Goal: Task Accomplishment & Management: Use online tool/utility

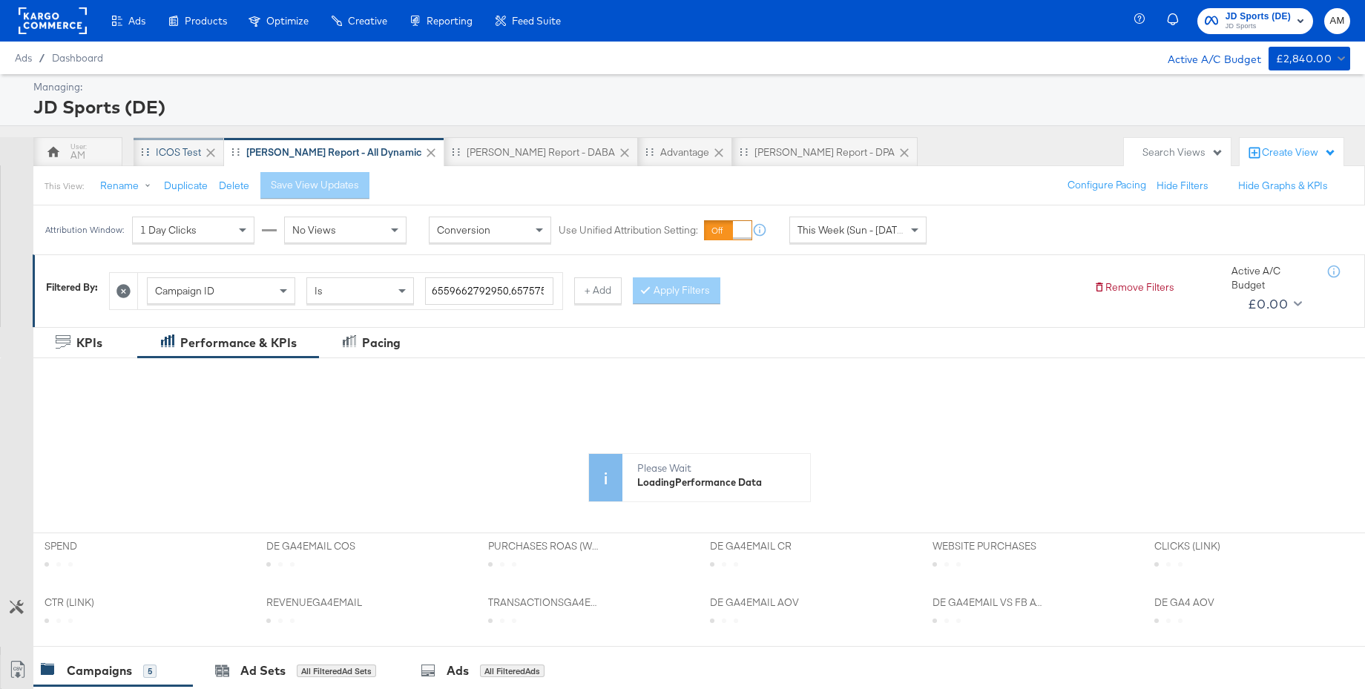
click at [164, 152] on div "iCOS Test" at bounding box center [178, 152] width 45 height 14
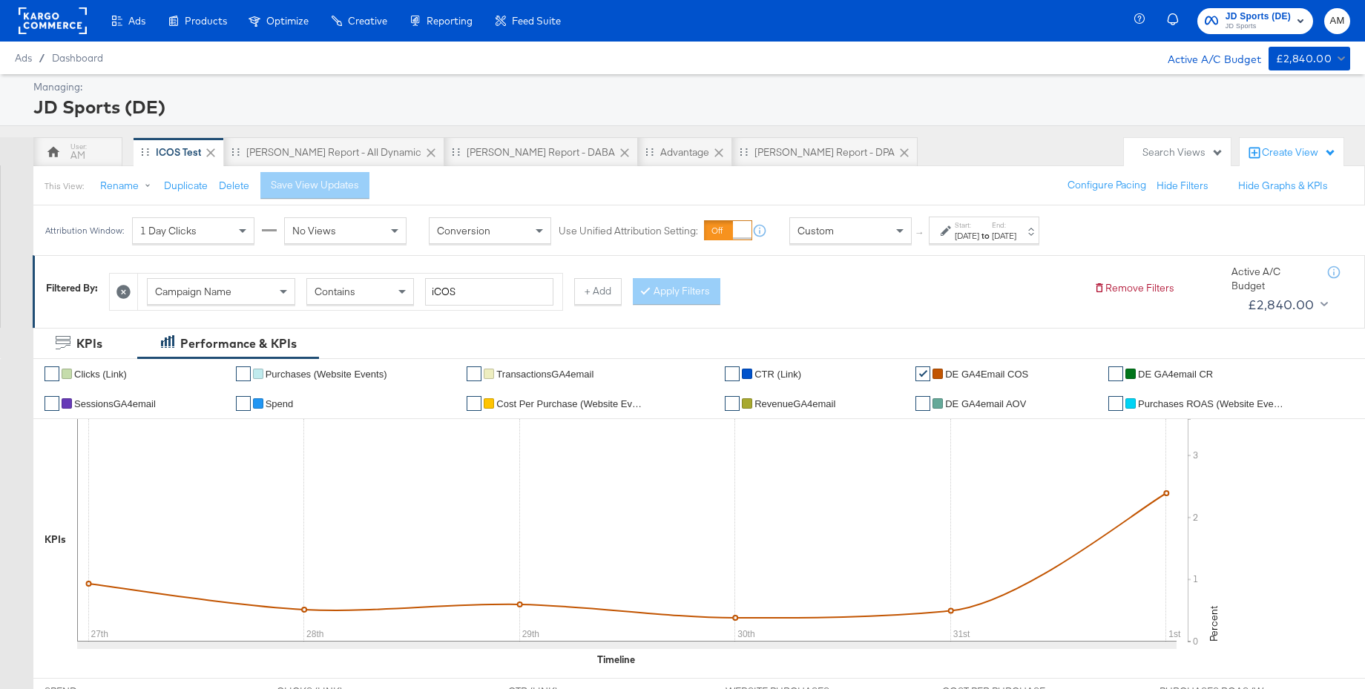
click at [954, 231] on div at bounding box center [948, 231] width 14 height 10
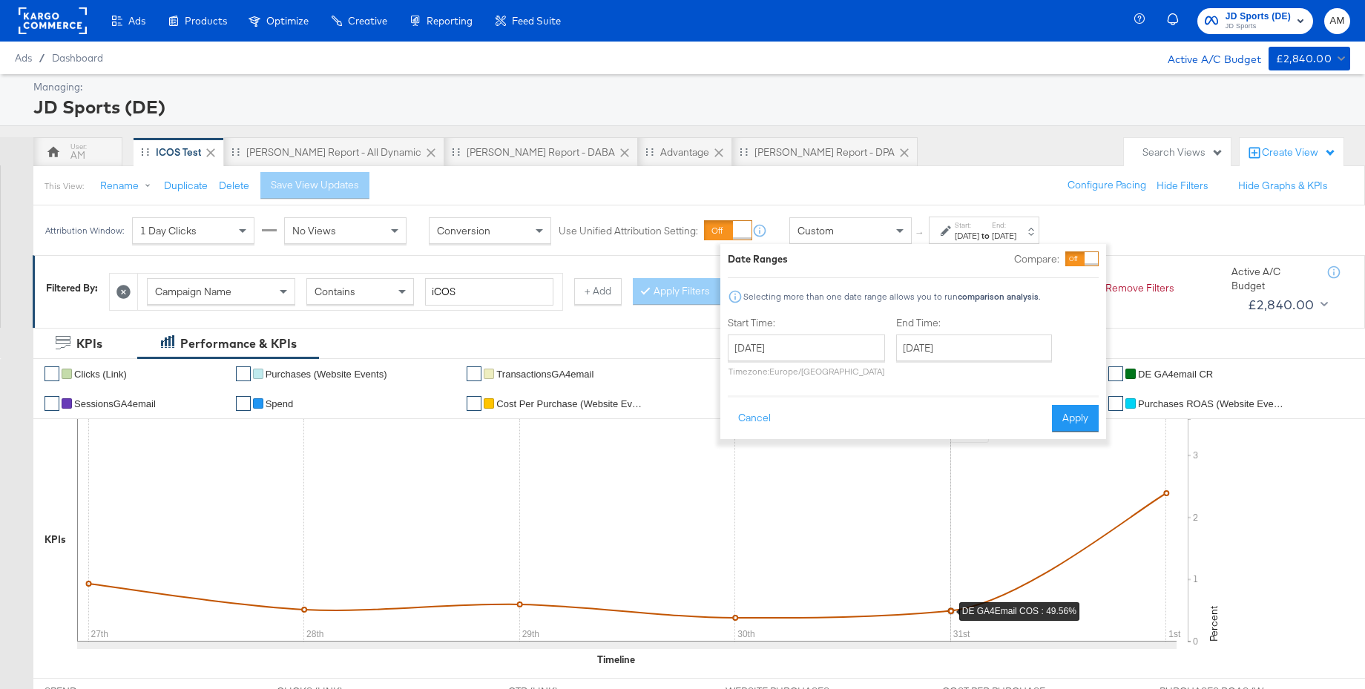
drag, startPoint x: 1050, startPoint y: 490, endPoint x: 1060, endPoint y: 490, distance: 10.4
click at [1060, 490] on icon at bounding box center [626, 530] width 1099 height 223
click at [749, 416] on button "Cancel" at bounding box center [754, 418] width 53 height 27
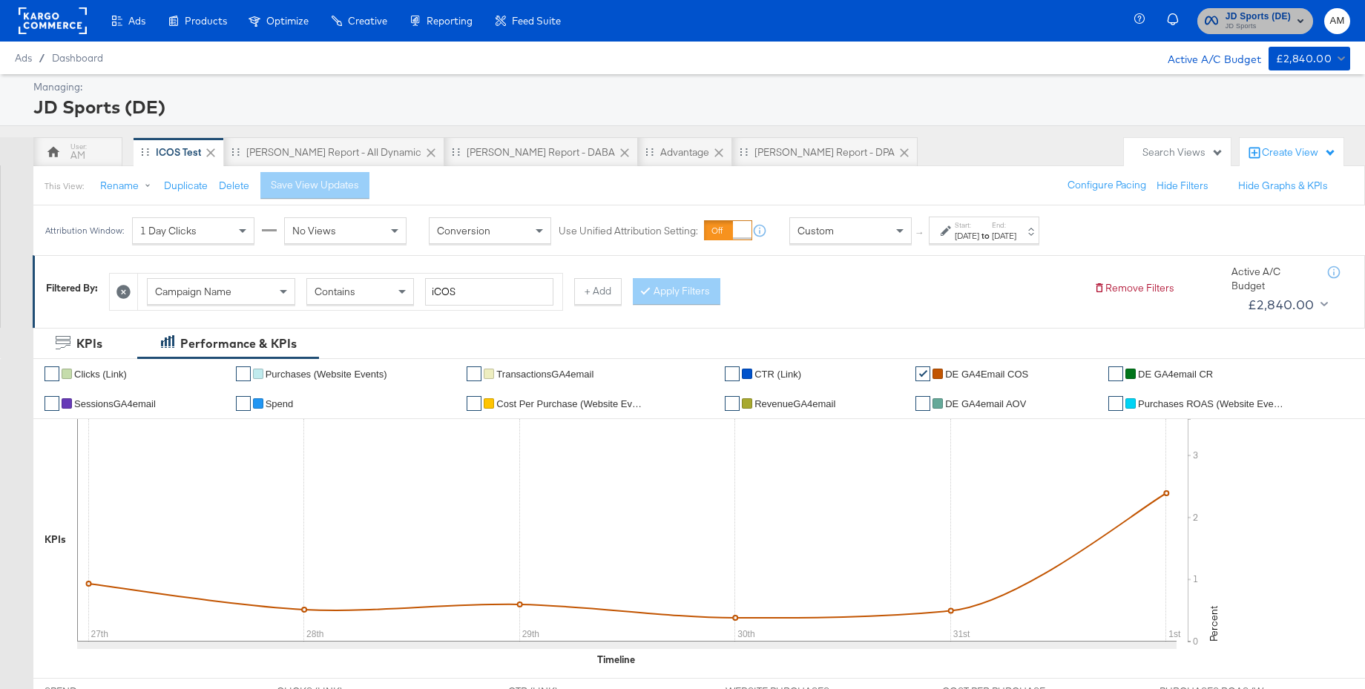
click at [1271, 22] on span "JD Sports" at bounding box center [1257, 27] width 65 height 12
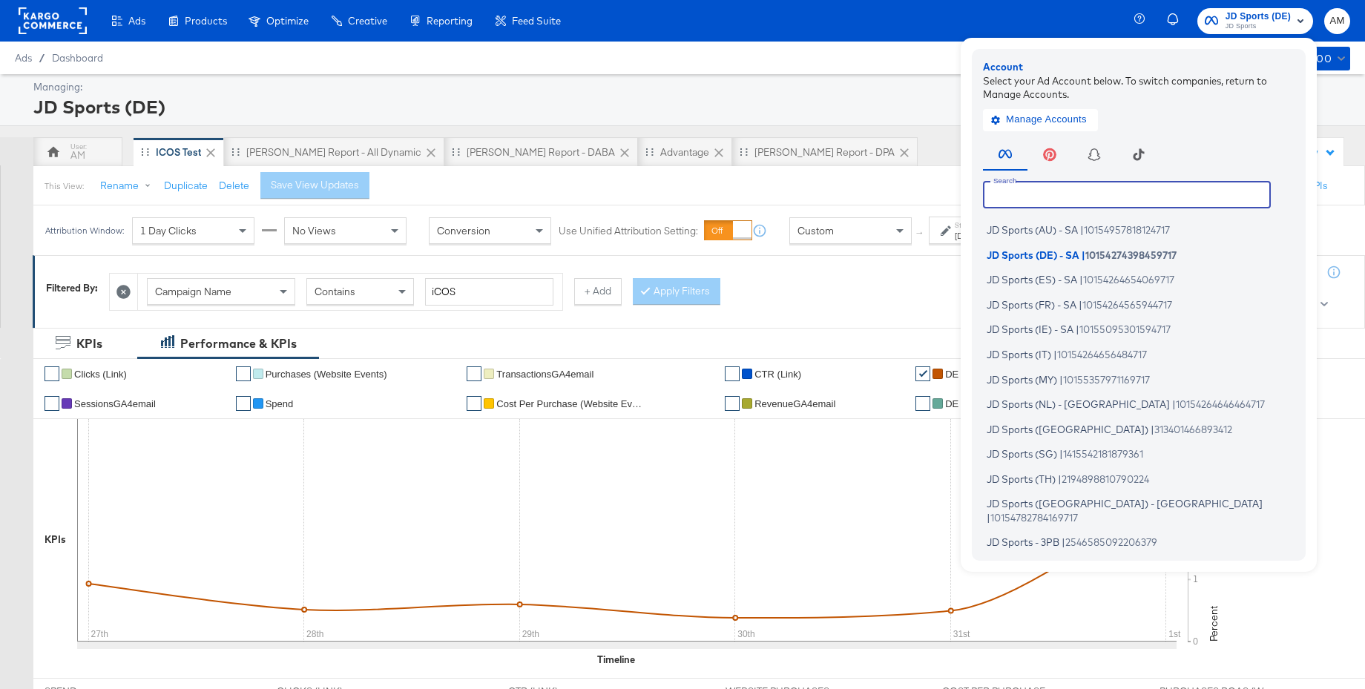
drag, startPoint x: 1034, startPoint y: 189, endPoint x: 1056, endPoint y: 180, distance: 23.6
click at [1034, 189] on input "text" at bounding box center [1127, 194] width 288 height 27
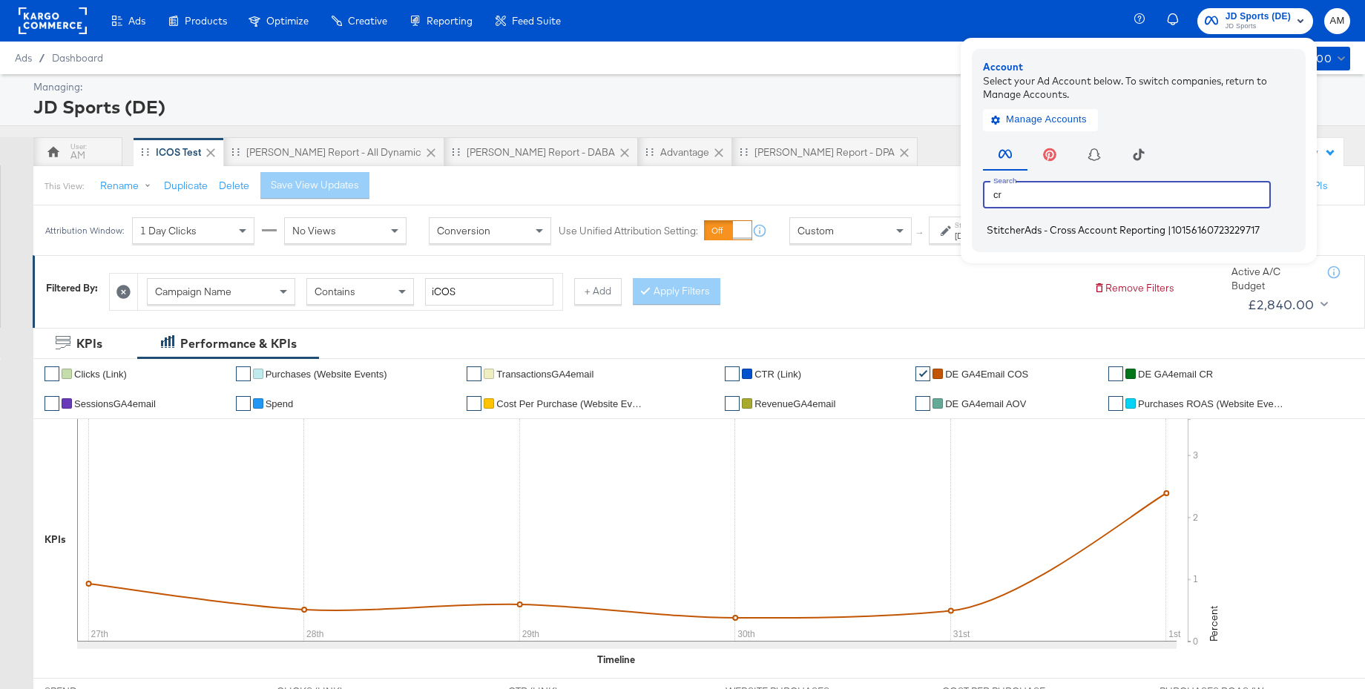
type input "cr"
click at [1031, 228] on span "StitcherAds - Cross Account Reporting" at bounding box center [1076, 230] width 179 height 12
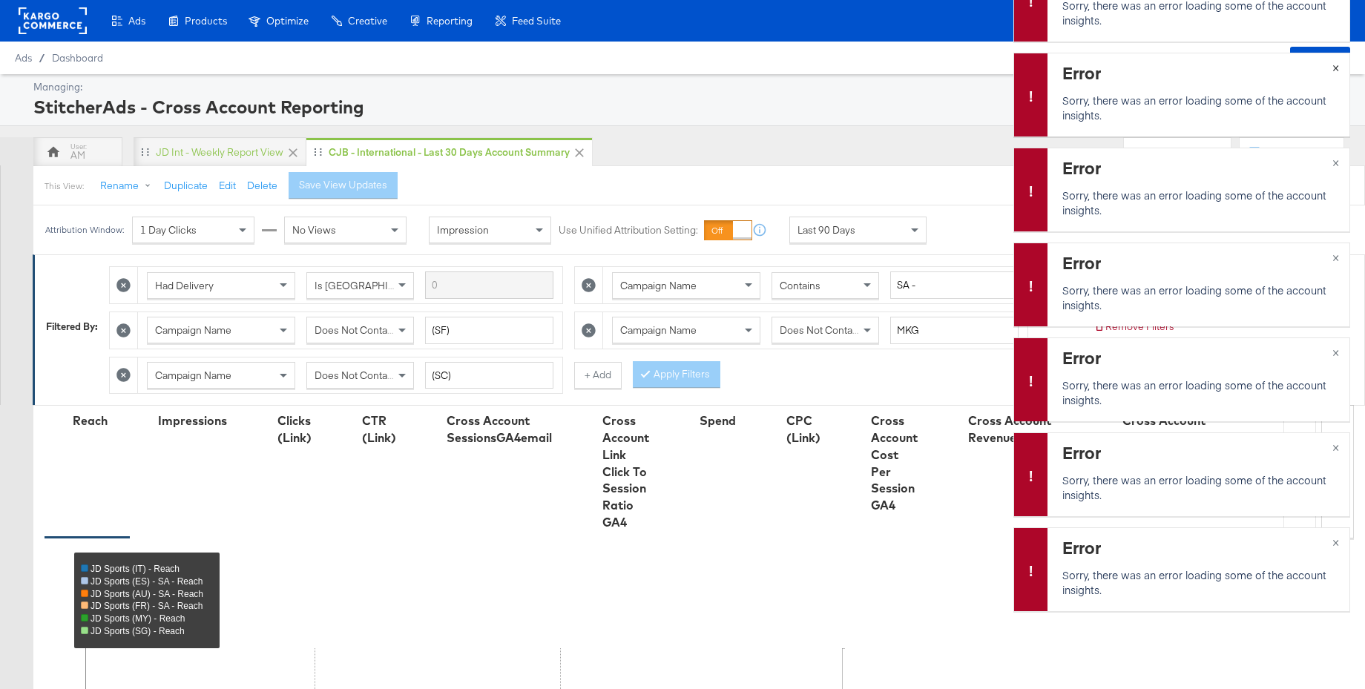
click at [1336, 68] on span "×" at bounding box center [1335, 66] width 7 height 17
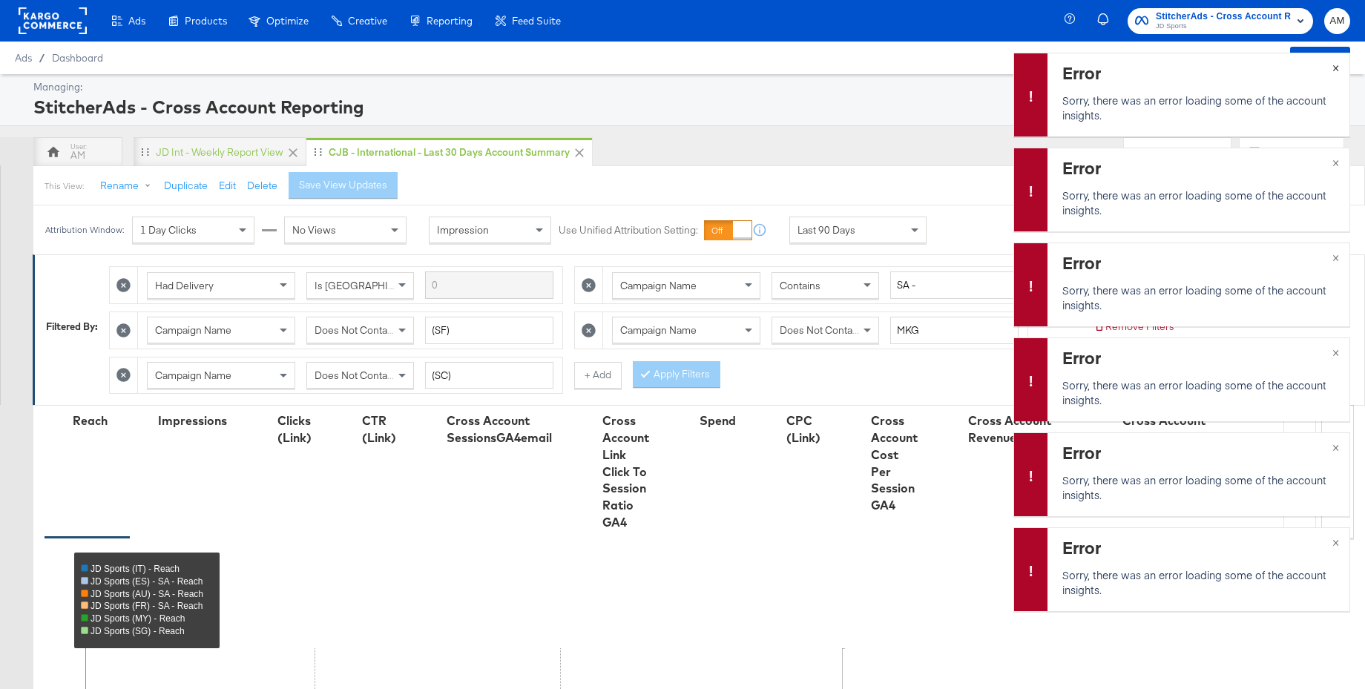
click at [1336, 68] on span "×" at bounding box center [1335, 66] width 7 height 17
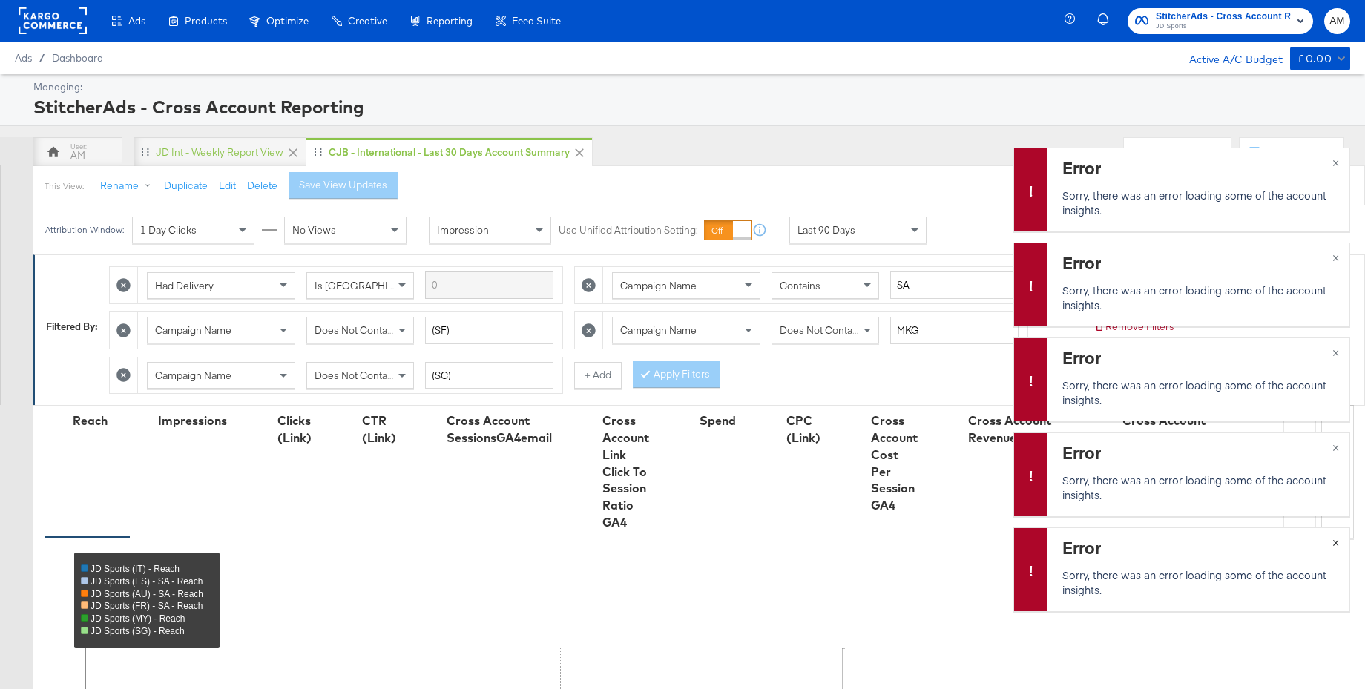
click at [1334, 544] on span "×" at bounding box center [1335, 541] width 7 height 17
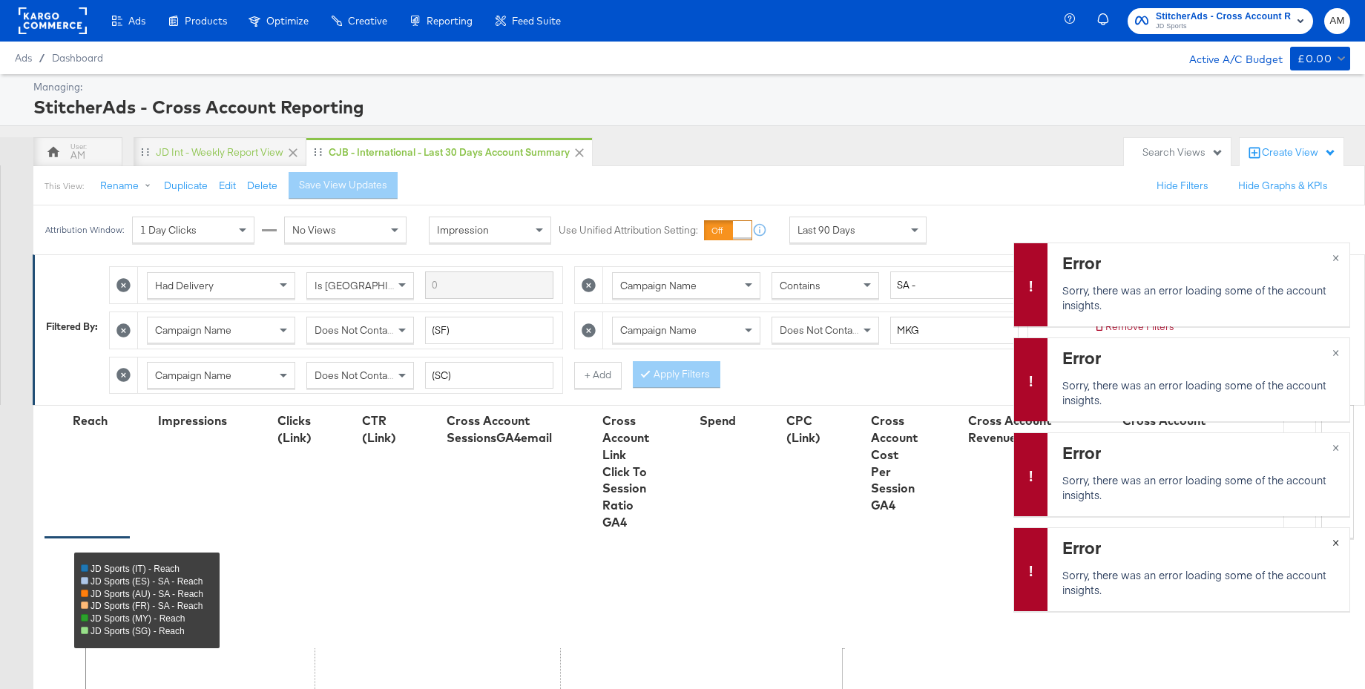
click at [1334, 544] on span "×" at bounding box center [1335, 541] width 7 height 17
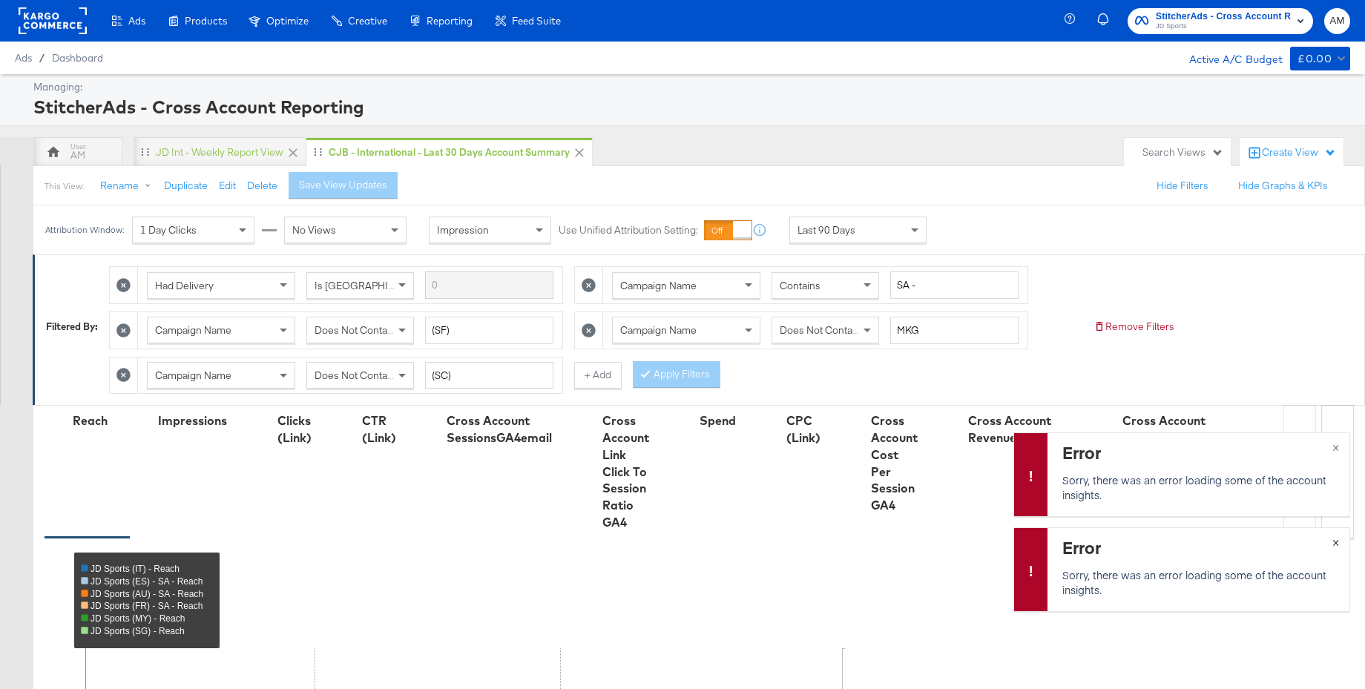
click at [1334, 544] on span "×" at bounding box center [1335, 541] width 7 height 17
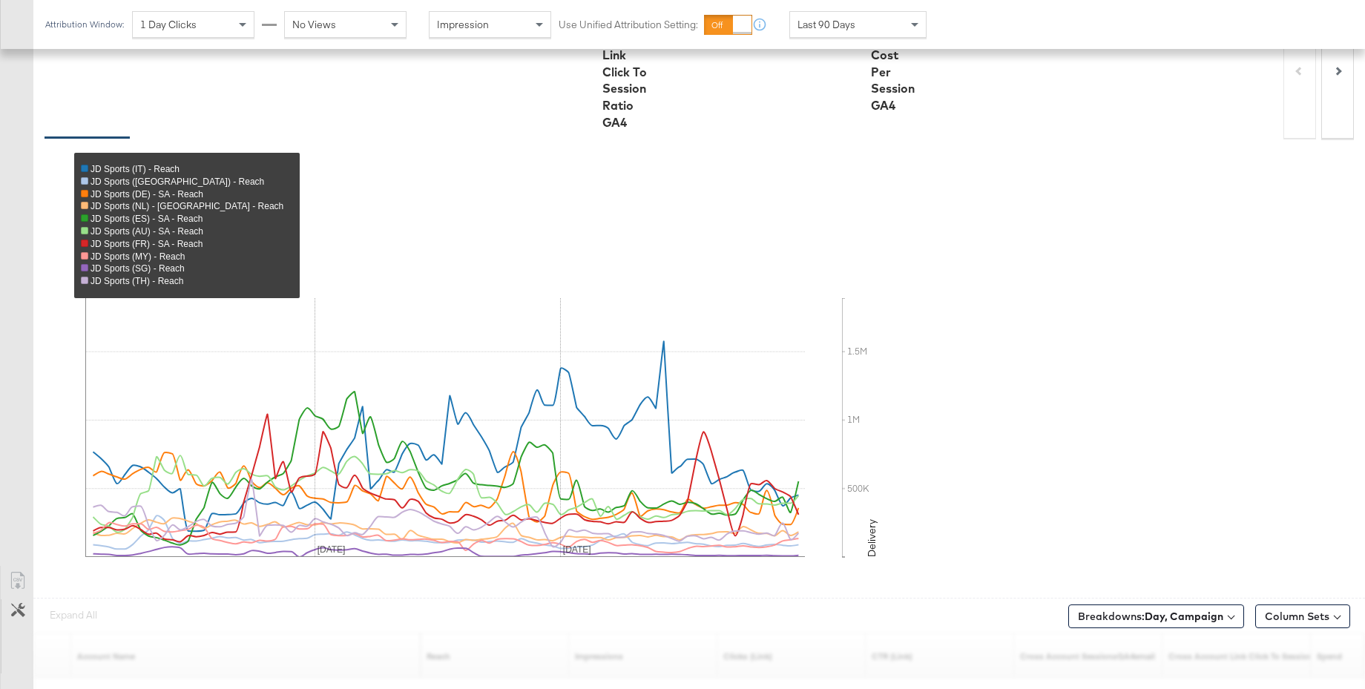
scroll to position [567, 0]
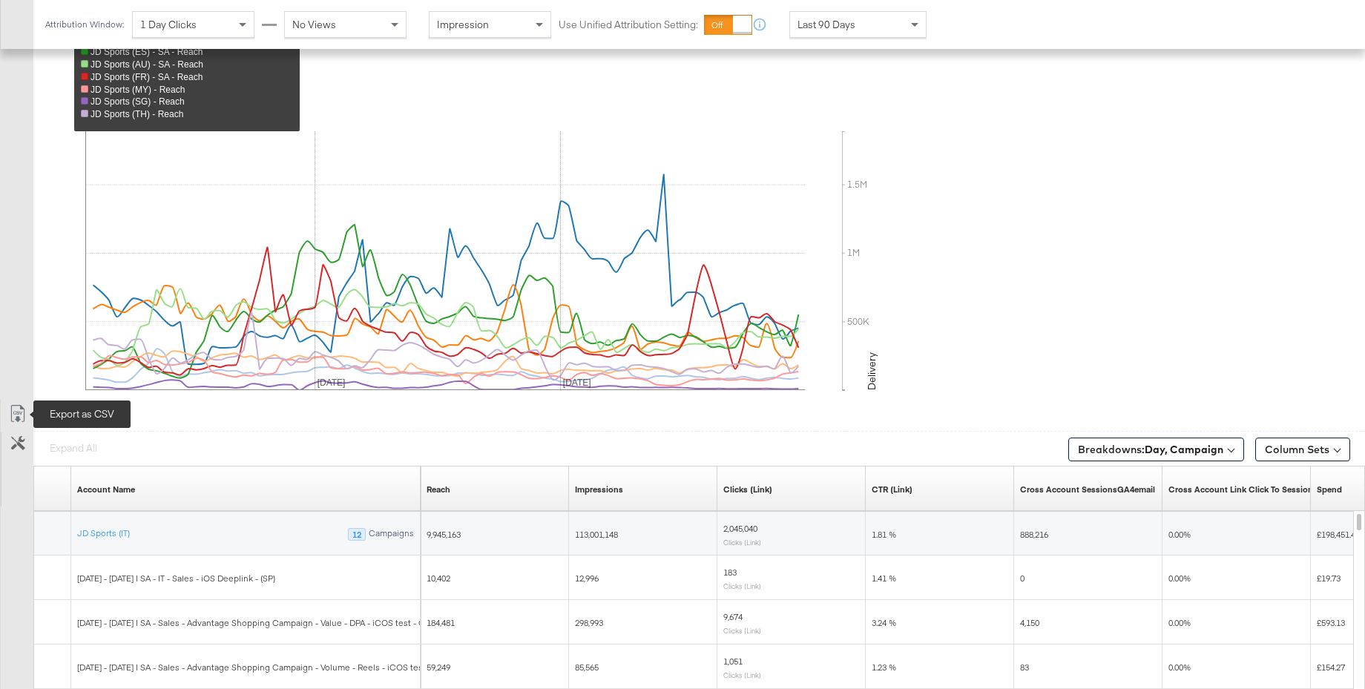
click at [13, 415] on icon at bounding box center [18, 414] width 18 height 18
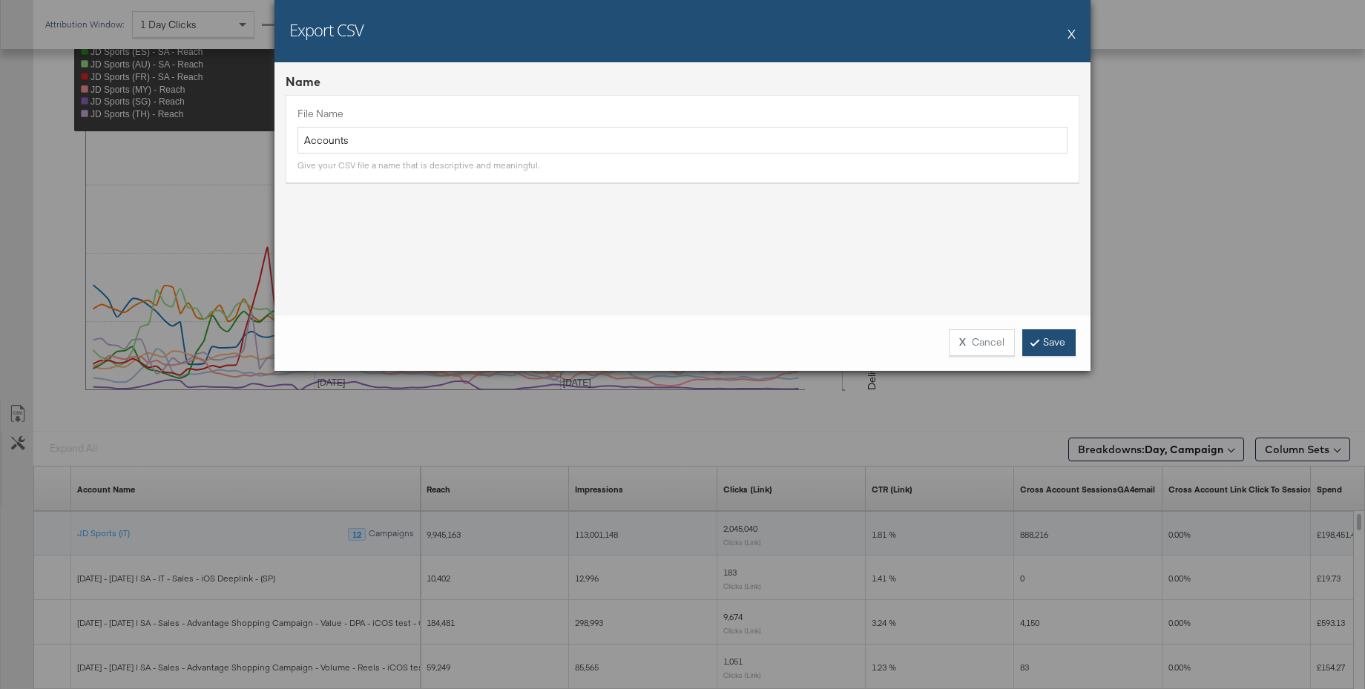
click at [1061, 343] on link "Save" at bounding box center [1048, 342] width 53 height 27
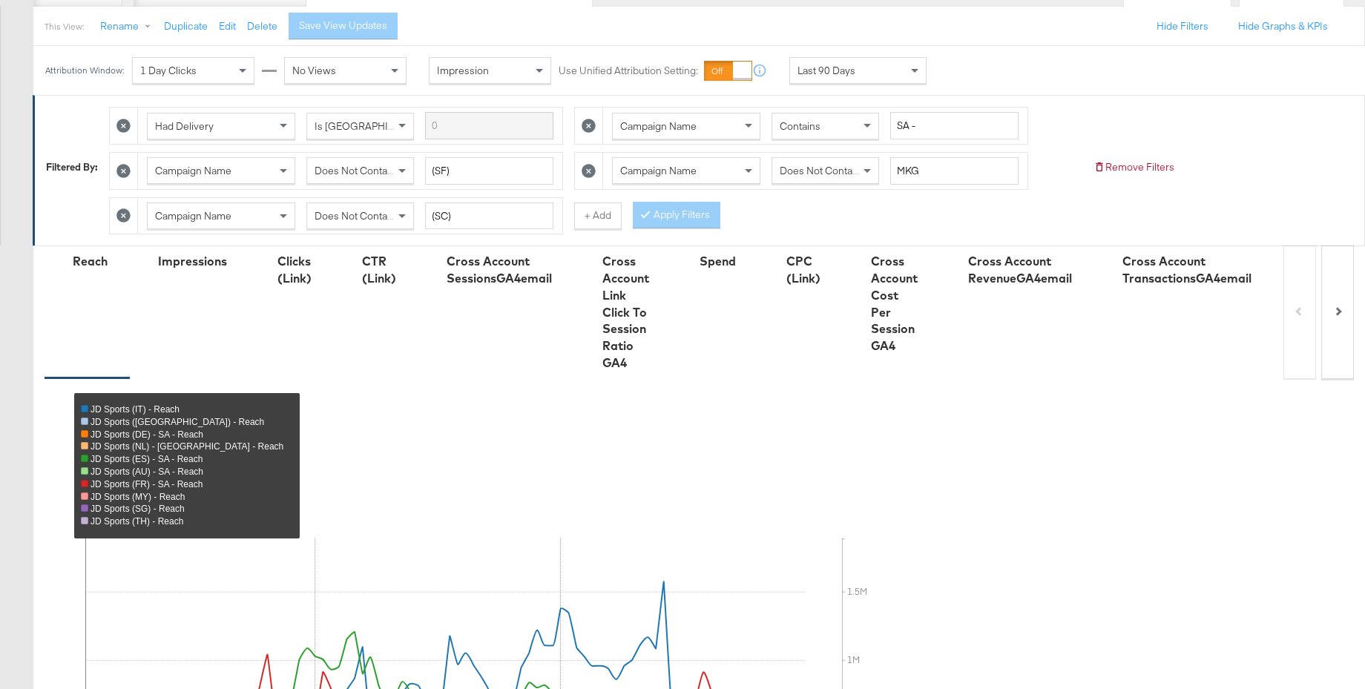
scroll to position [0, 0]
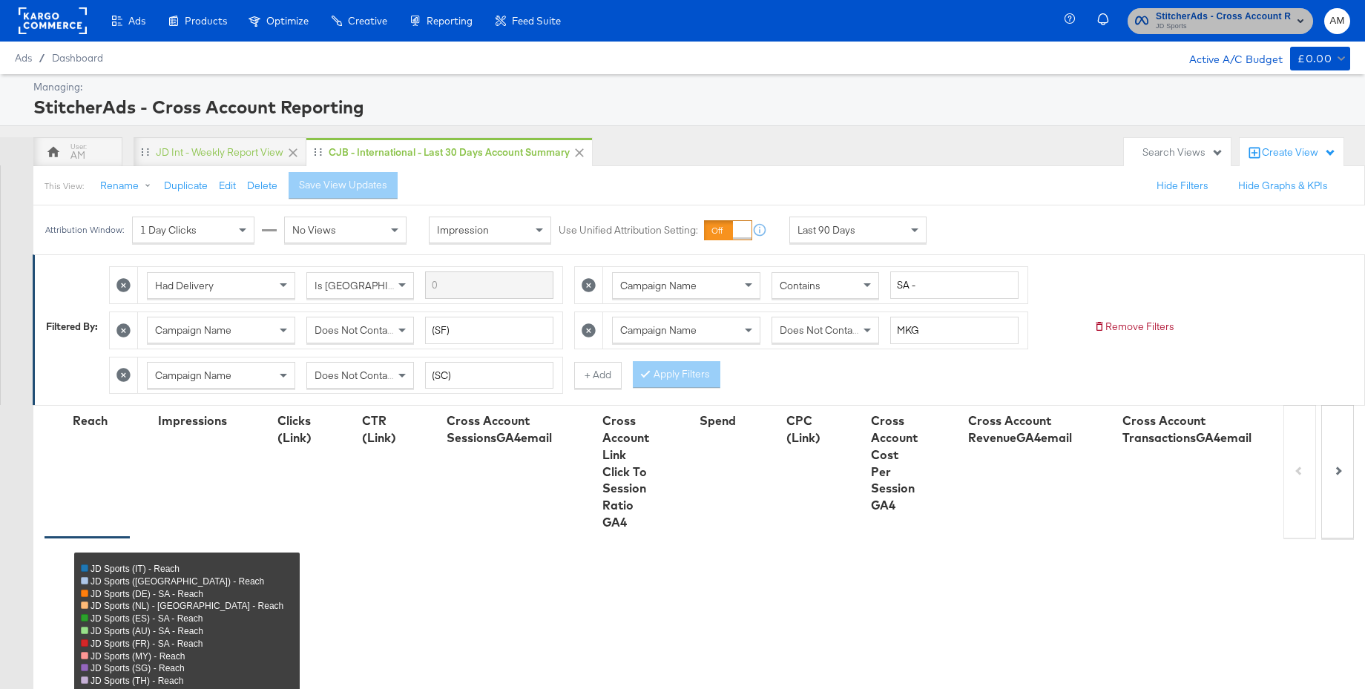
click at [1184, 27] on span "JD Sports" at bounding box center [1223, 27] width 135 height 12
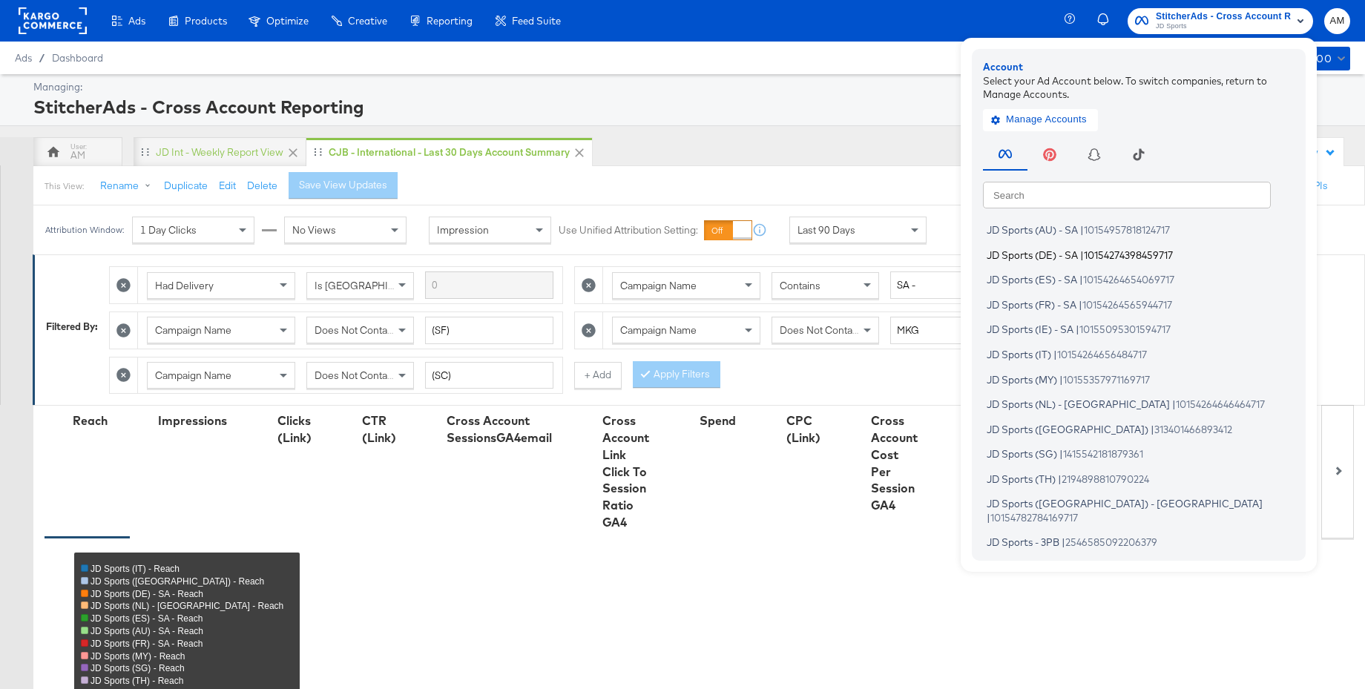
click at [1021, 254] on span "JD Sports (DE) - SA" at bounding box center [1032, 254] width 91 height 12
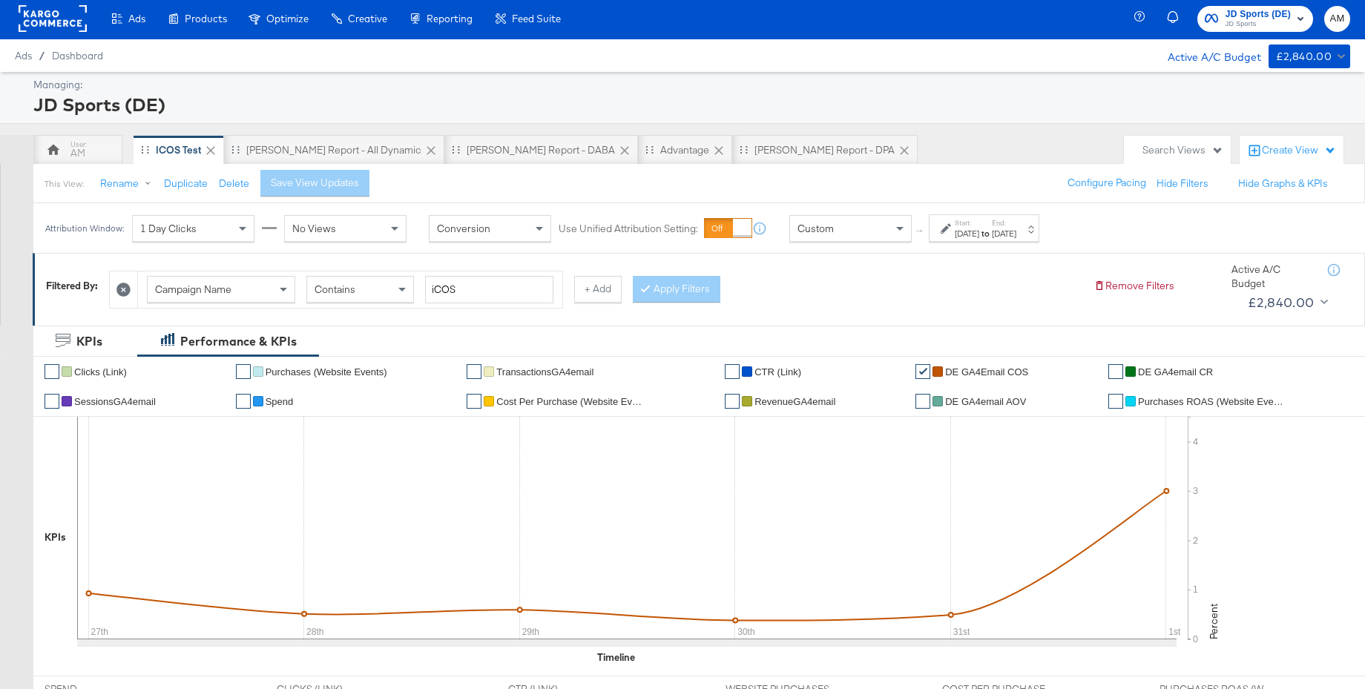
scroll to position [1, 0]
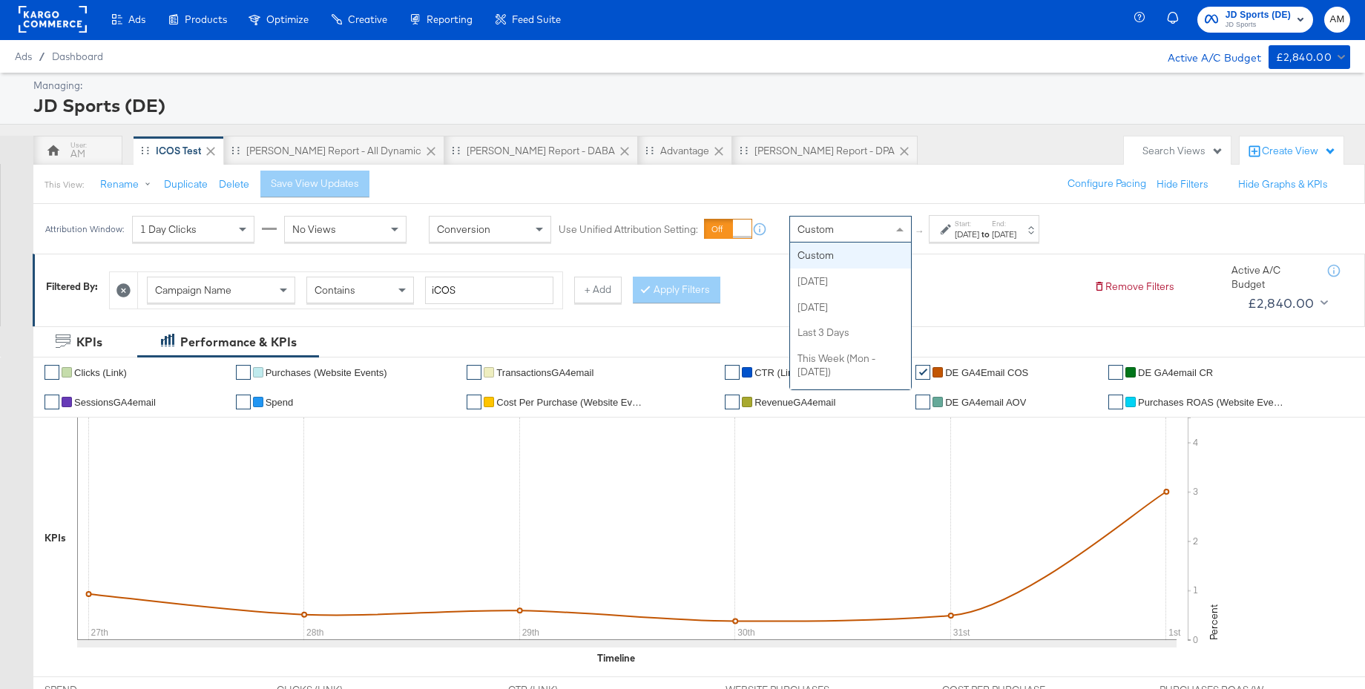
click at [864, 231] on div "Custom" at bounding box center [850, 229] width 121 height 25
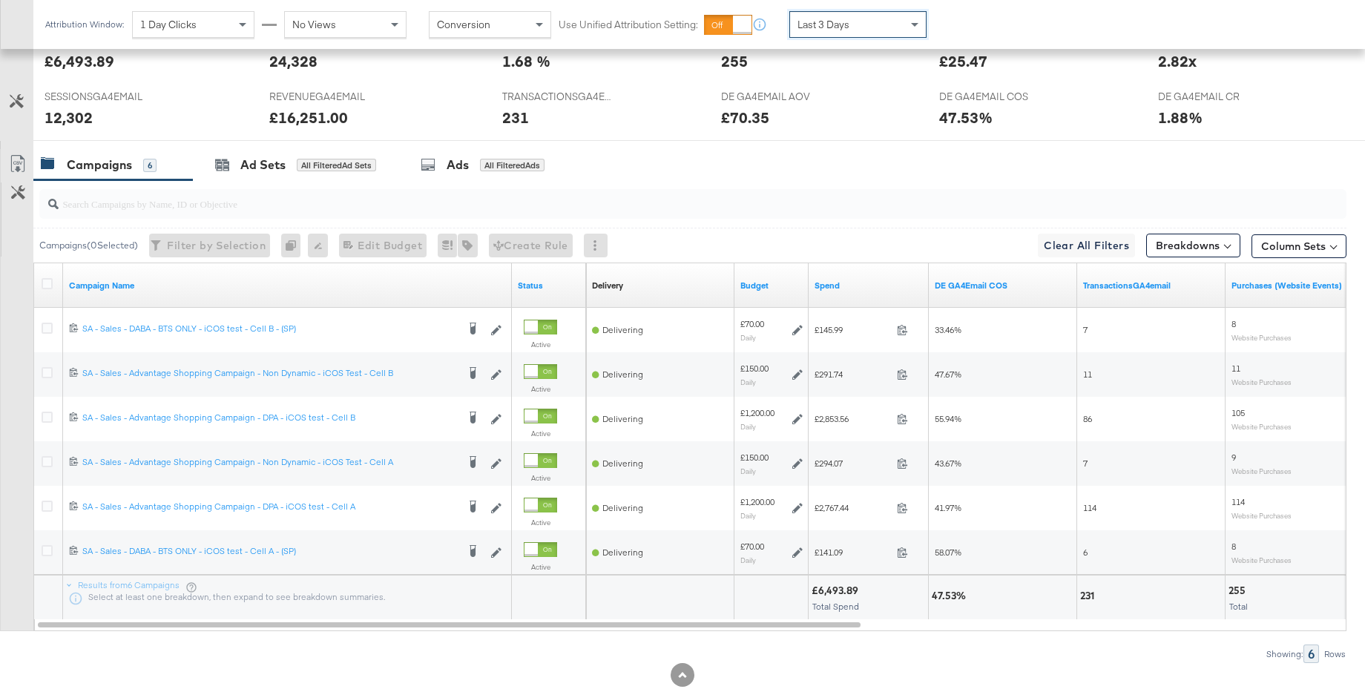
scroll to position [651, 0]
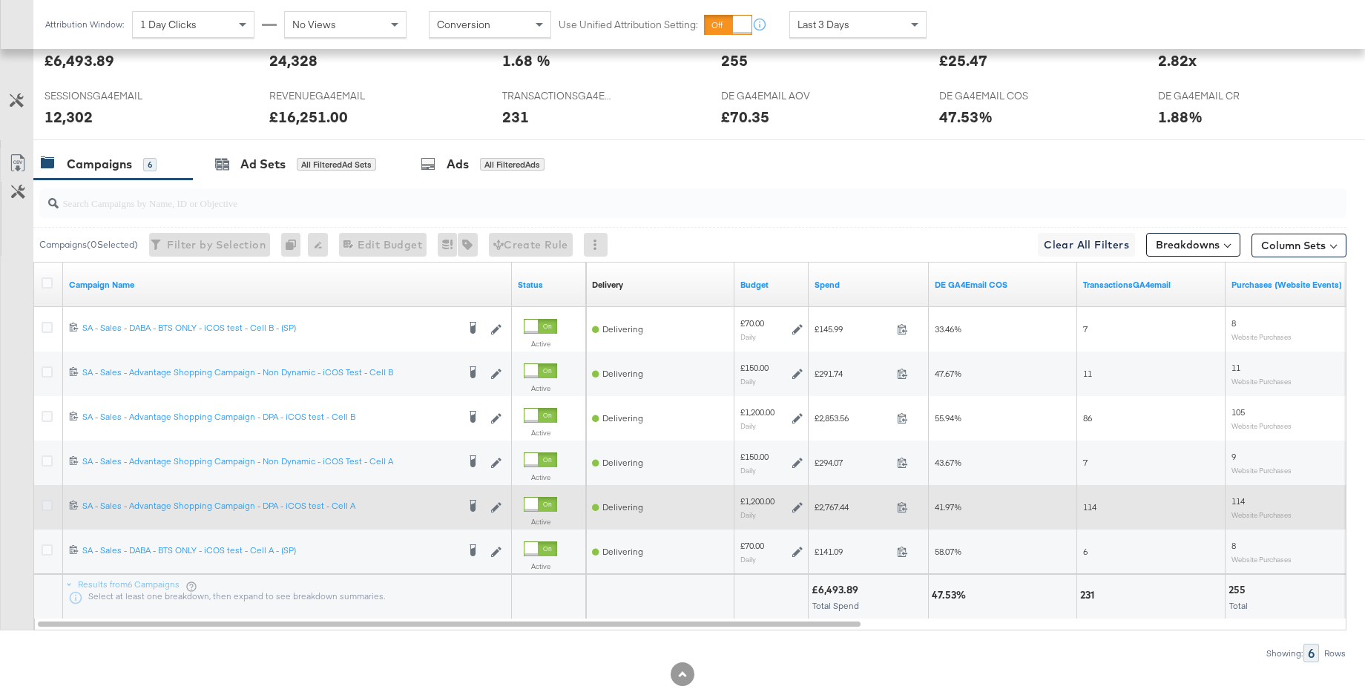
click at [45, 506] on icon at bounding box center [47, 505] width 11 height 11
click at [0, 0] on input "checkbox" at bounding box center [0, 0] width 0 height 0
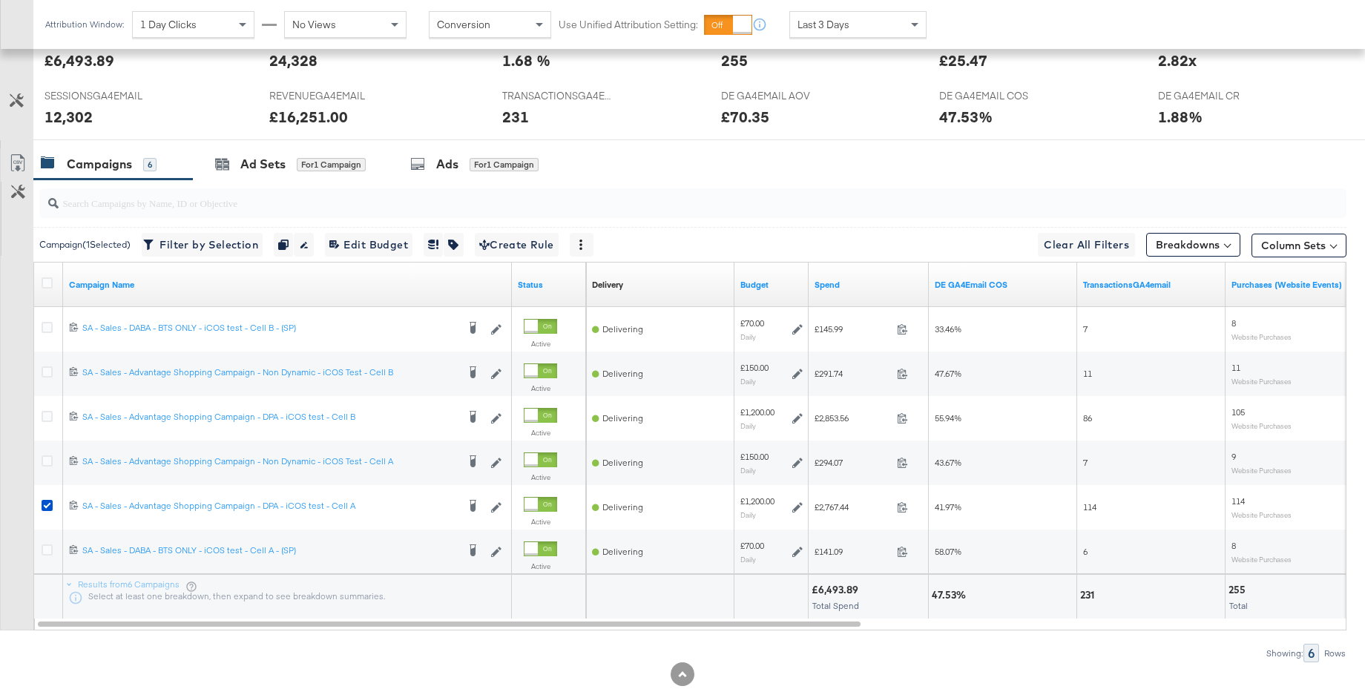
drag, startPoint x: 434, startPoint y: 165, endPoint x: 496, endPoint y: 184, distance: 64.5
click at [434, 165] on div "Ads for 1 Campaign" at bounding box center [474, 164] width 128 height 17
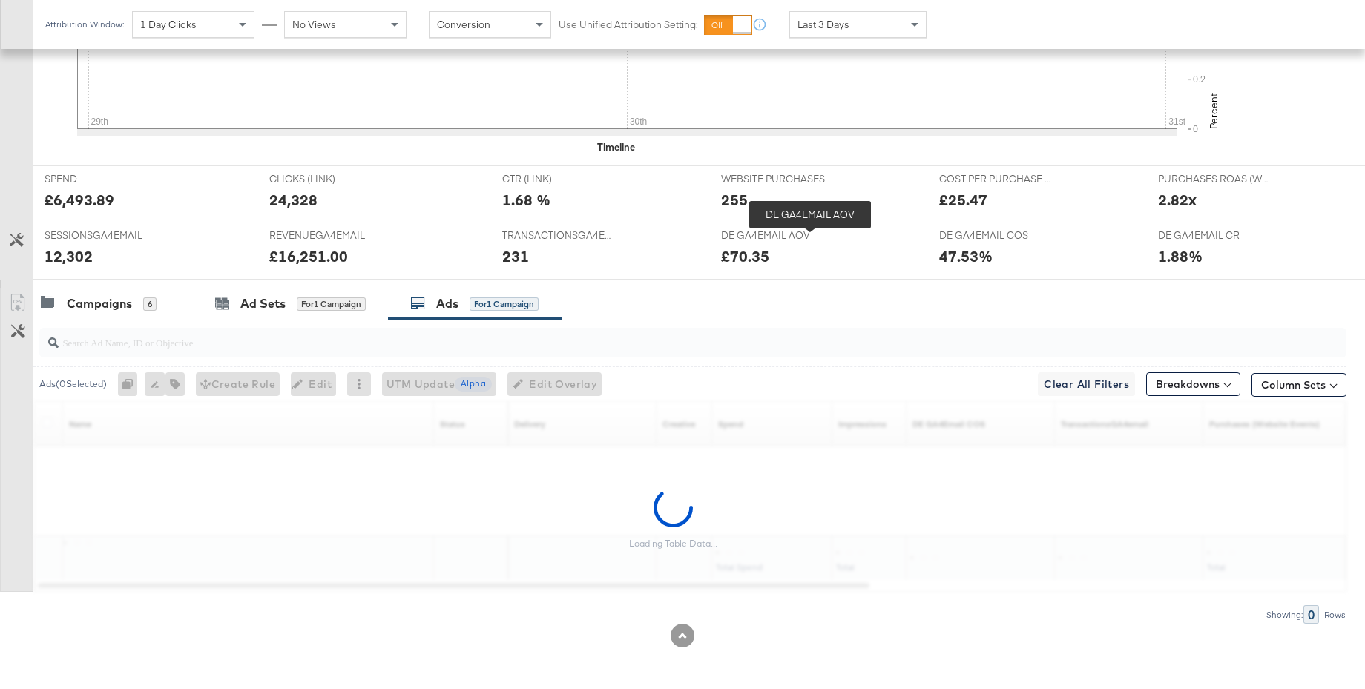
scroll to position [645, 0]
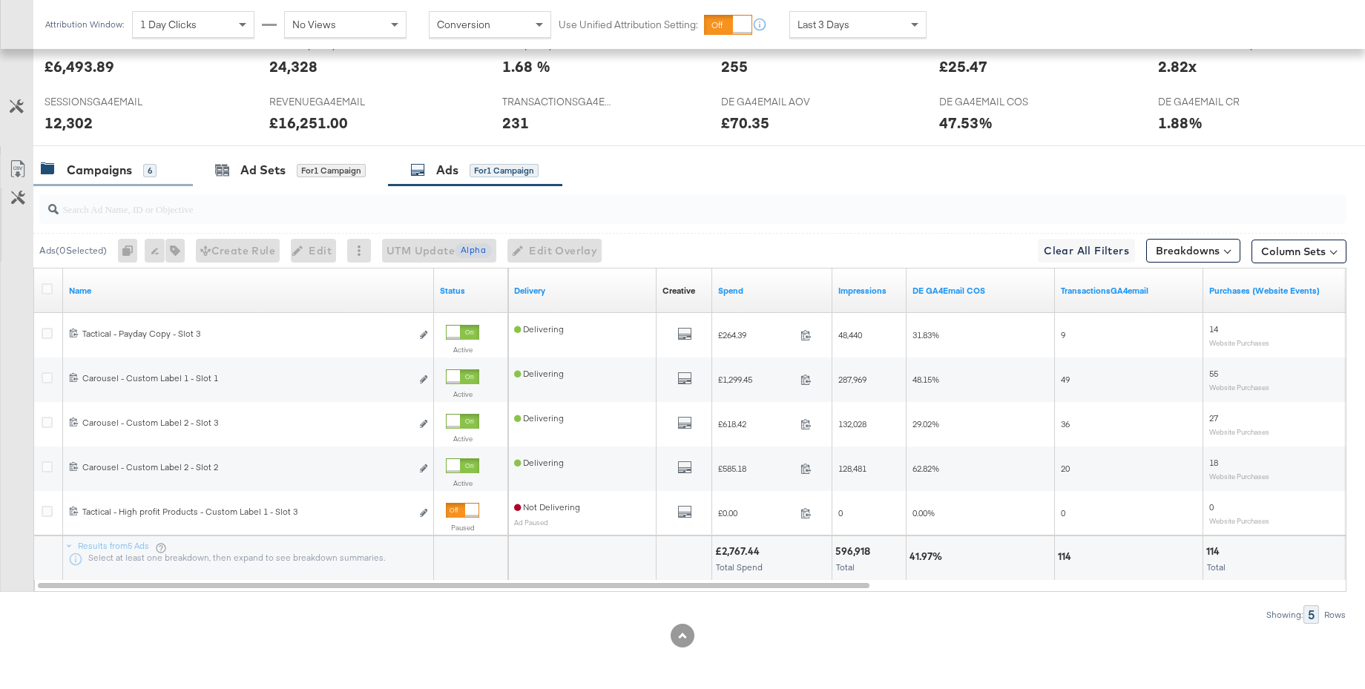
drag, startPoint x: 111, startPoint y: 168, endPoint x: 120, endPoint y: 171, distance: 9.4
click at [111, 168] on div "Campaigns" at bounding box center [99, 170] width 65 height 17
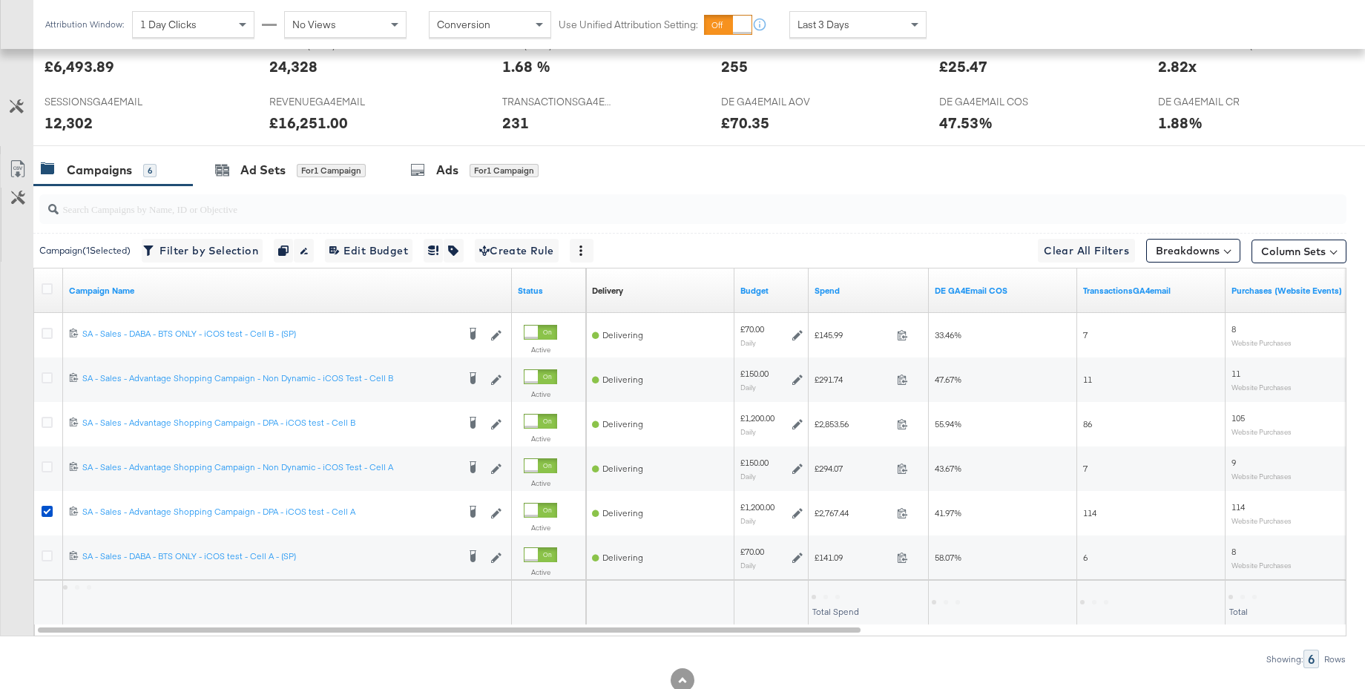
scroll to position [651, 0]
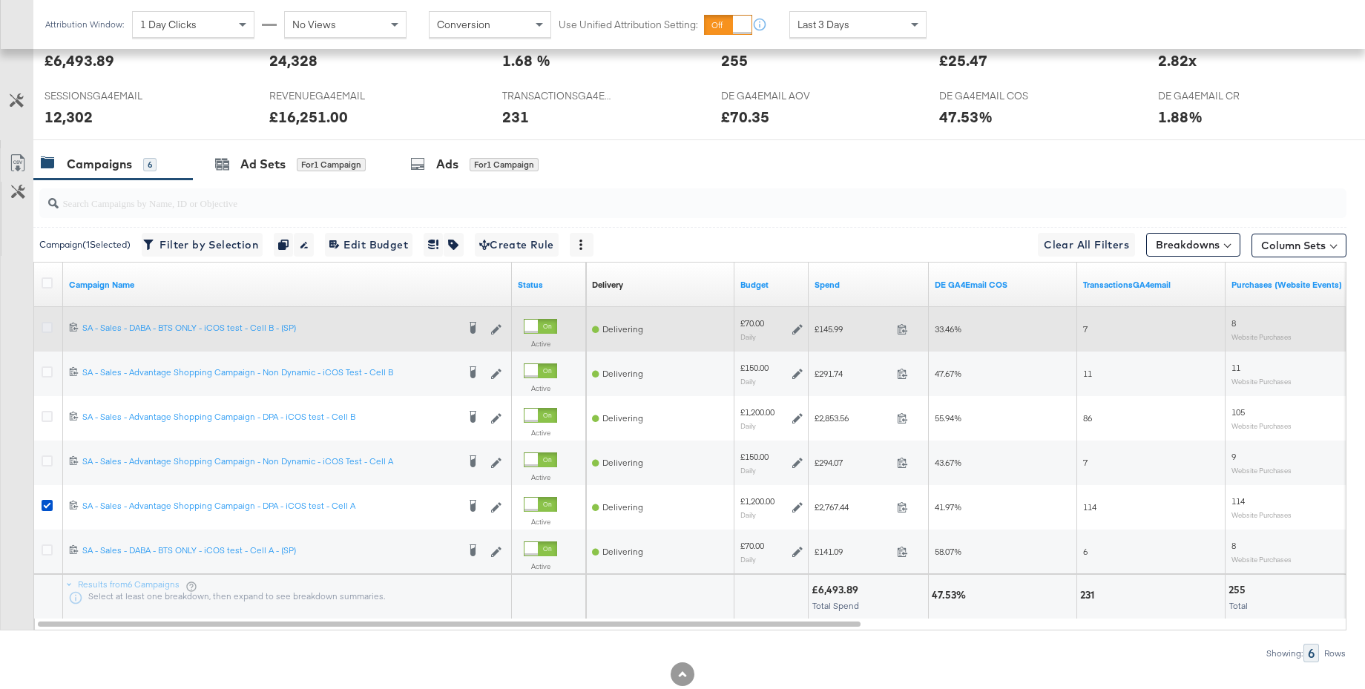
click at [45, 326] on icon at bounding box center [47, 327] width 11 height 11
click at [0, 0] on input "checkbox" at bounding box center [0, 0] width 0 height 0
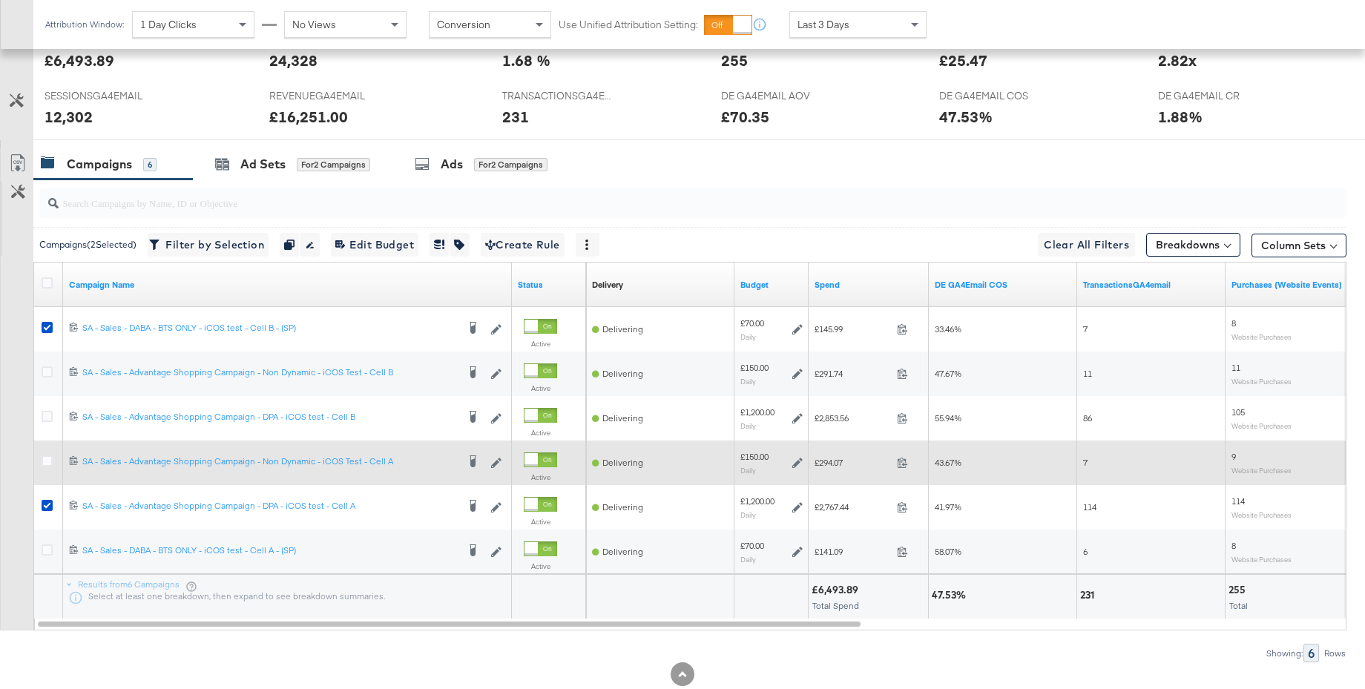
drag, startPoint x: 46, startPoint y: 503, endPoint x: 120, endPoint y: 452, distance: 89.7
click at [52, 500] on label at bounding box center [47, 505] width 11 height 11
click at [0, 0] on input "checkbox" at bounding box center [0, 0] width 0 height 0
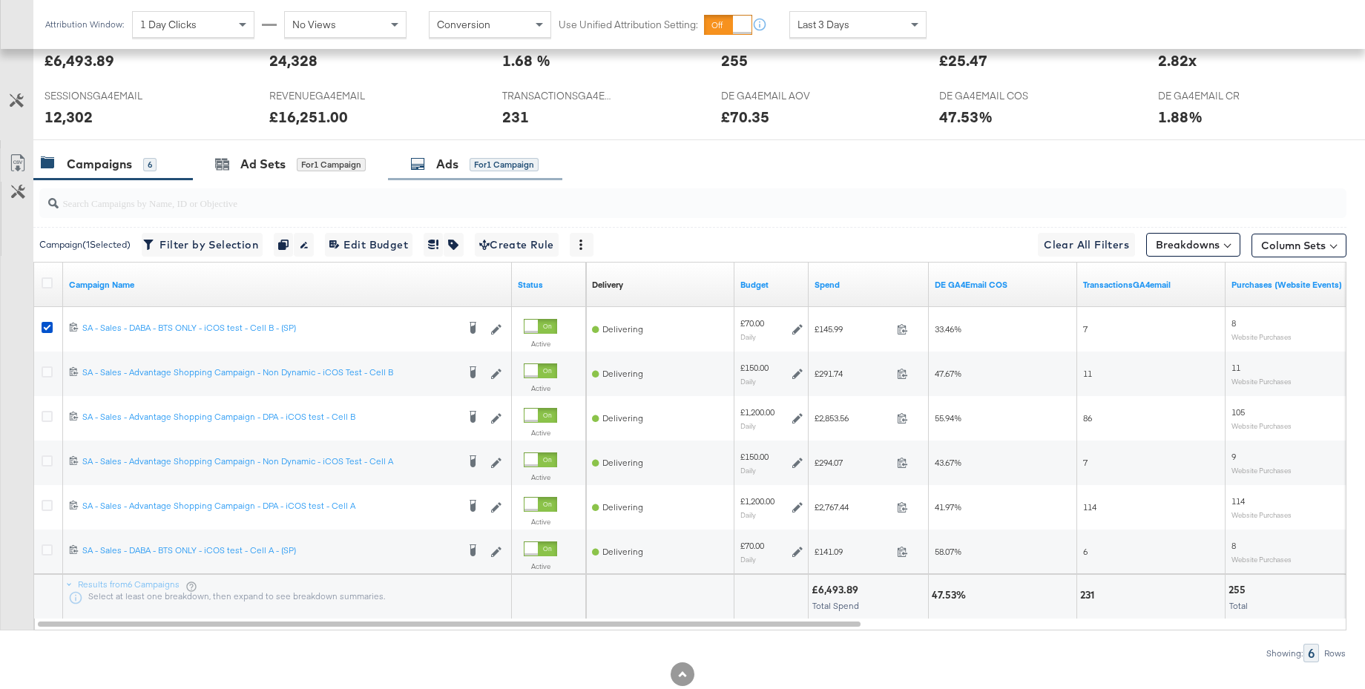
click at [438, 165] on div "Ads" at bounding box center [447, 164] width 22 height 17
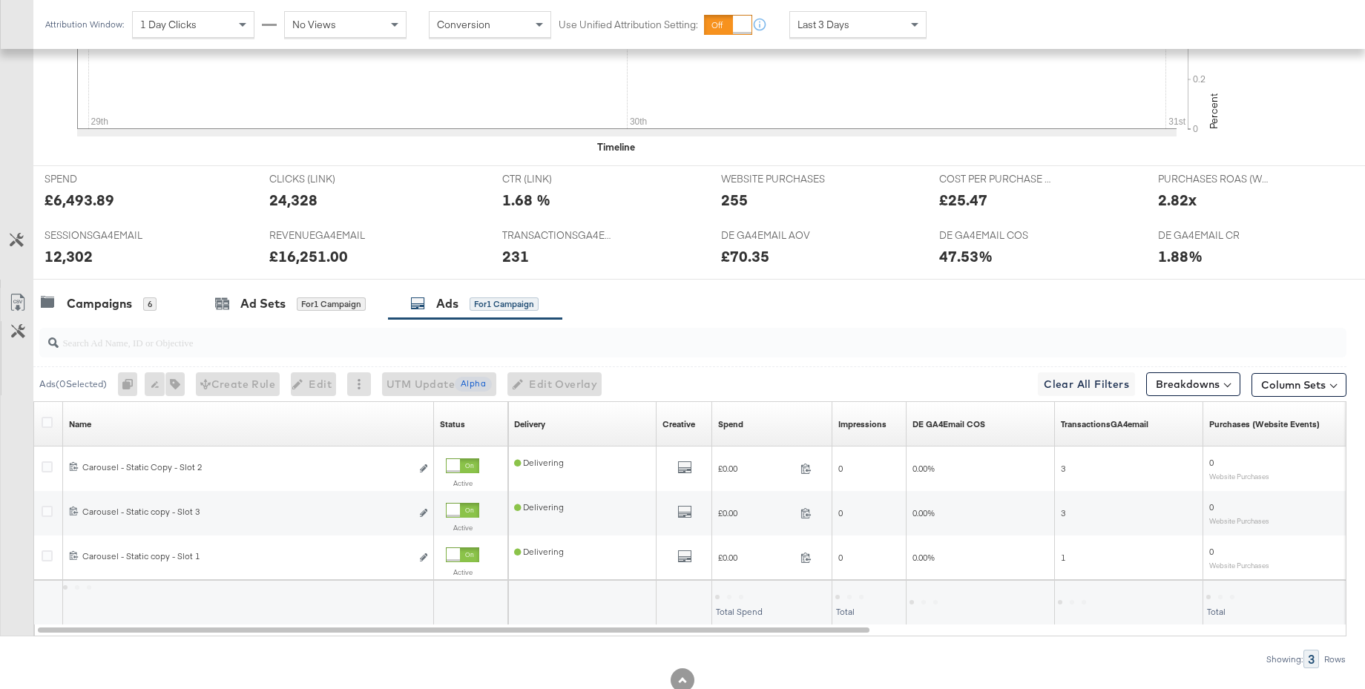
scroll to position [556, 0]
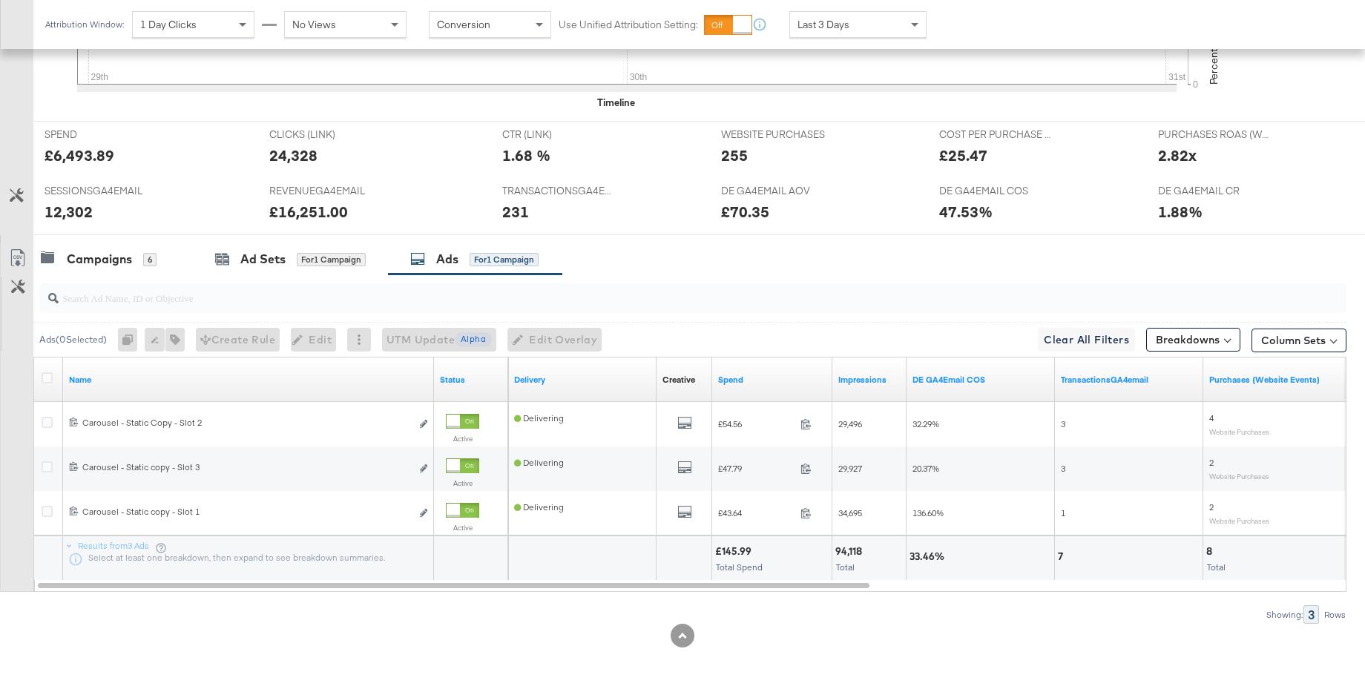
click at [852, 24] on div "Last 3 Days" at bounding box center [858, 24] width 136 height 25
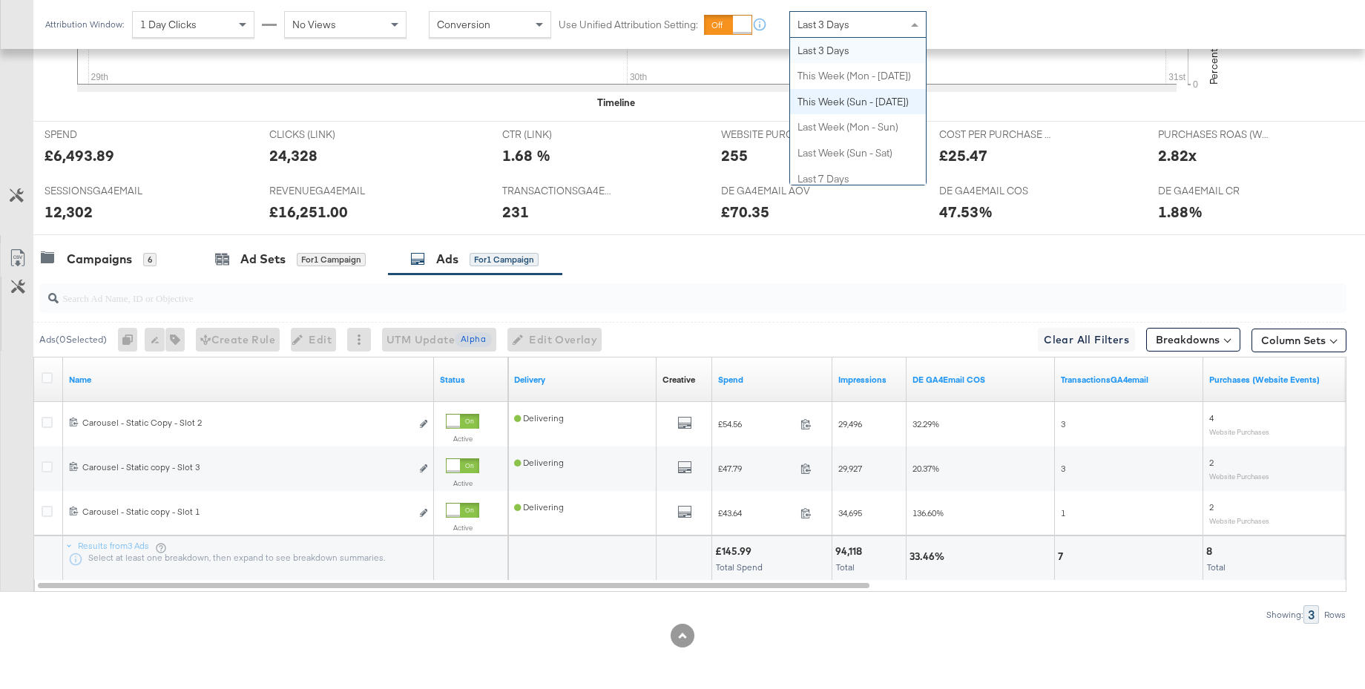
scroll to position [0, 0]
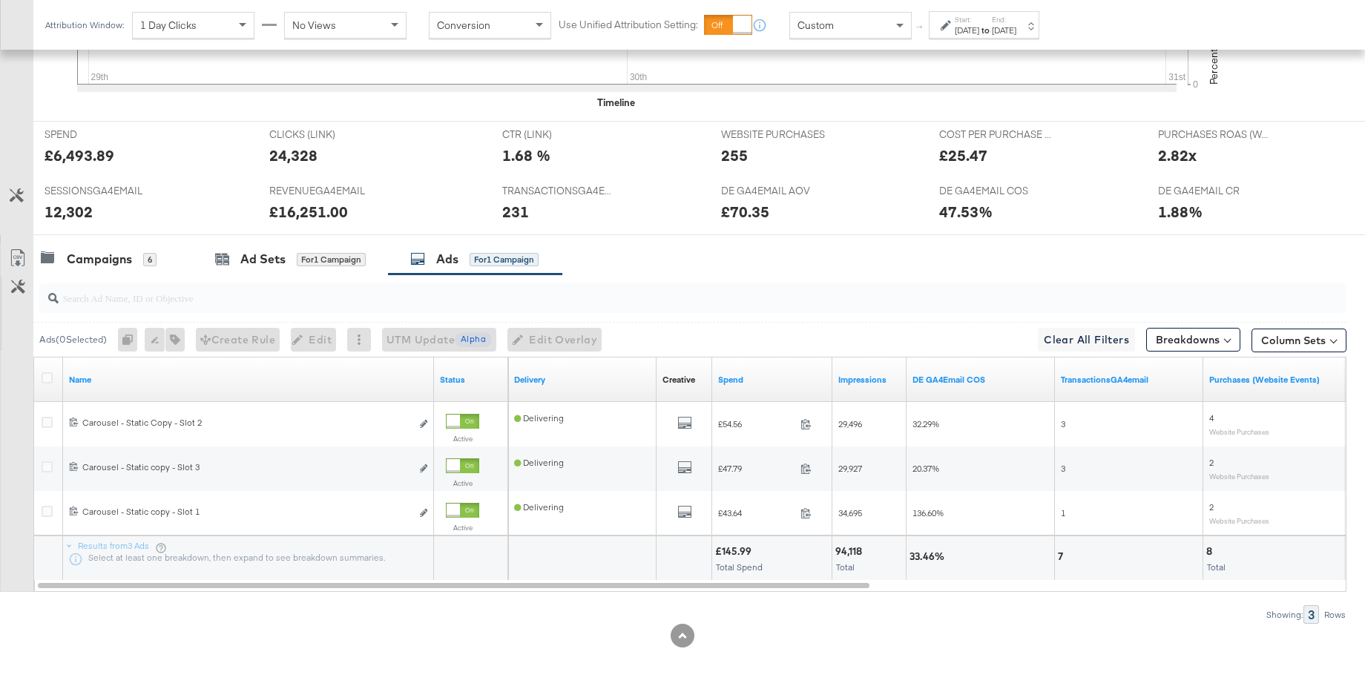
click at [979, 30] on div "Sep 1st 2025" at bounding box center [967, 30] width 24 height 12
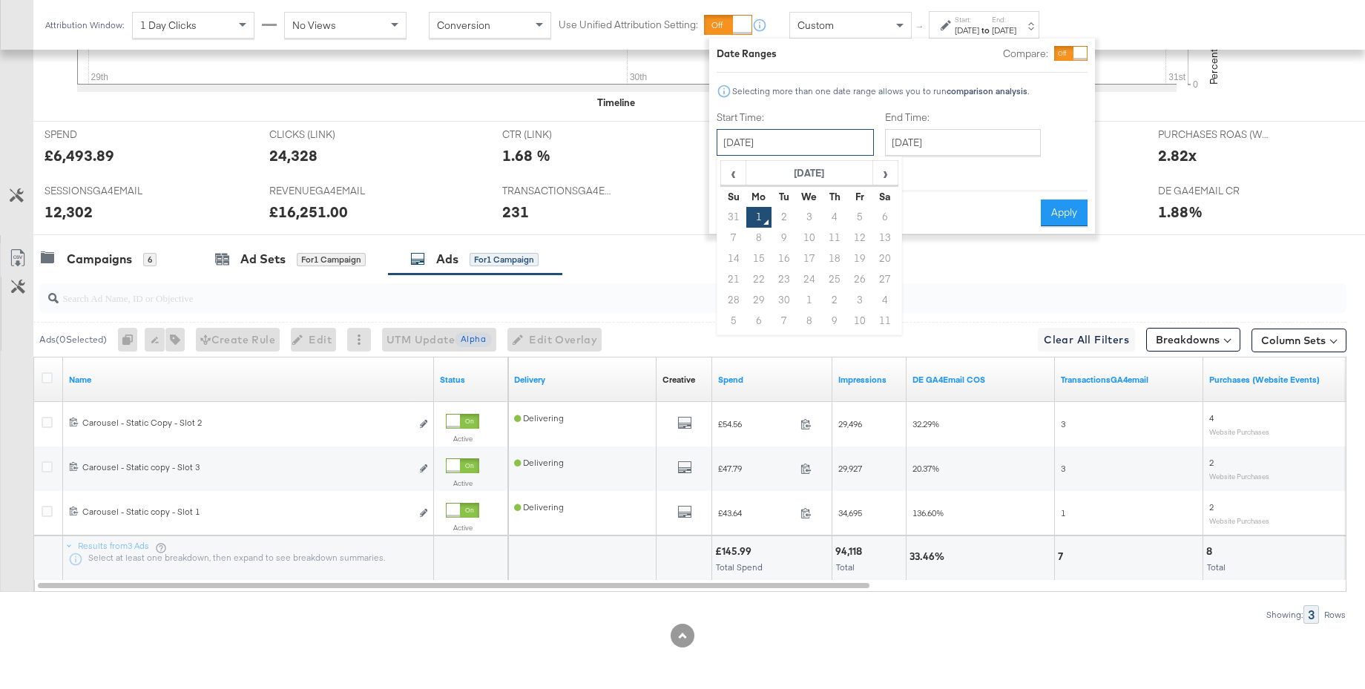
click at [777, 143] on input "September 1st 2025" at bounding box center [795, 142] width 157 height 27
click at [737, 174] on span "‹" at bounding box center [733, 173] width 23 height 22
click at [833, 302] on td "28" at bounding box center [834, 300] width 25 height 21
type input "August 28th 2025"
click at [965, 144] on input "September 1st 2025" at bounding box center [969, 142] width 156 height 27
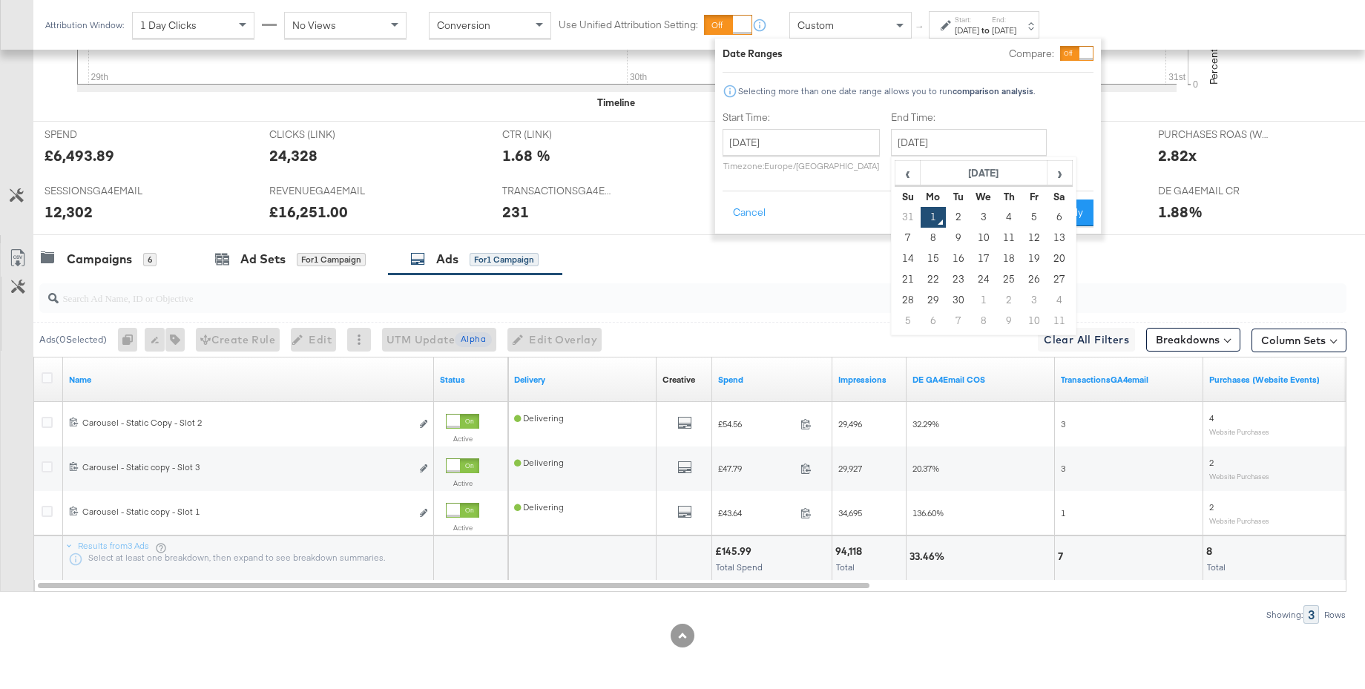
click at [904, 217] on td "31" at bounding box center [907, 217] width 25 height 21
type input "August 28th 2025"
click at [1070, 214] on button "Apply" at bounding box center [1076, 213] width 47 height 27
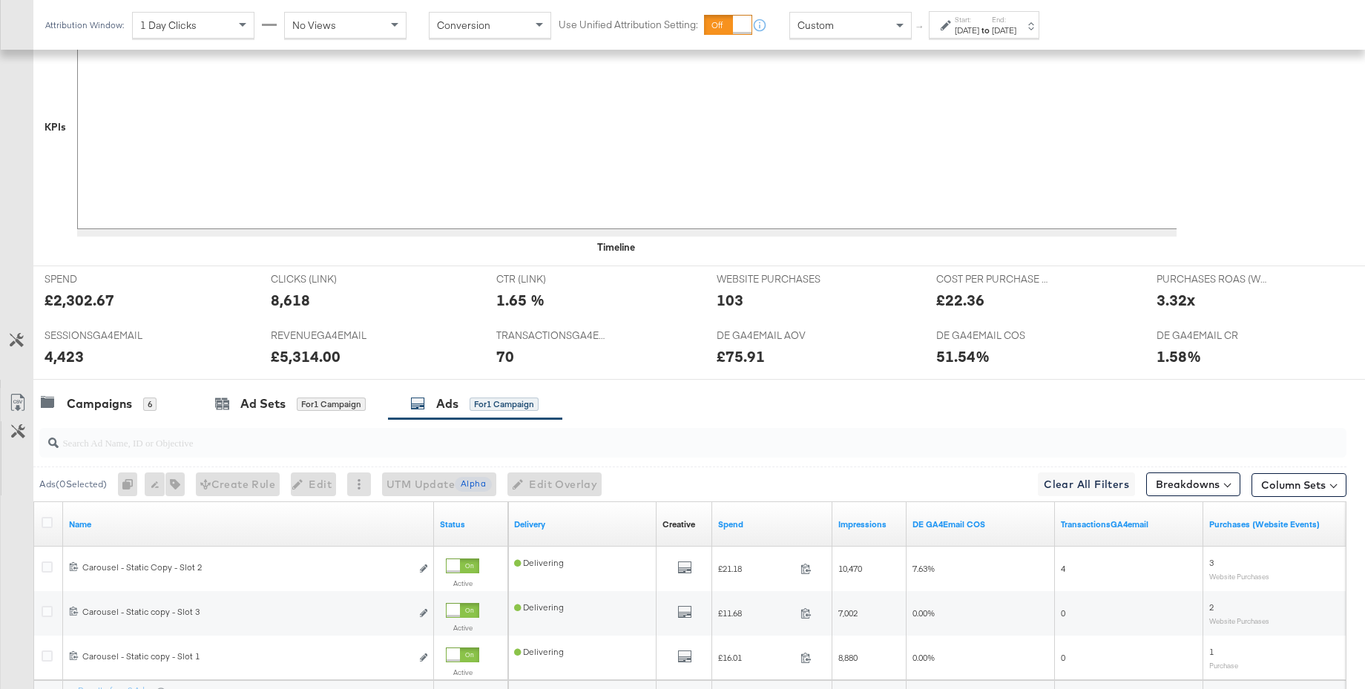
scroll to position [557, 0]
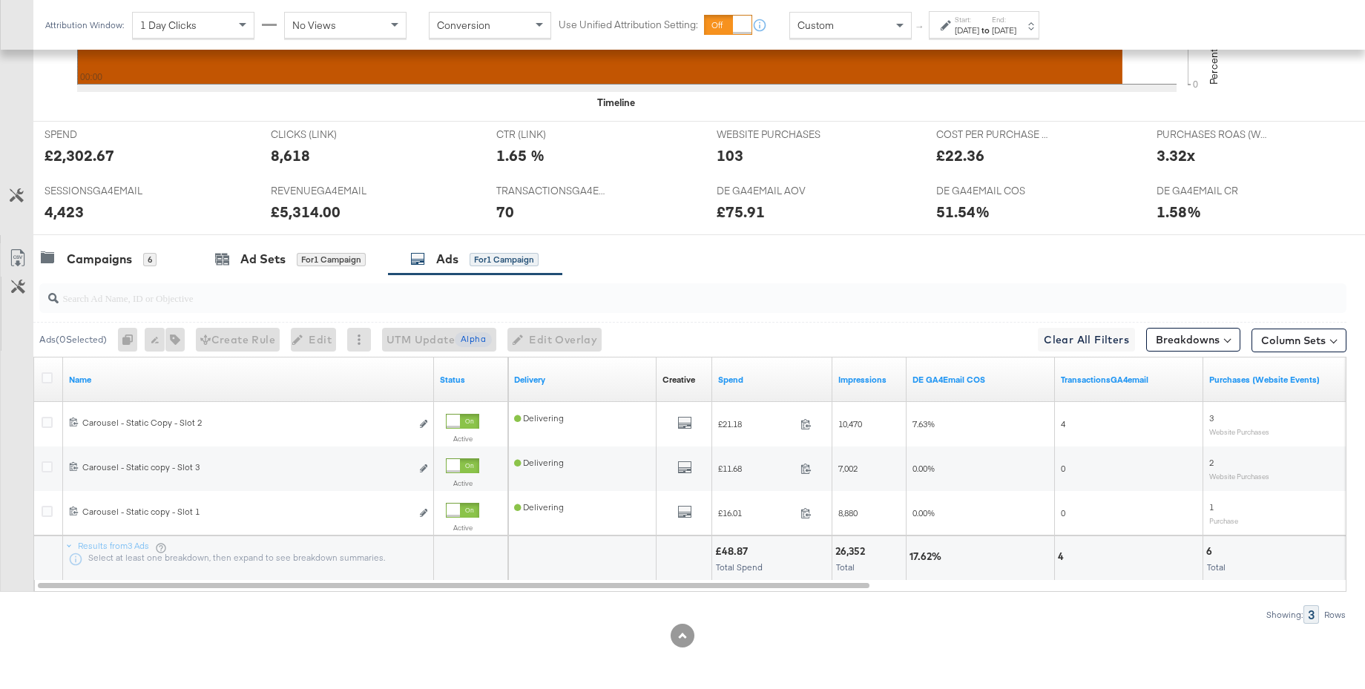
click at [978, 30] on div "Aug 28th 2025" at bounding box center [967, 30] width 24 height 12
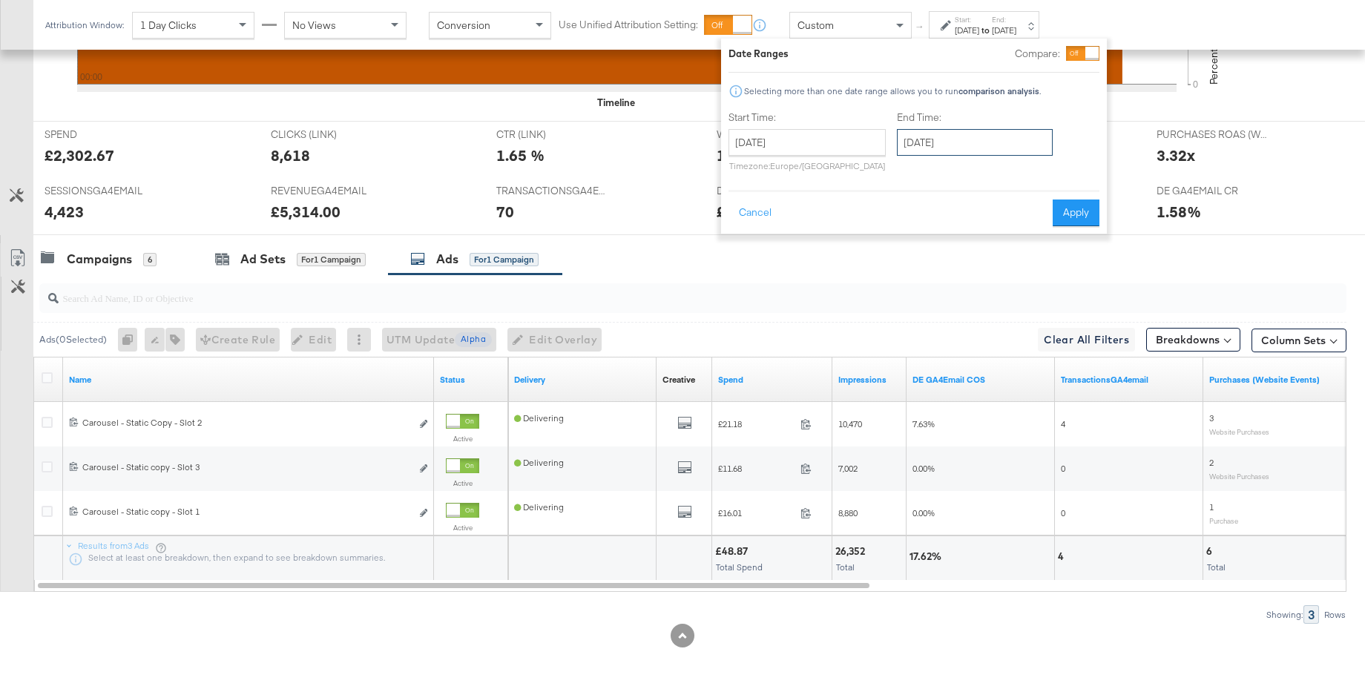
click at [923, 145] on input "August 28th 2025" at bounding box center [975, 142] width 156 height 27
click at [905, 315] on td "31" at bounding box center [913, 321] width 25 height 21
type input "August 31st 2025"
click at [1071, 220] on button "Apply" at bounding box center [1075, 213] width 47 height 27
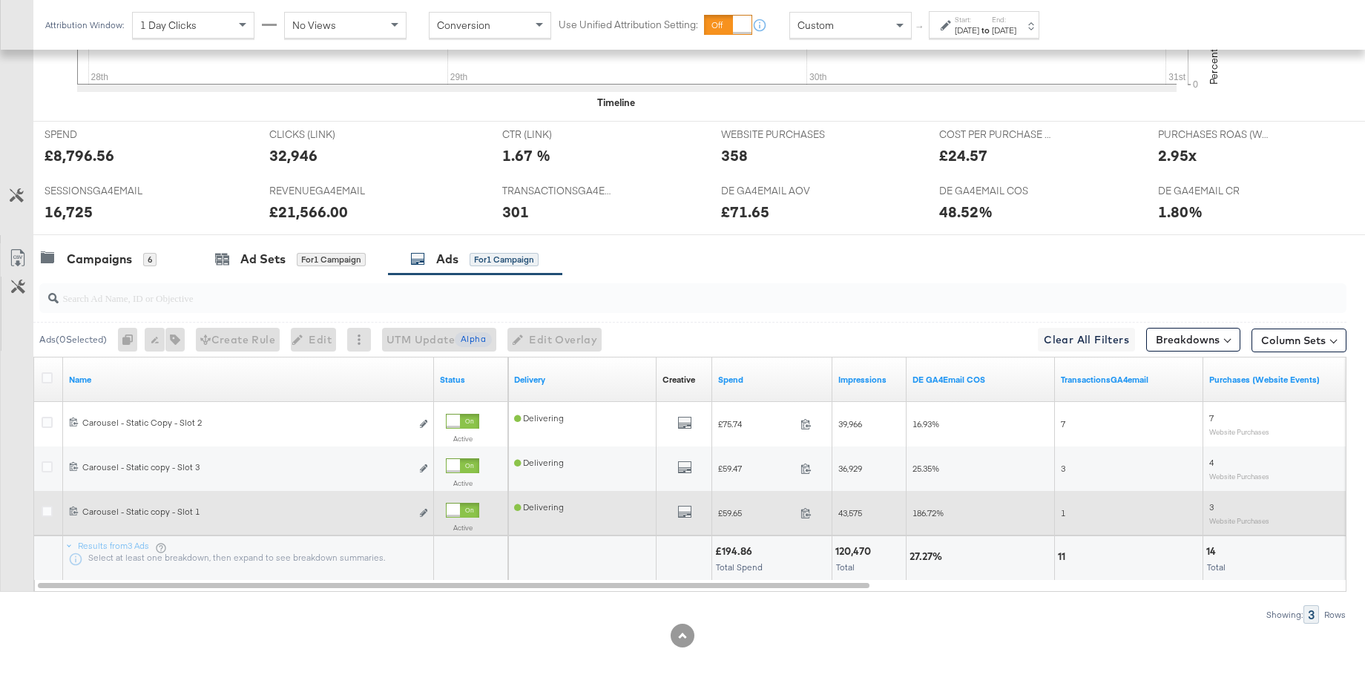
click at [476, 508] on div at bounding box center [462, 510] width 33 height 15
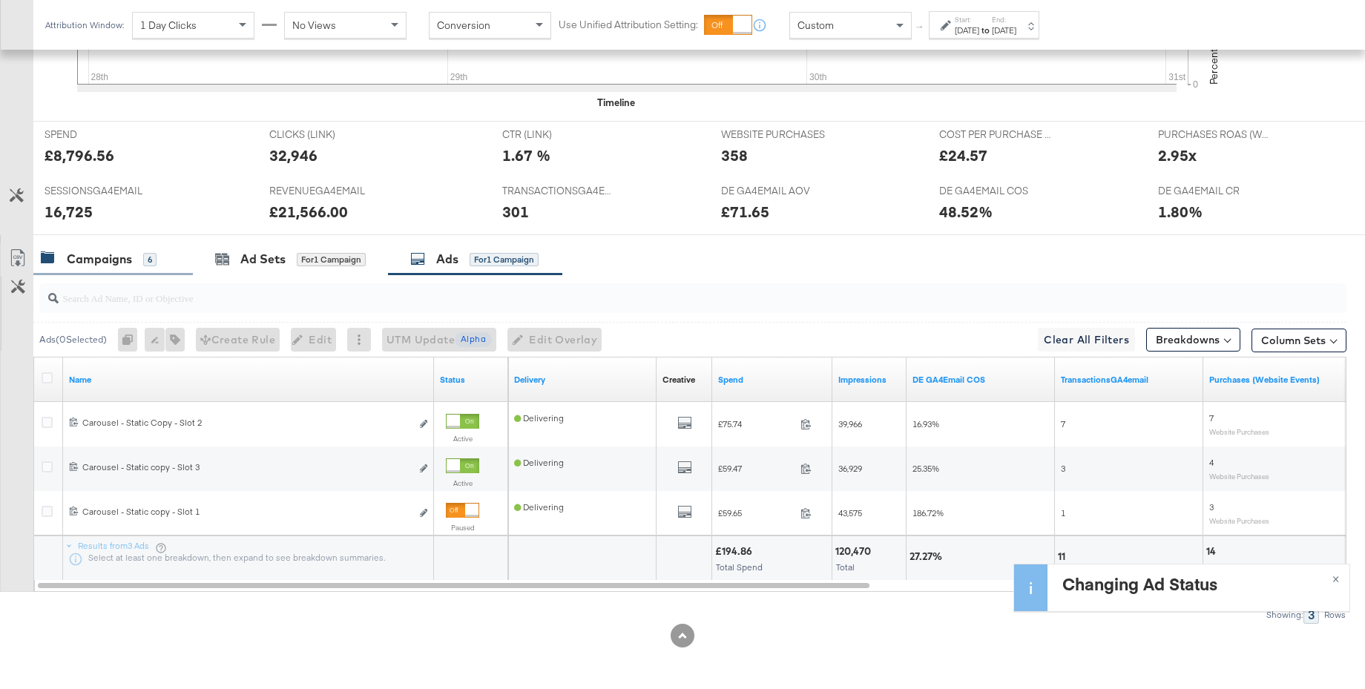
click at [108, 255] on div "Campaigns" at bounding box center [99, 259] width 65 height 17
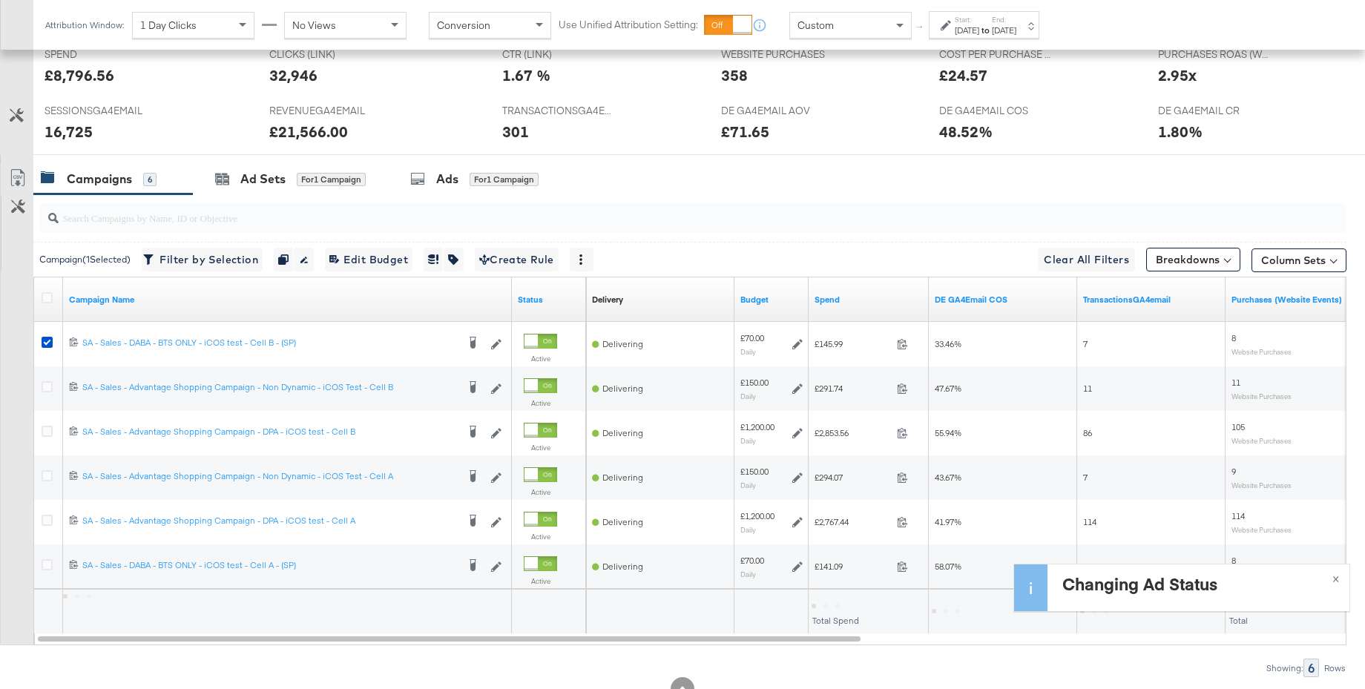
scroll to position [691, 0]
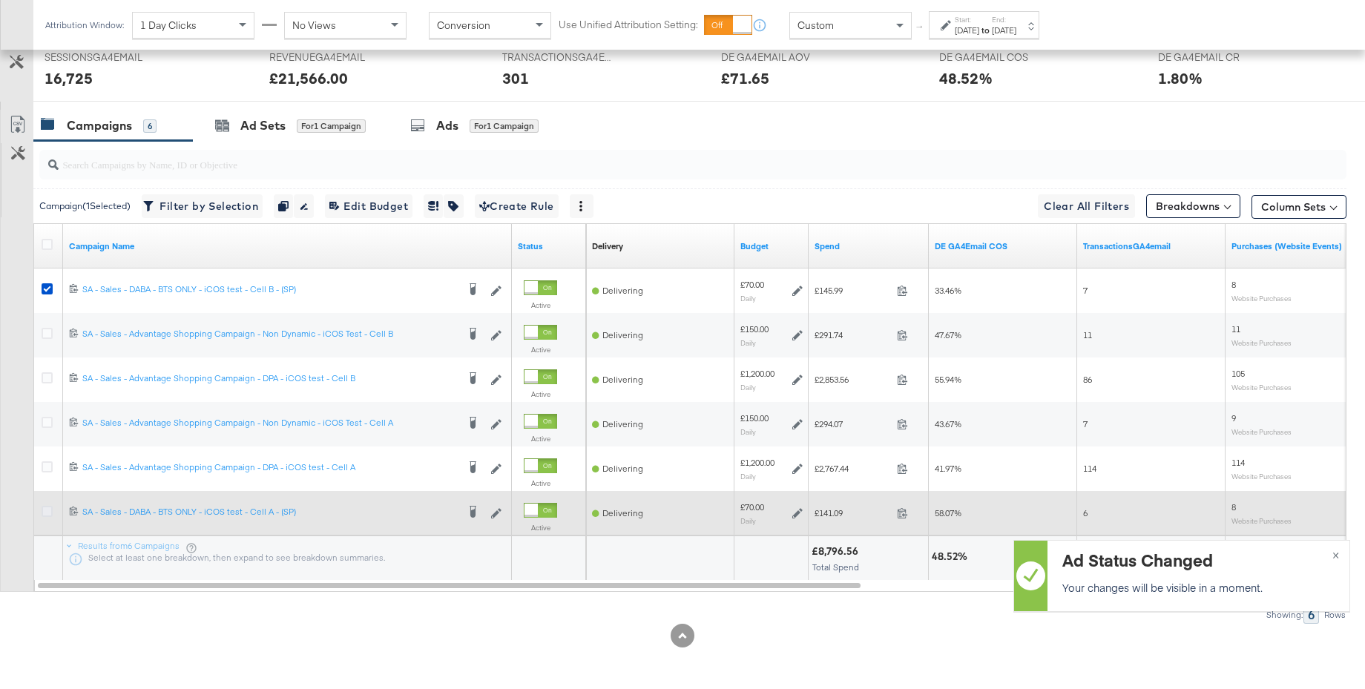
click at [48, 509] on icon at bounding box center [47, 511] width 11 height 11
click at [0, 0] on input "checkbox" at bounding box center [0, 0] width 0 height 0
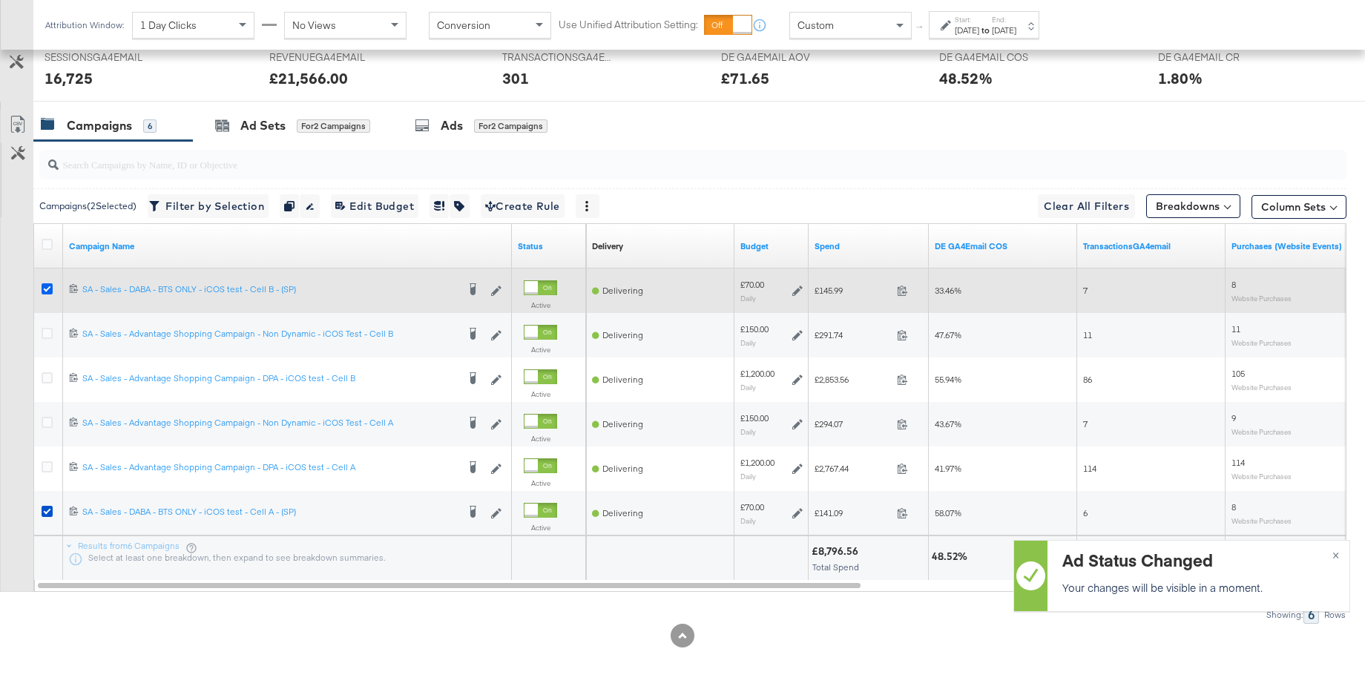
click at [43, 292] on icon at bounding box center [47, 288] width 11 height 11
click at [0, 0] on input "checkbox" at bounding box center [0, 0] width 0 height 0
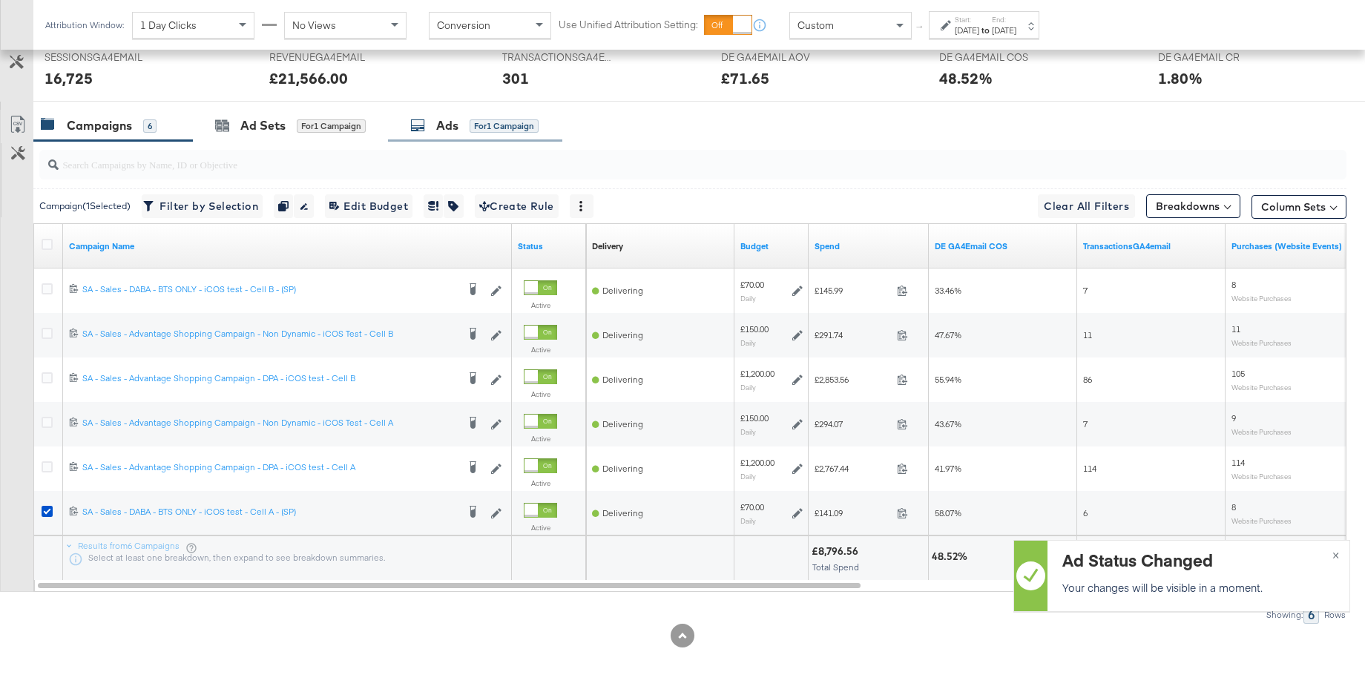
click at [444, 120] on div "Ads" at bounding box center [447, 125] width 22 height 17
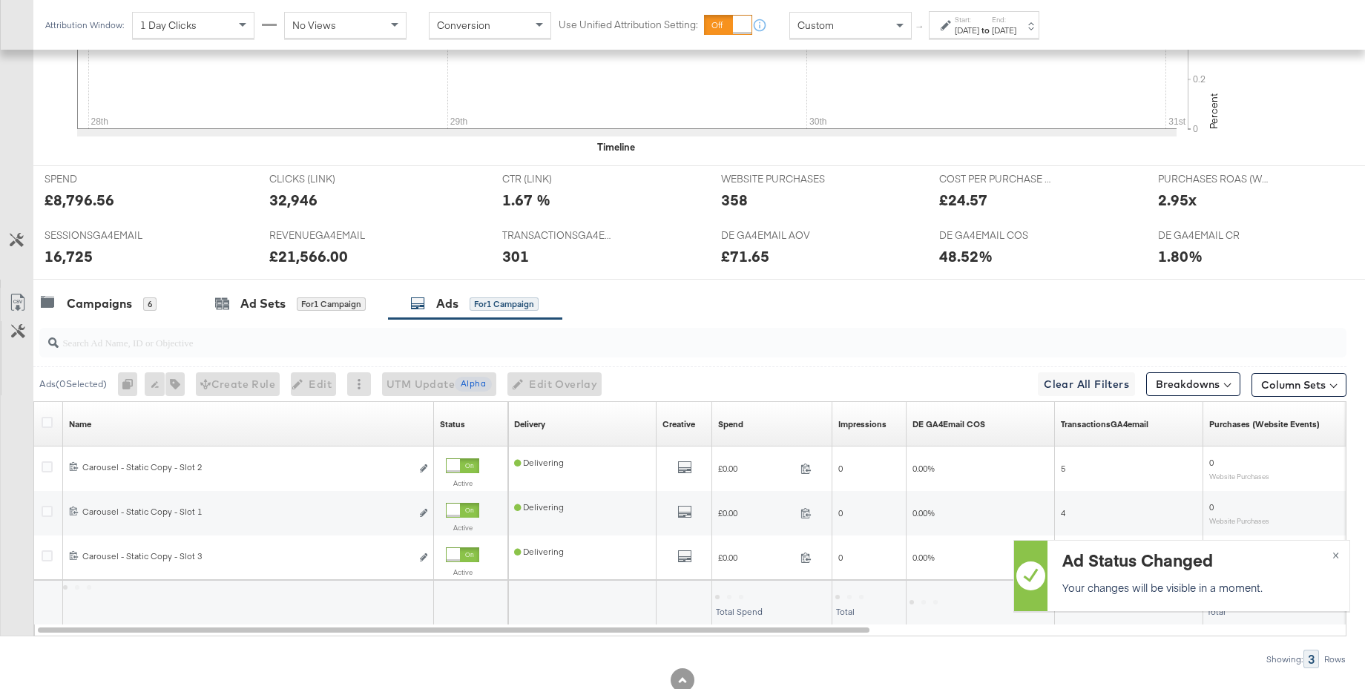
scroll to position [557, 0]
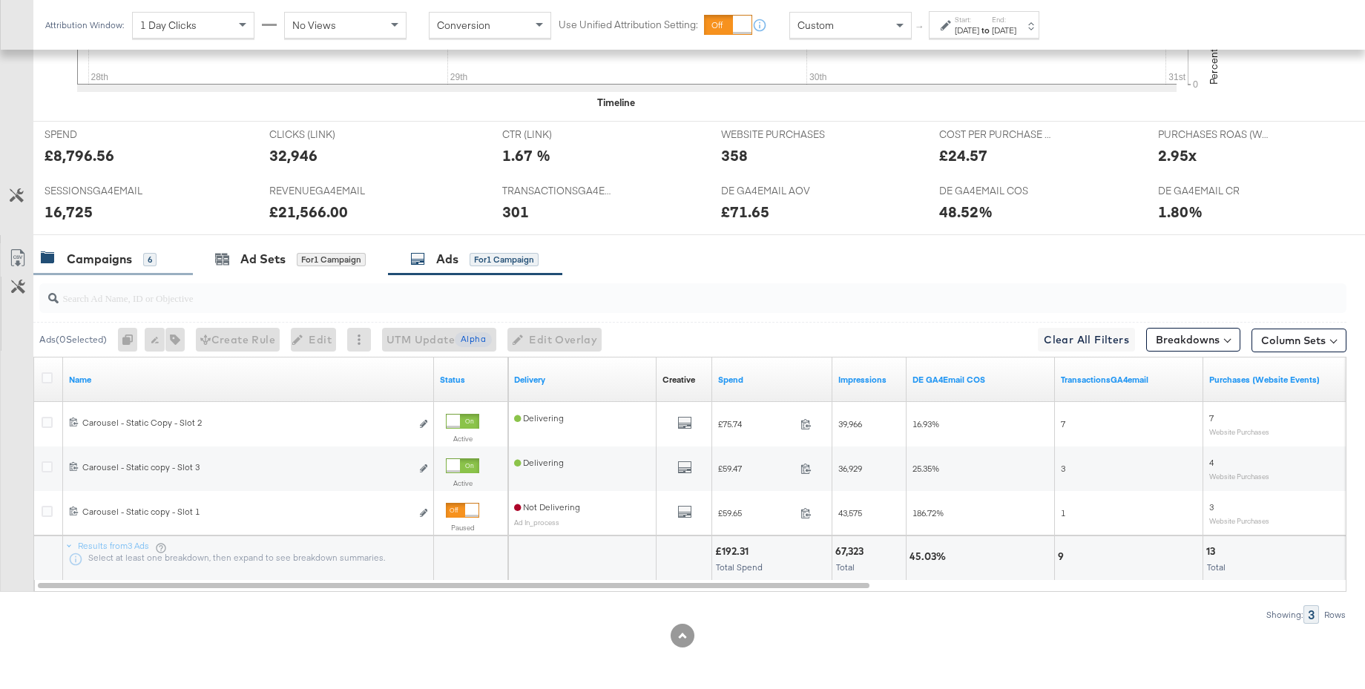
click at [105, 254] on div "Campaigns" at bounding box center [99, 259] width 65 height 17
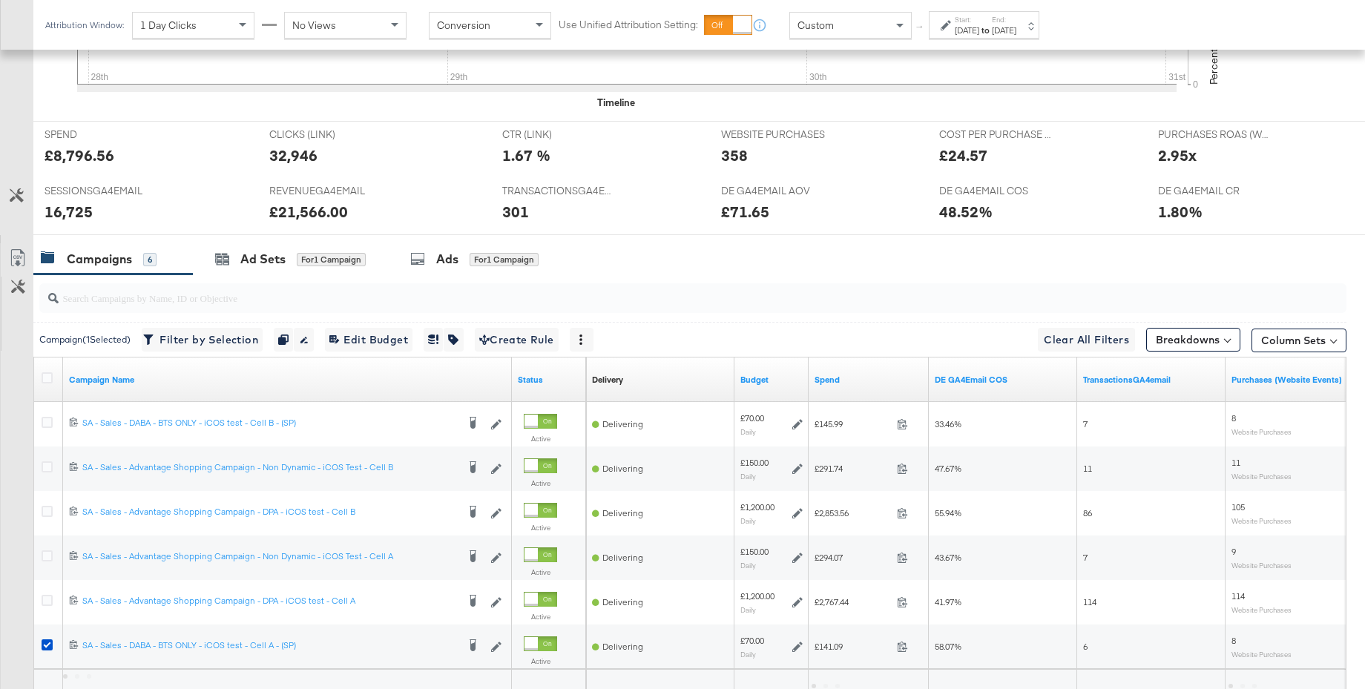
scroll to position [691, 0]
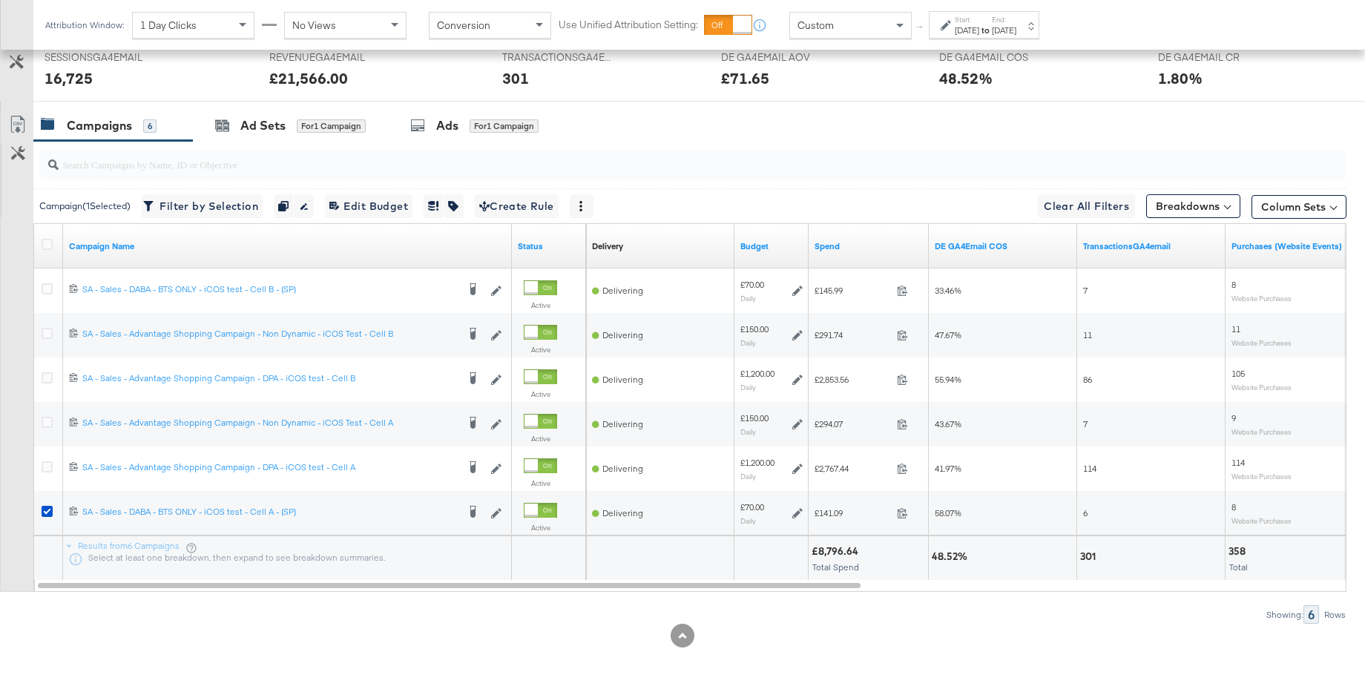
click at [438, 132] on div "Ads" at bounding box center [447, 125] width 22 height 17
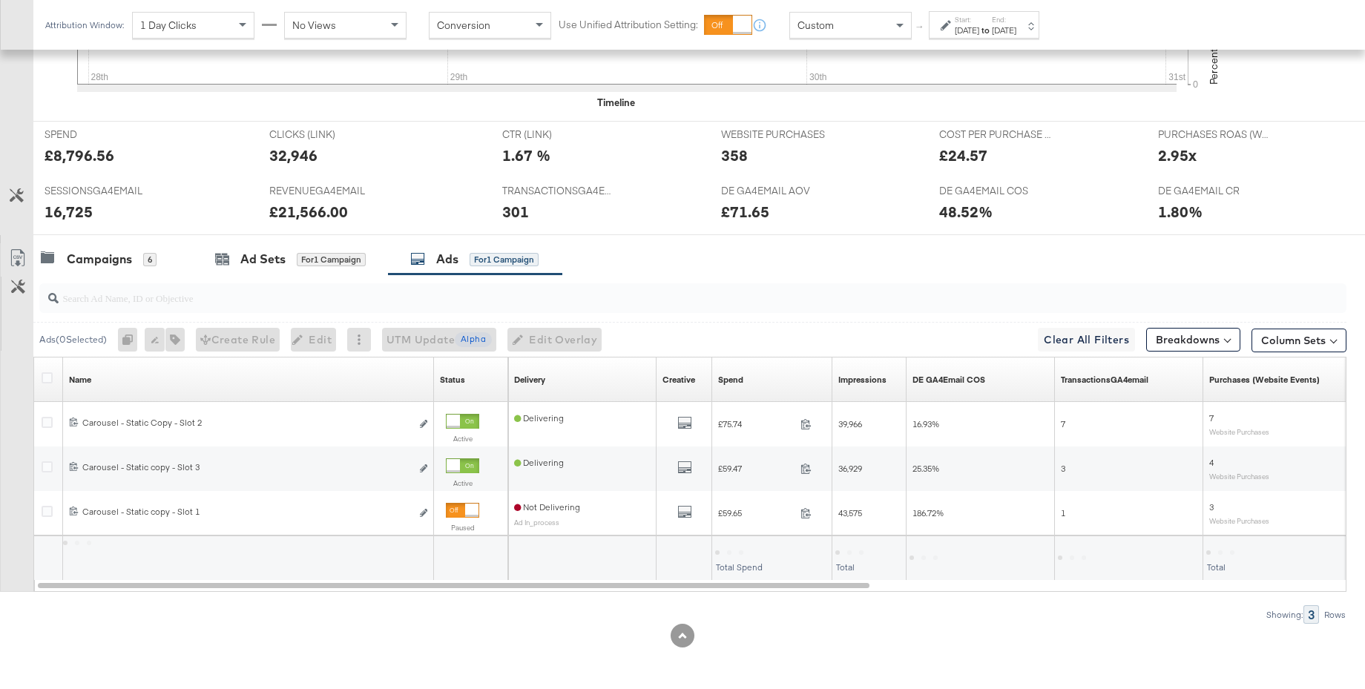
scroll to position [557, 0]
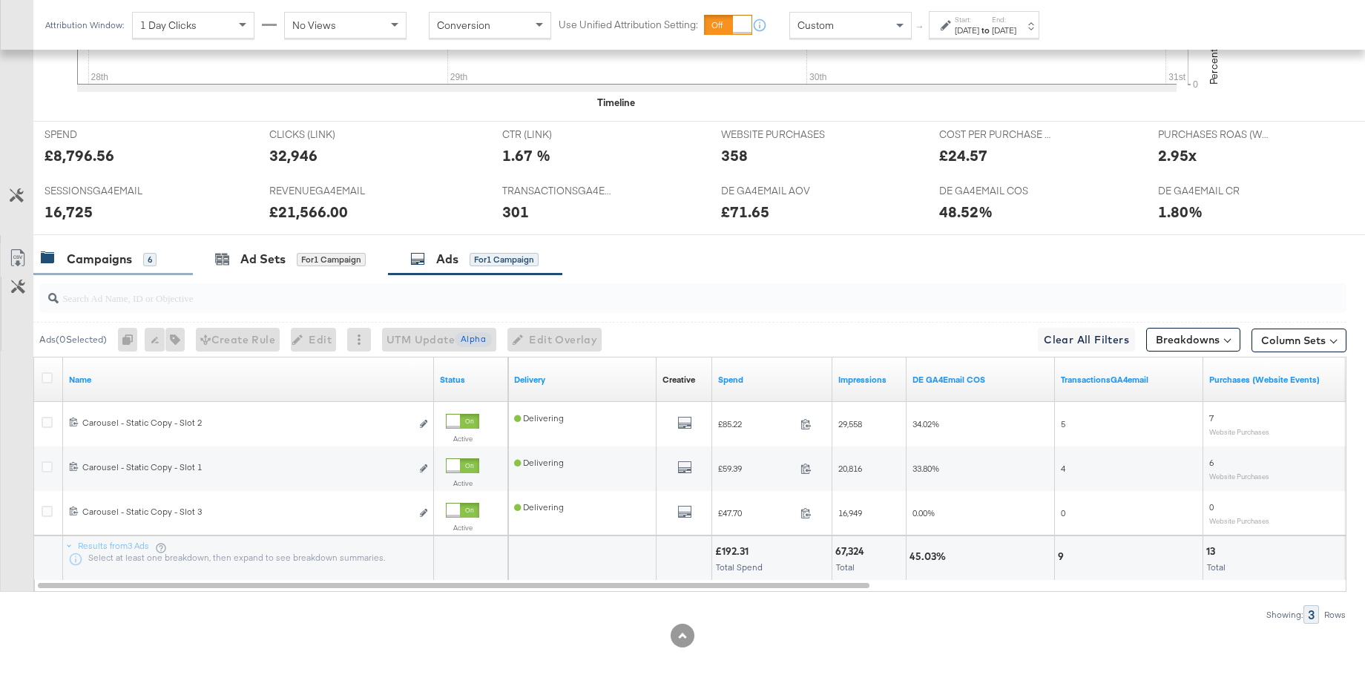
click at [100, 265] on div "Campaigns" at bounding box center [99, 259] width 65 height 17
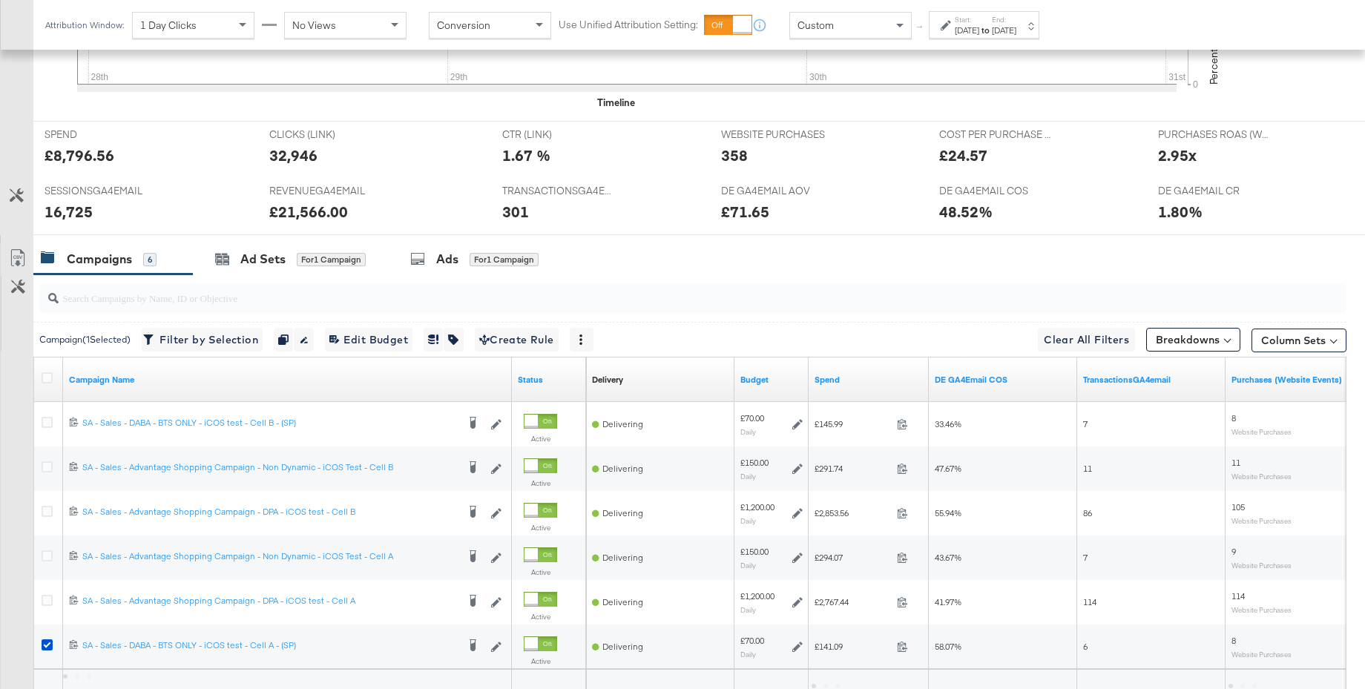
scroll to position [691, 0]
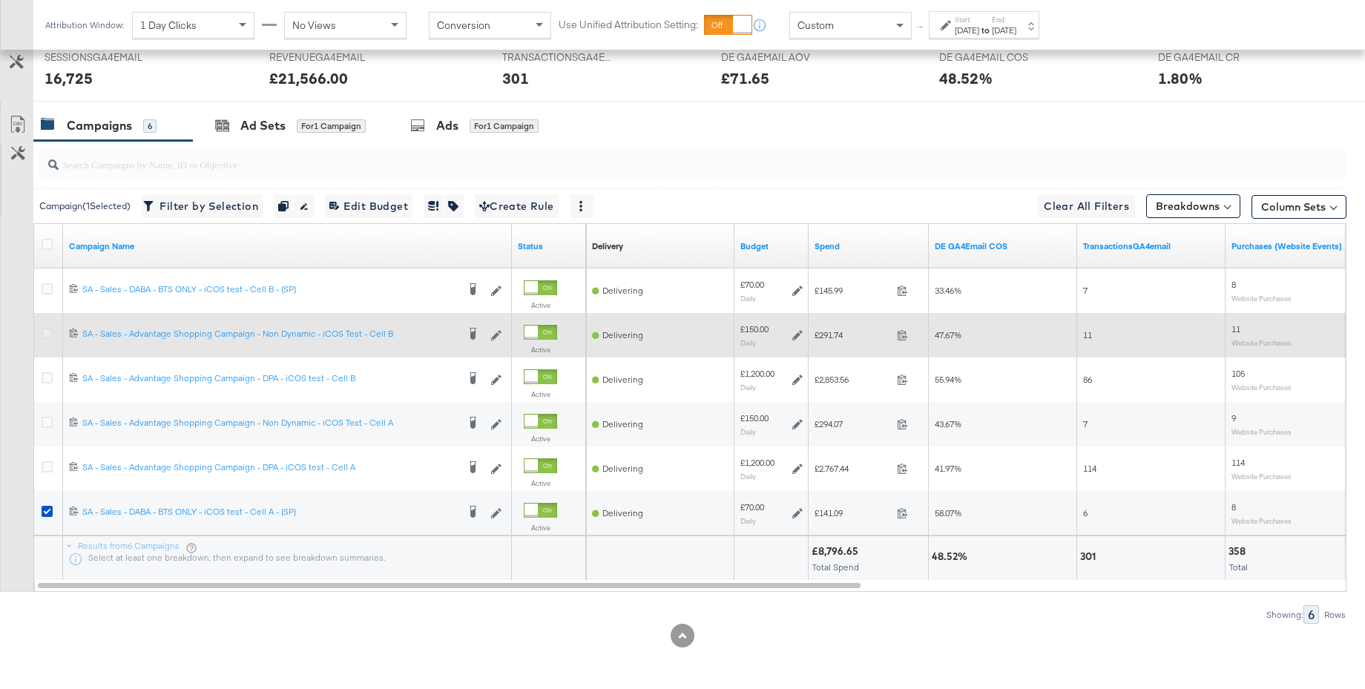
click at [48, 331] on icon at bounding box center [47, 333] width 11 height 11
click at [0, 0] on input "checkbox" at bounding box center [0, 0] width 0 height 0
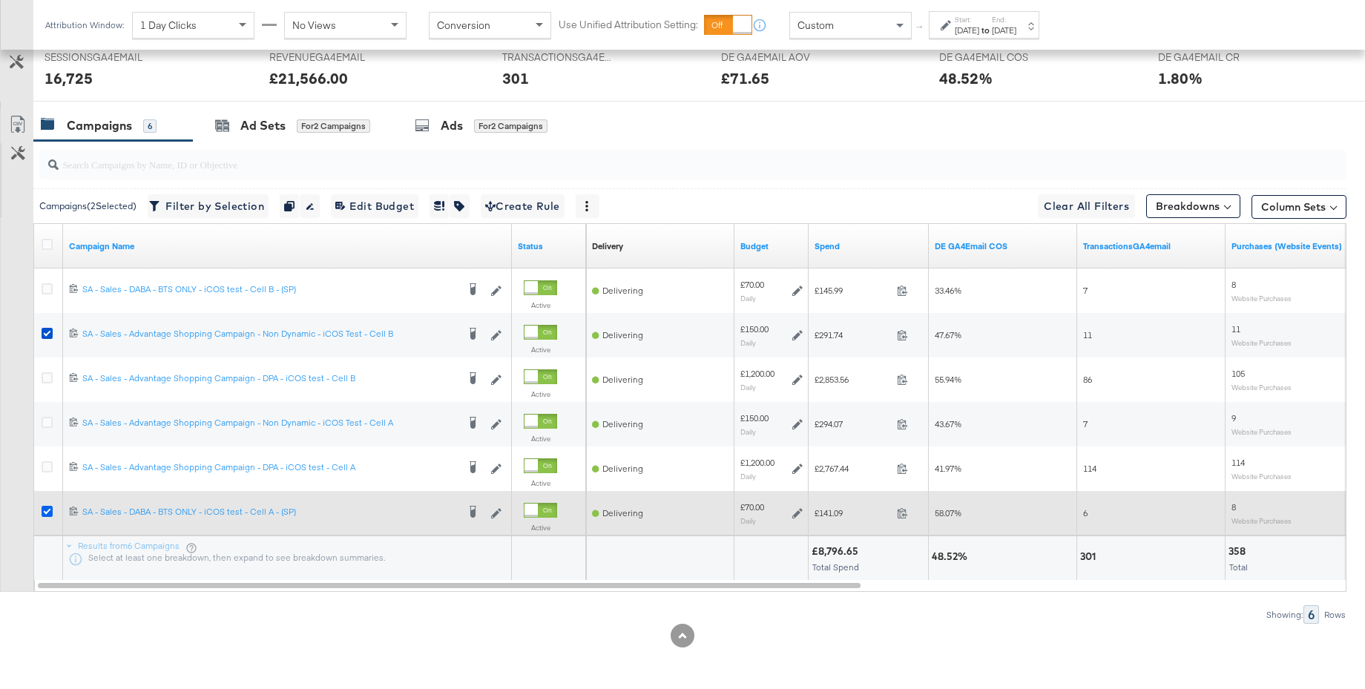
click at [45, 513] on icon at bounding box center [47, 511] width 11 height 11
click at [0, 0] on input "checkbox" at bounding box center [0, 0] width 0 height 0
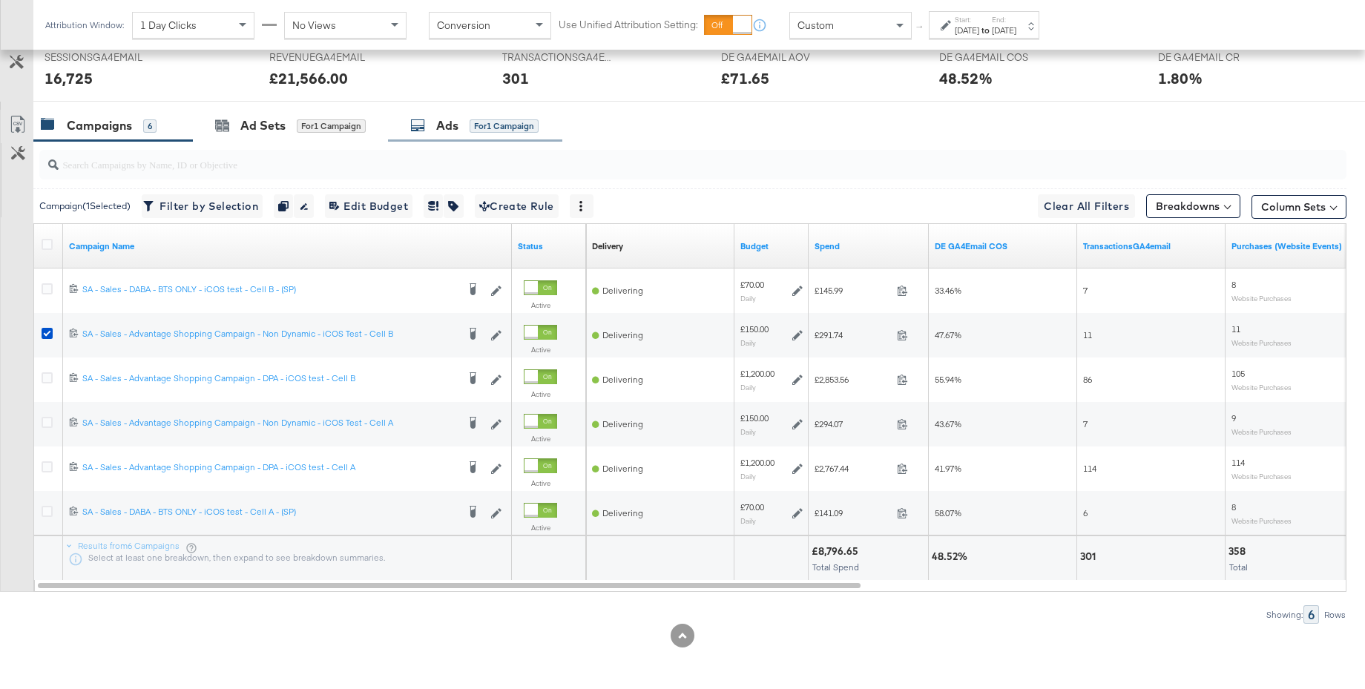
click at [448, 127] on div "Ads" at bounding box center [447, 125] width 22 height 17
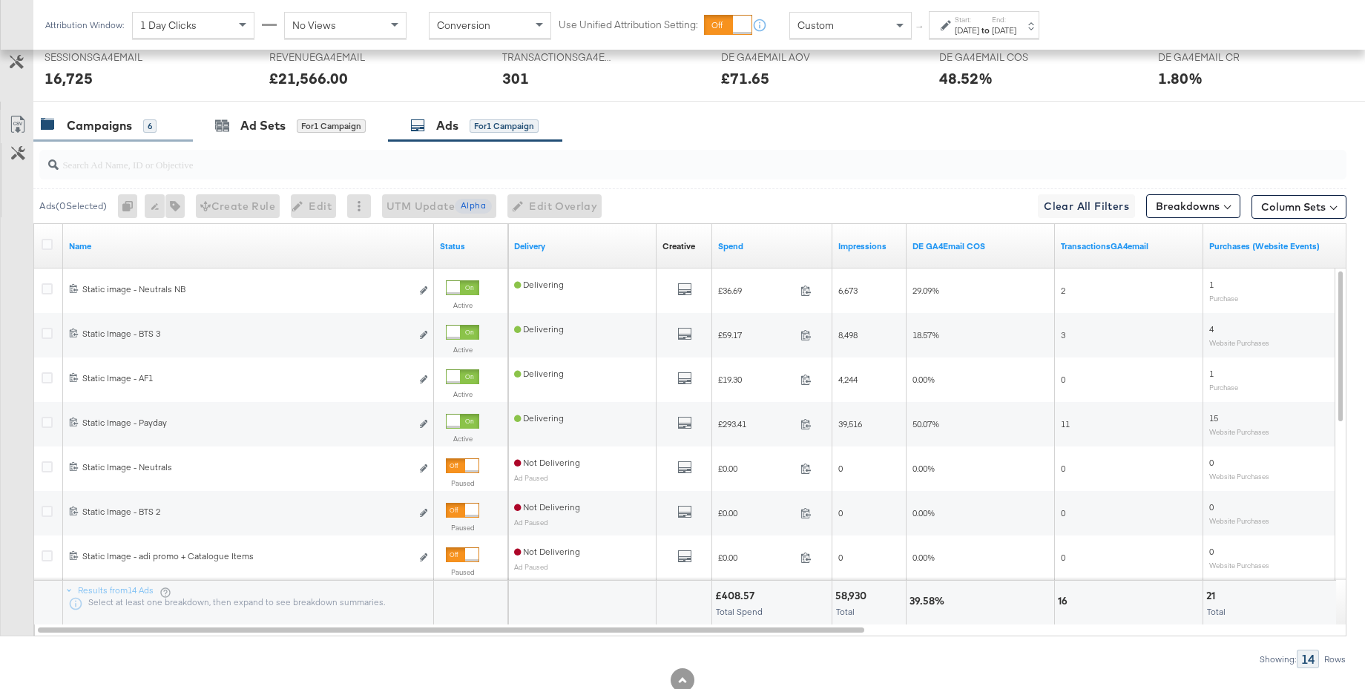
click at [110, 128] on div "Campaigns" at bounding box center [99, 125] width 65 height 17
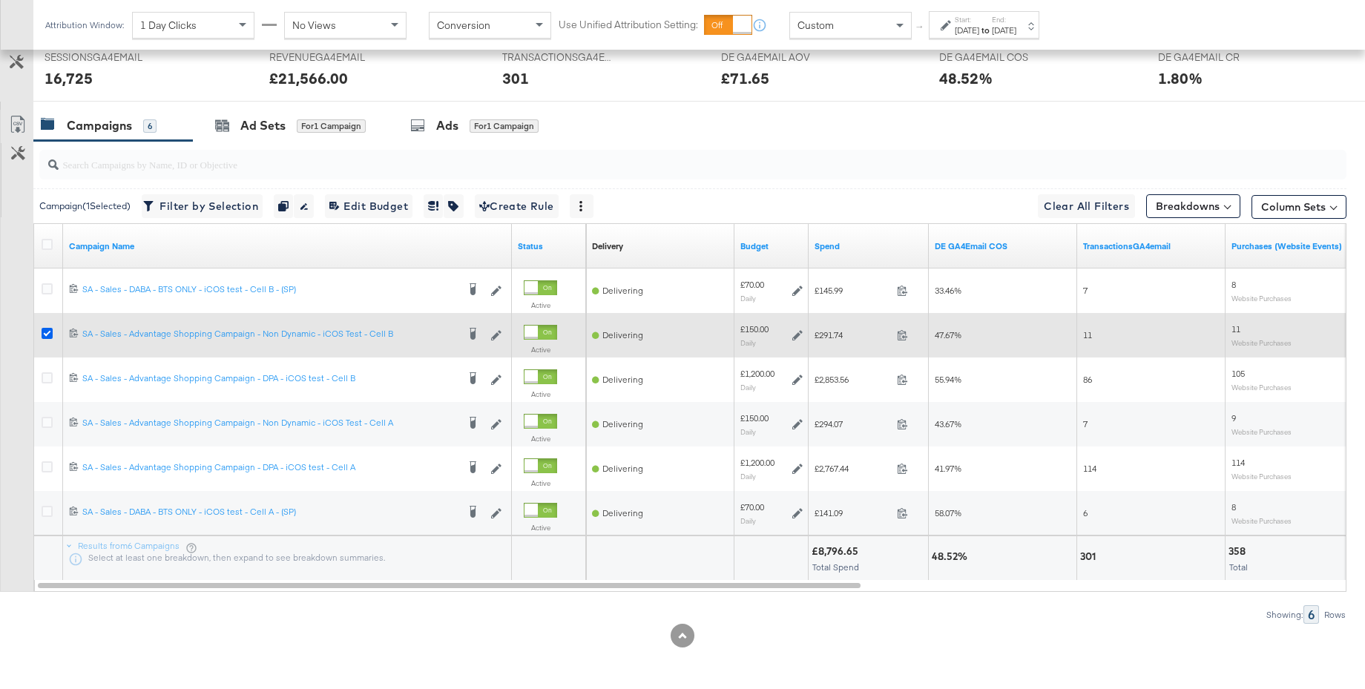
click at [47, 328] on icon at bounding box center [47, 333] width 11 height 11
click at [0, 0] on input "checkbox" at bounding box center [0, 0] width 0 height 0
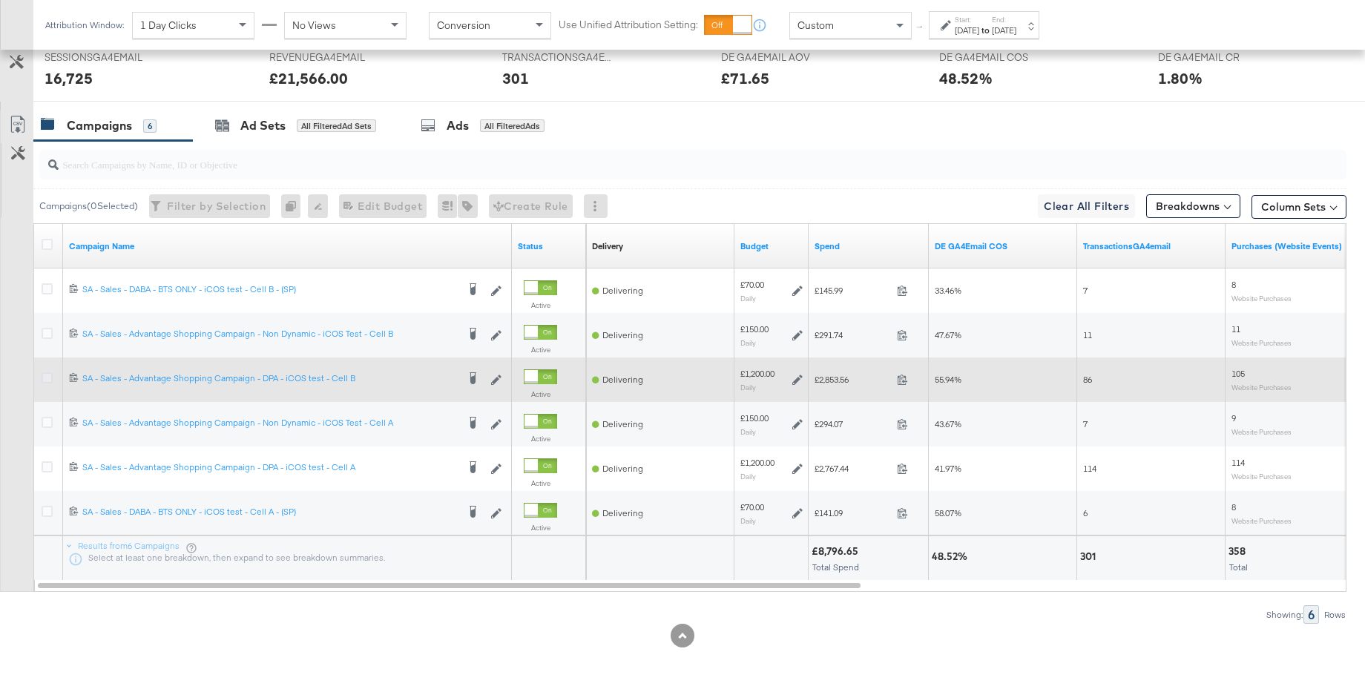
click at [47, 379] on icon at bounding box center [47, 377] width 11 height 11
click at [0, 0] on input "checkbox" at bounding box center [0, 0] width 0 height 0
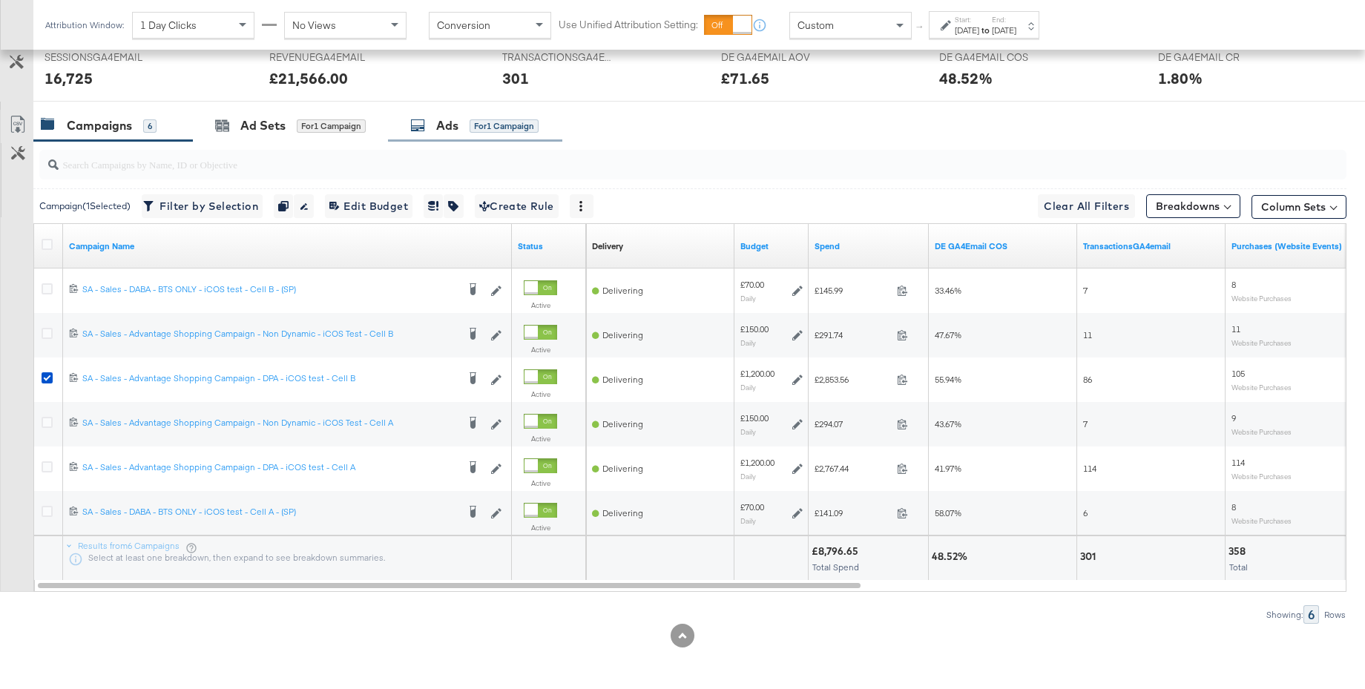
click at [435, 128] on div "Ads for 1 Campaign" at bounding box center [474, 125] width 128 height 17
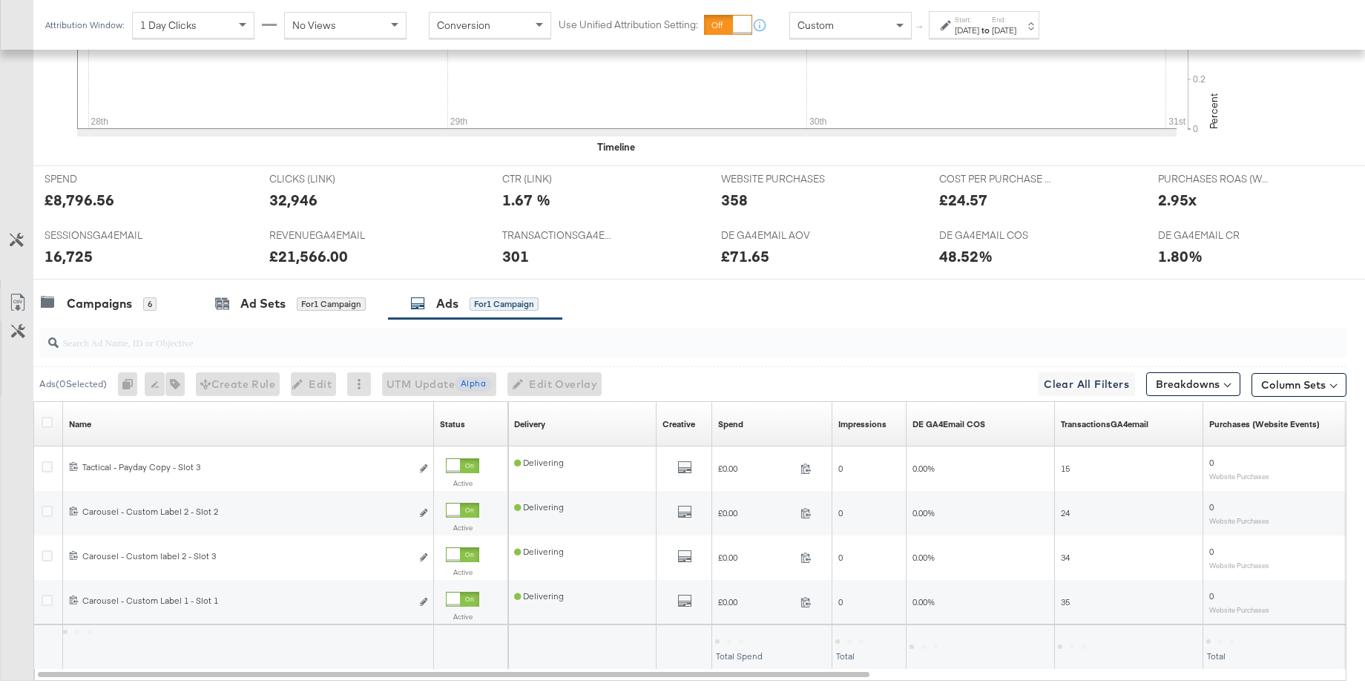
scroll to position [602, 0]
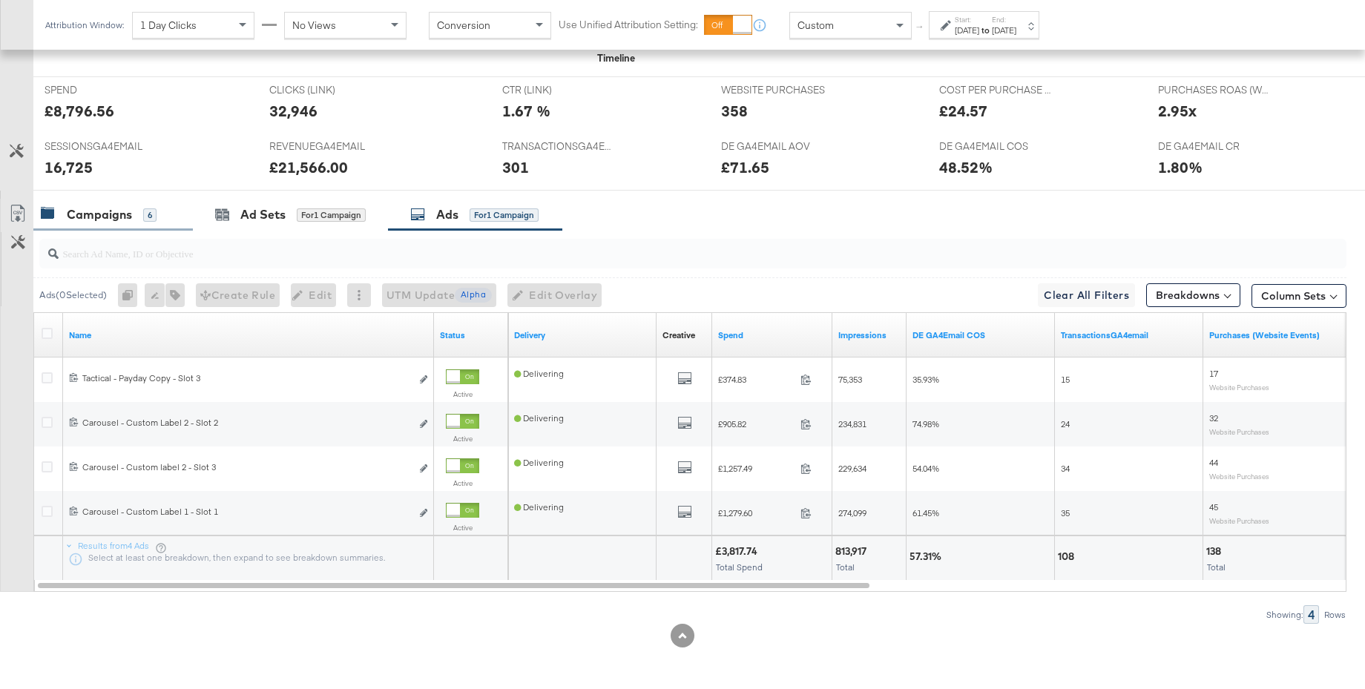
click at [116, 211] on div "Campaigns" at bounding box center [99, 214] width 65 height 17
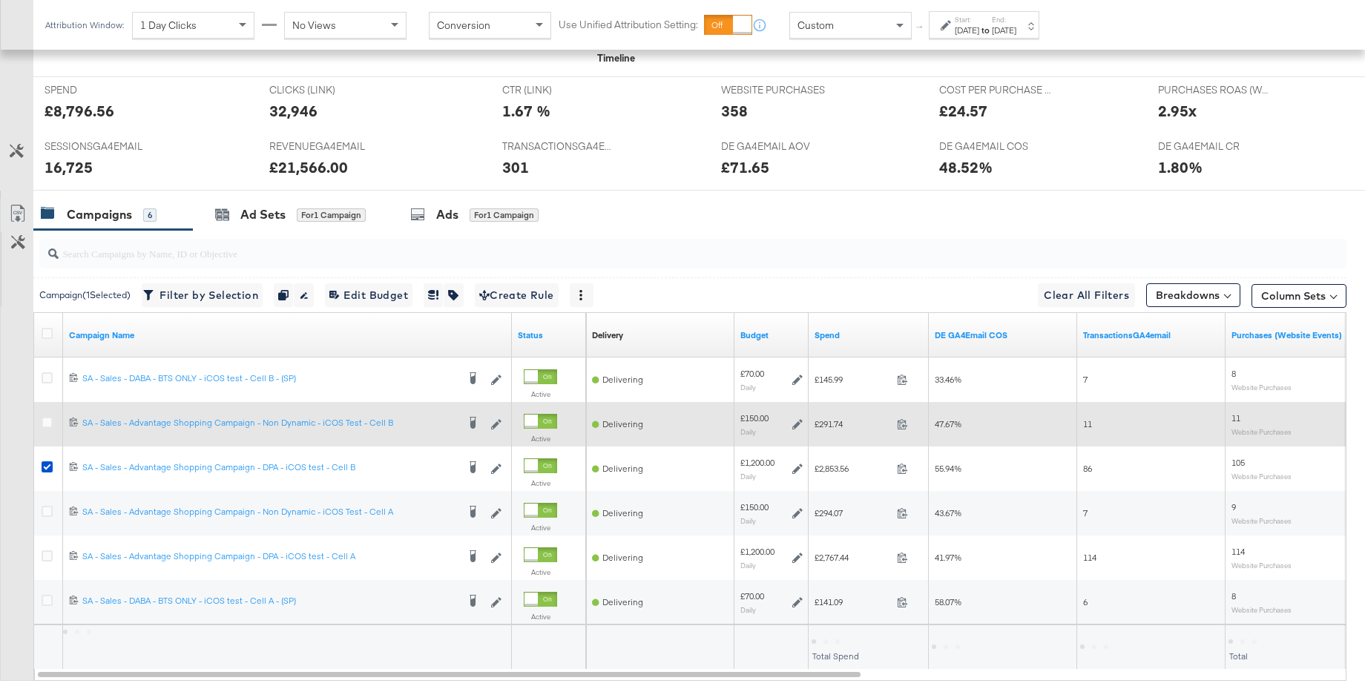
scroll to position [691, 0]
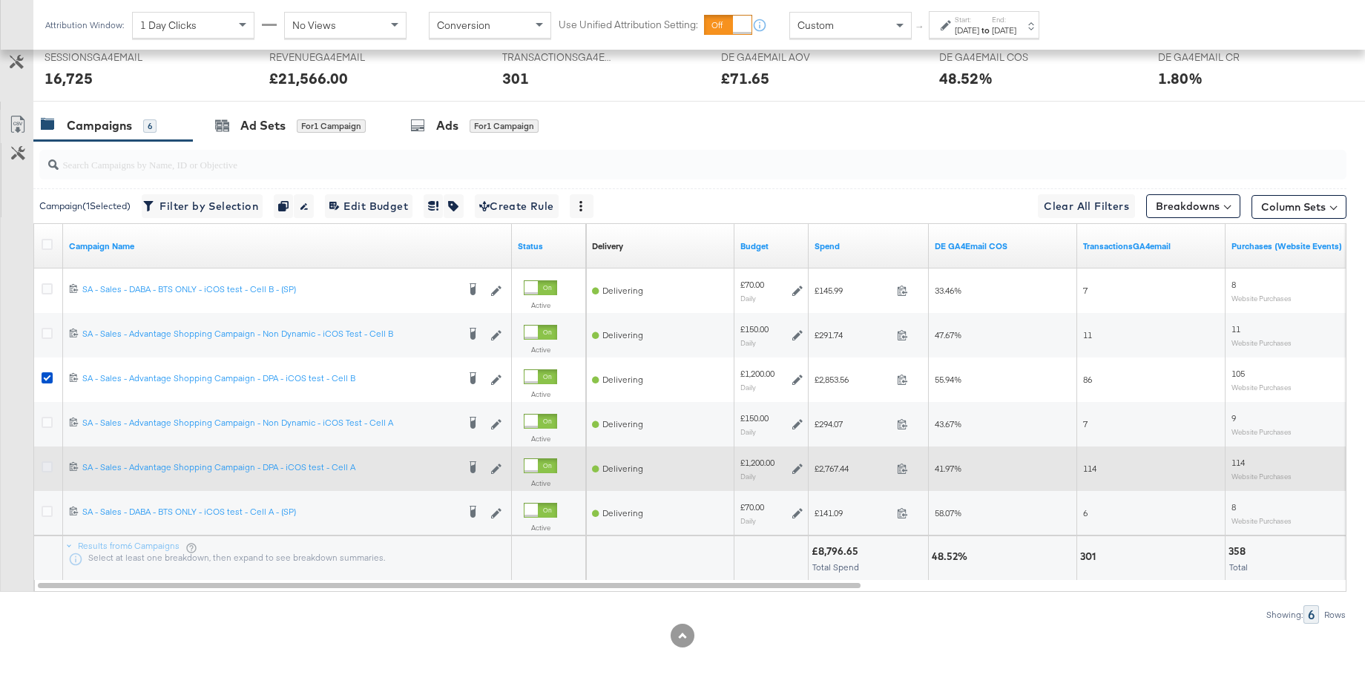
click at [50, 465] on icon at bounding box center [47, 466] width 11 height 11
click at [0, 0] on input "checkbox" at bounding box center [0, 0] width 0 height 0
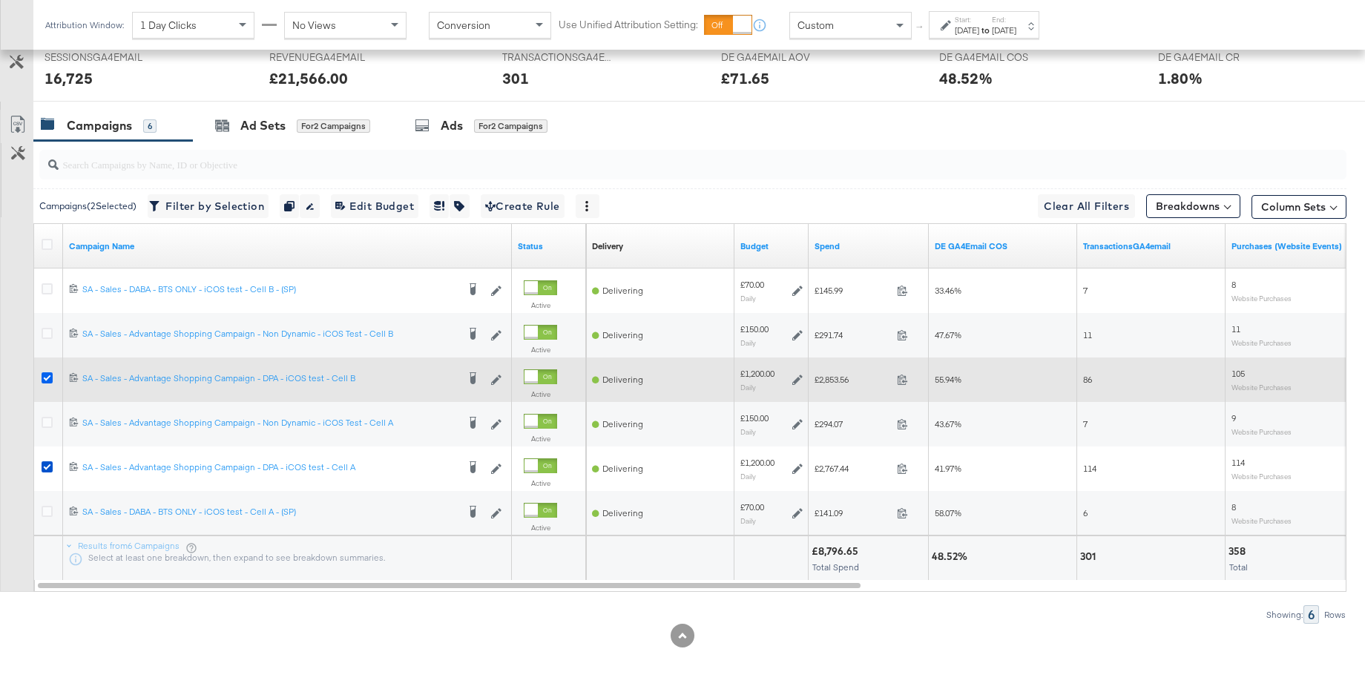
click at [48, 378] on icon at bounding box center [47, 377] width 11 height 11
click at [0, 0] on input "checkbox" at bounding box center [0, 0] width 0 height 0
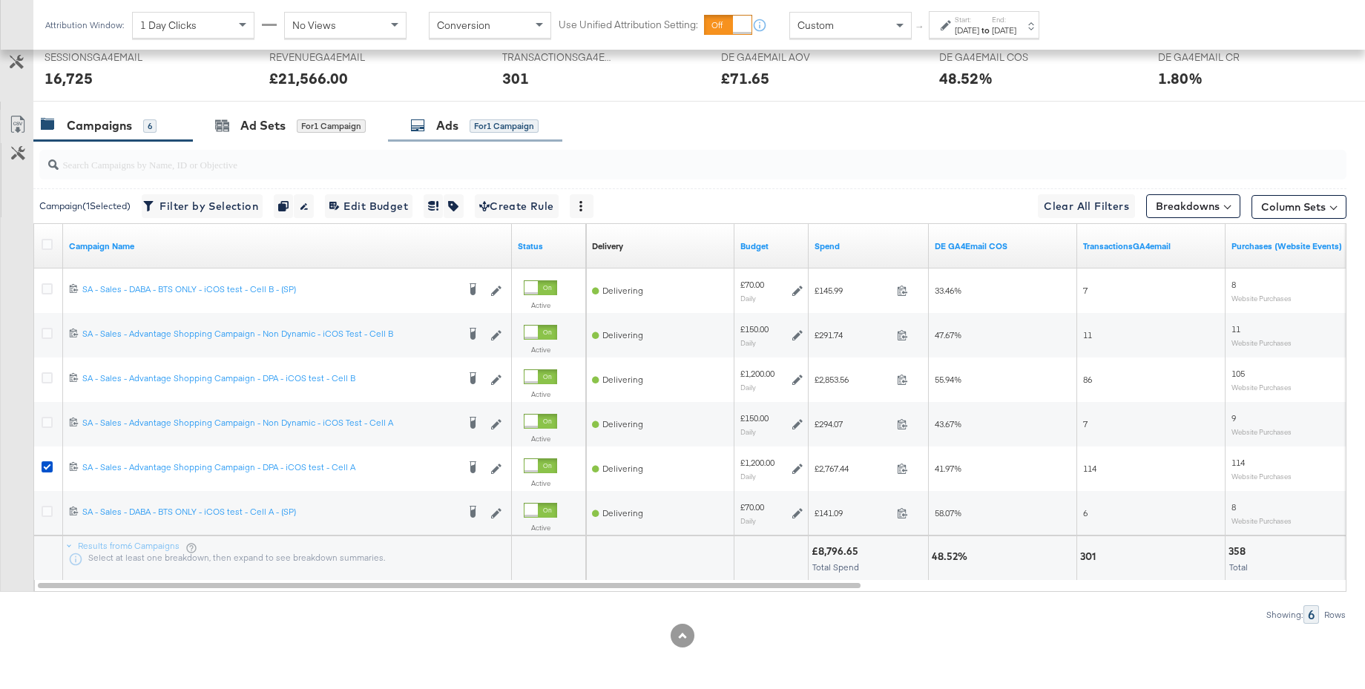
click at [439, 126] on div "Ads" at bounding box center [447, 125] width 22 height 17
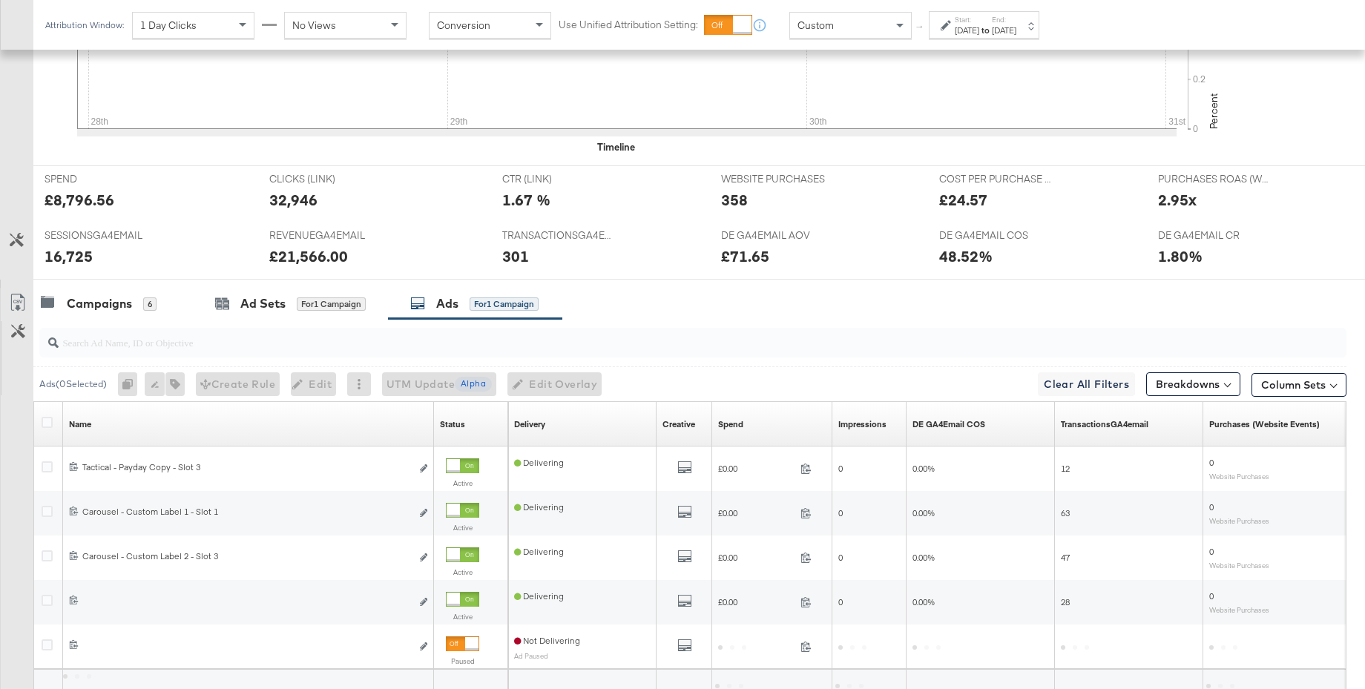
scroll to position [646, 0]
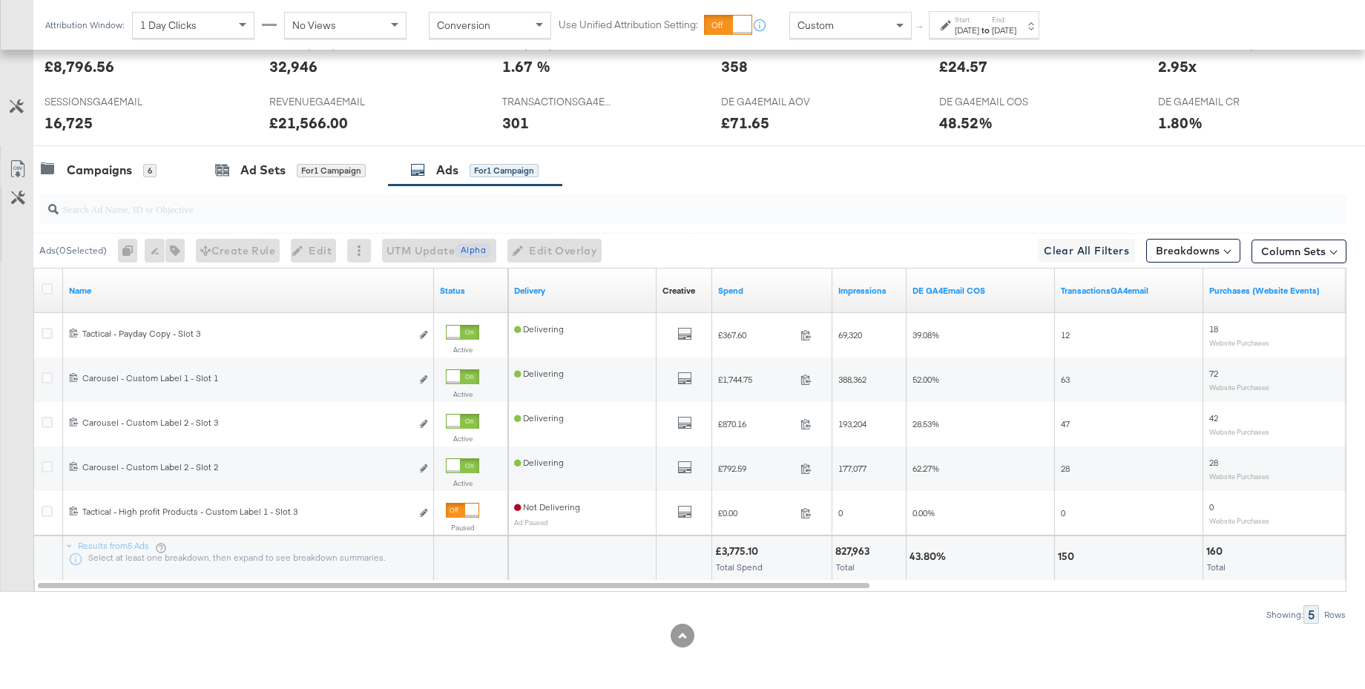
click at [979, 32] on div "Aug 28th 2025" at bounding box center [967, 30] width 24 height 12
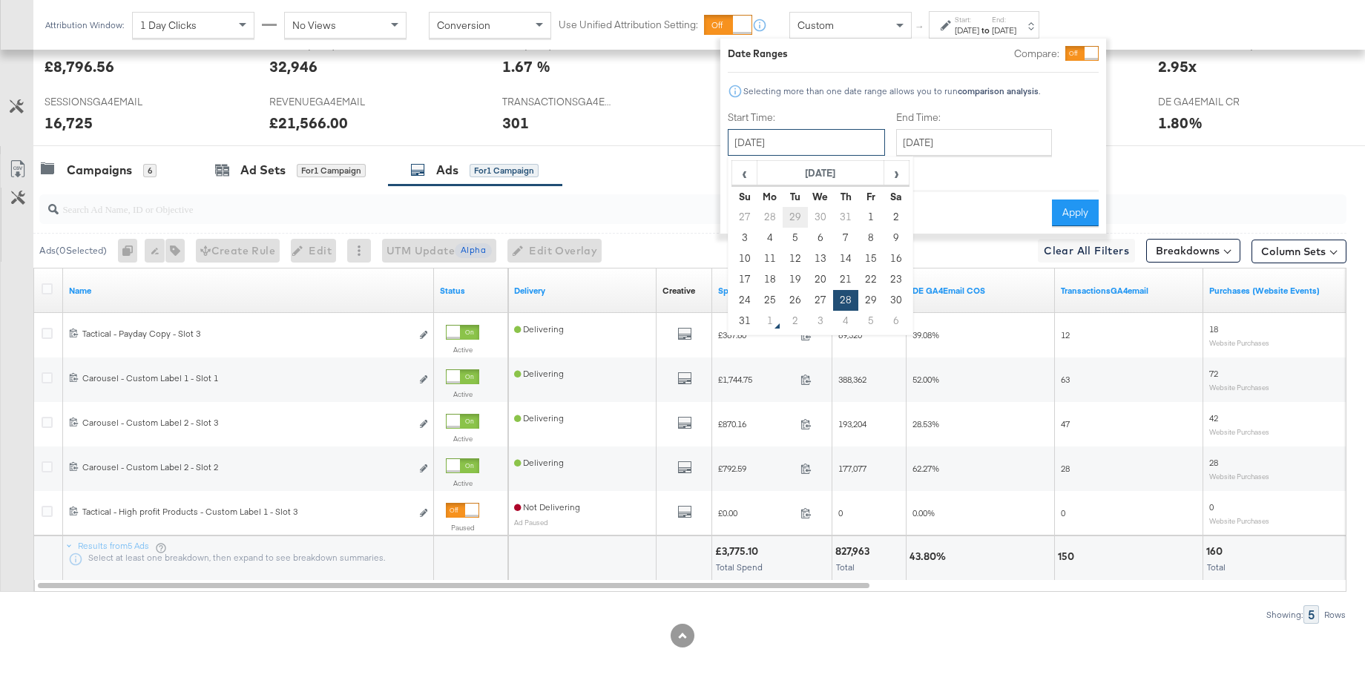
drag, startPoint x: 837, startPoint y: 141, endPoint x: 803, endPoint y: 211, distance: 77.3
click at [837, 141] on input "August 28th 2025" at bounding box center [806, 142] width 157 height 27
click at [820, 301] on td "27" at bounding box center [820, 300] width 25 height 21
type input "August 27th 2025"
click at [945, 142] on input "August 31st 2025" at bounding box center [974, 142] width 156 height 27
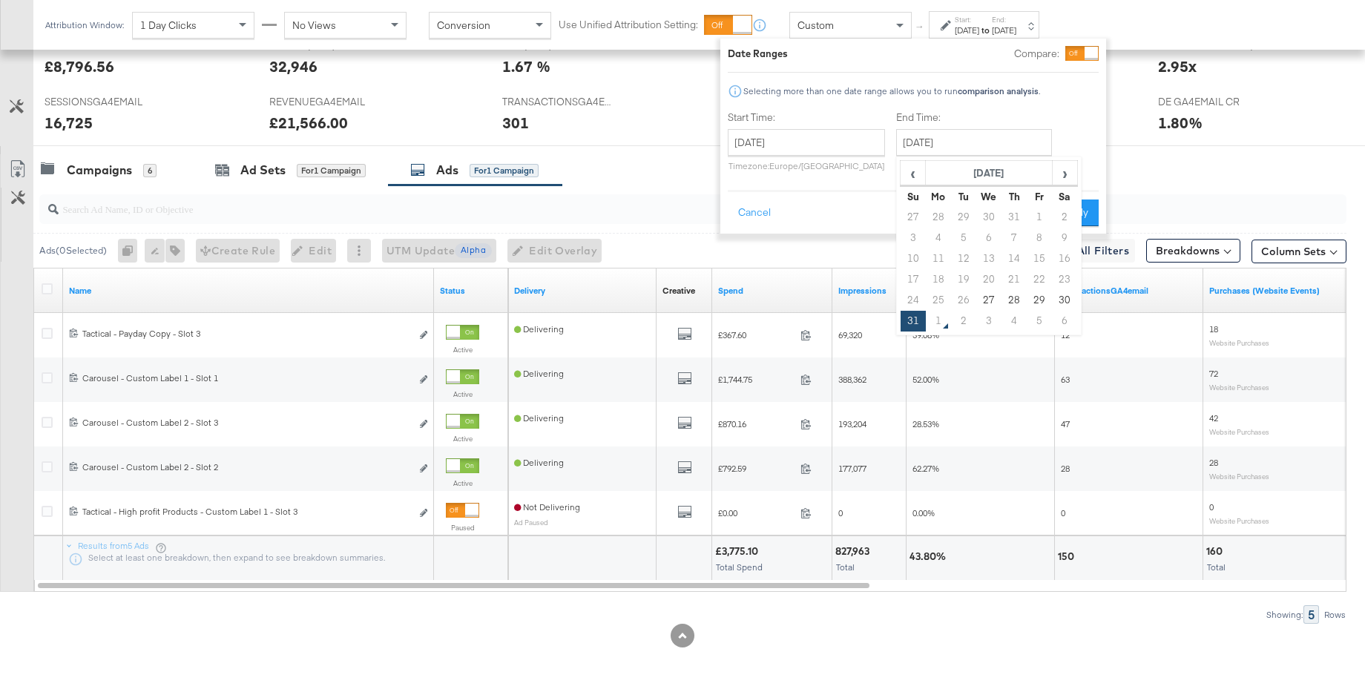
drag, startPoint x: 987, startPoint y: 301, endPoint x: 1022, endPoint y: 264, distance: 50.9
click at [987, 297] on td "27" at bounding box center [988, 300] width 25 height 21
type input "August 27th 2025"
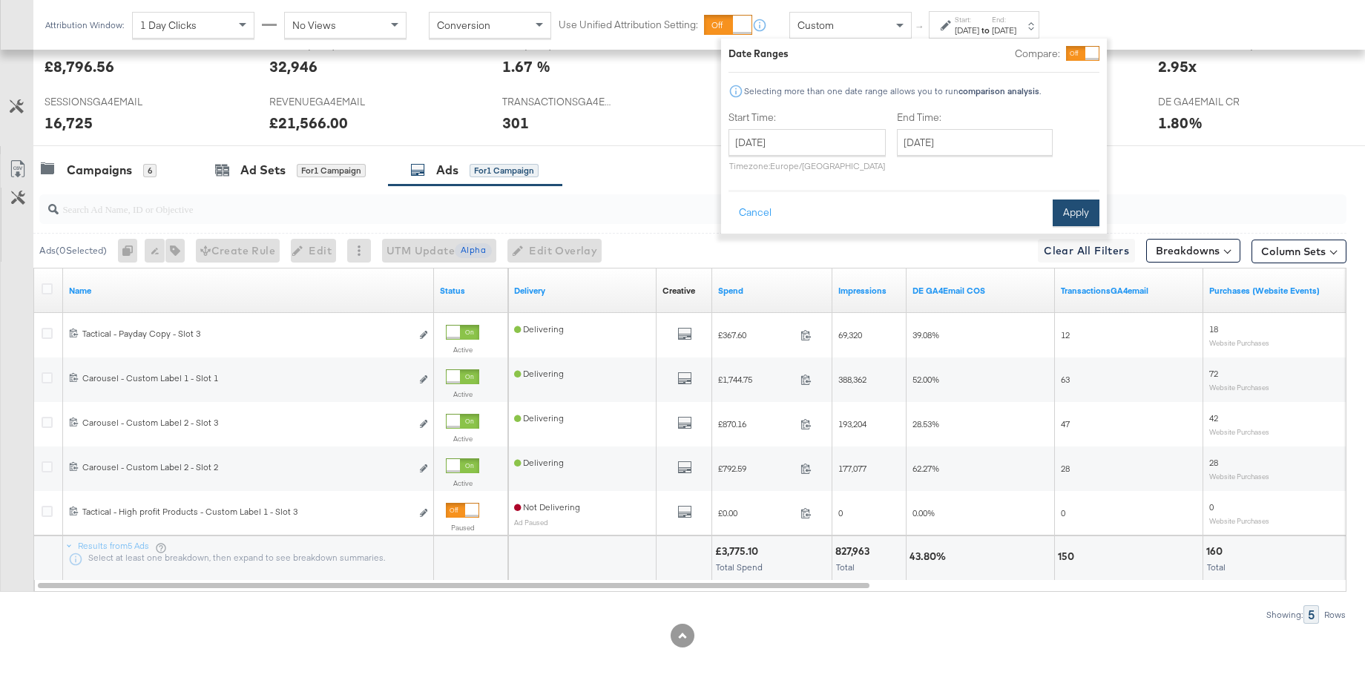
click at [1079, 213] on button "Apply" at bounding box center [1076, 213] width 47 height 27
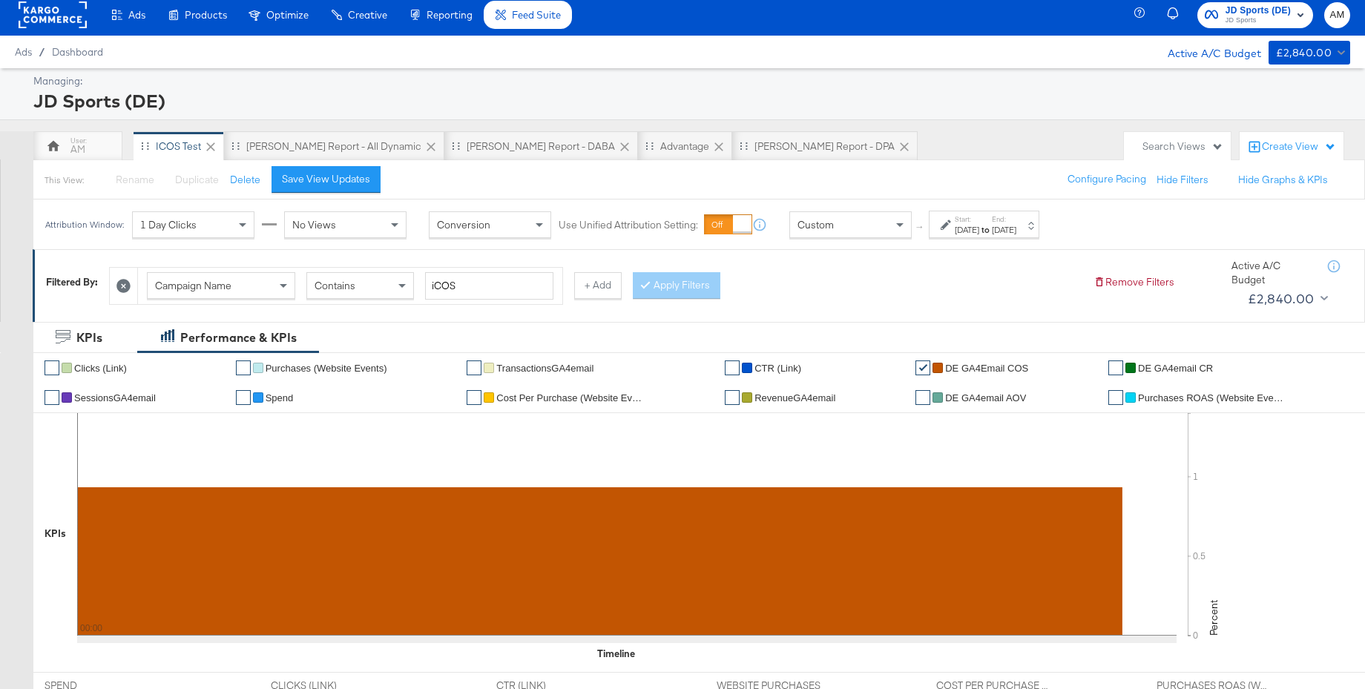
scroll to position [0, 0]
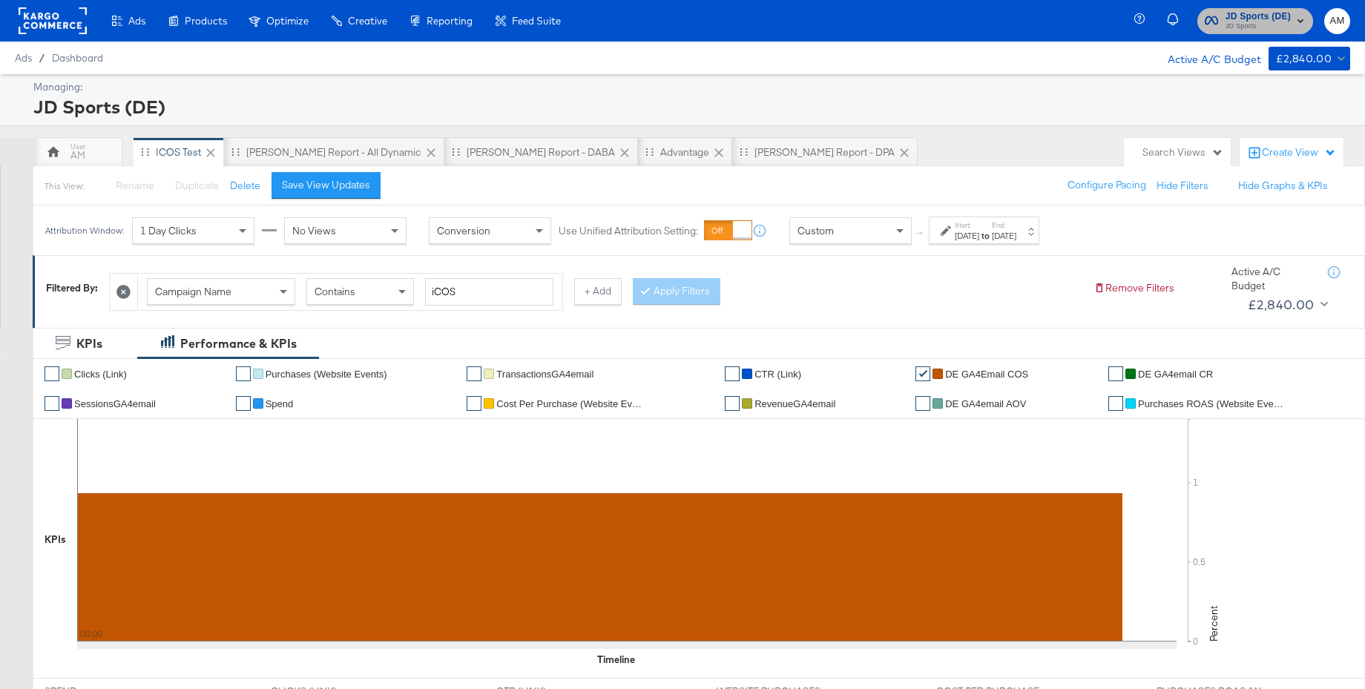
click at [1240, 24] on span "JD Sports" at bounding box center [1257, 27] width 65 height 12
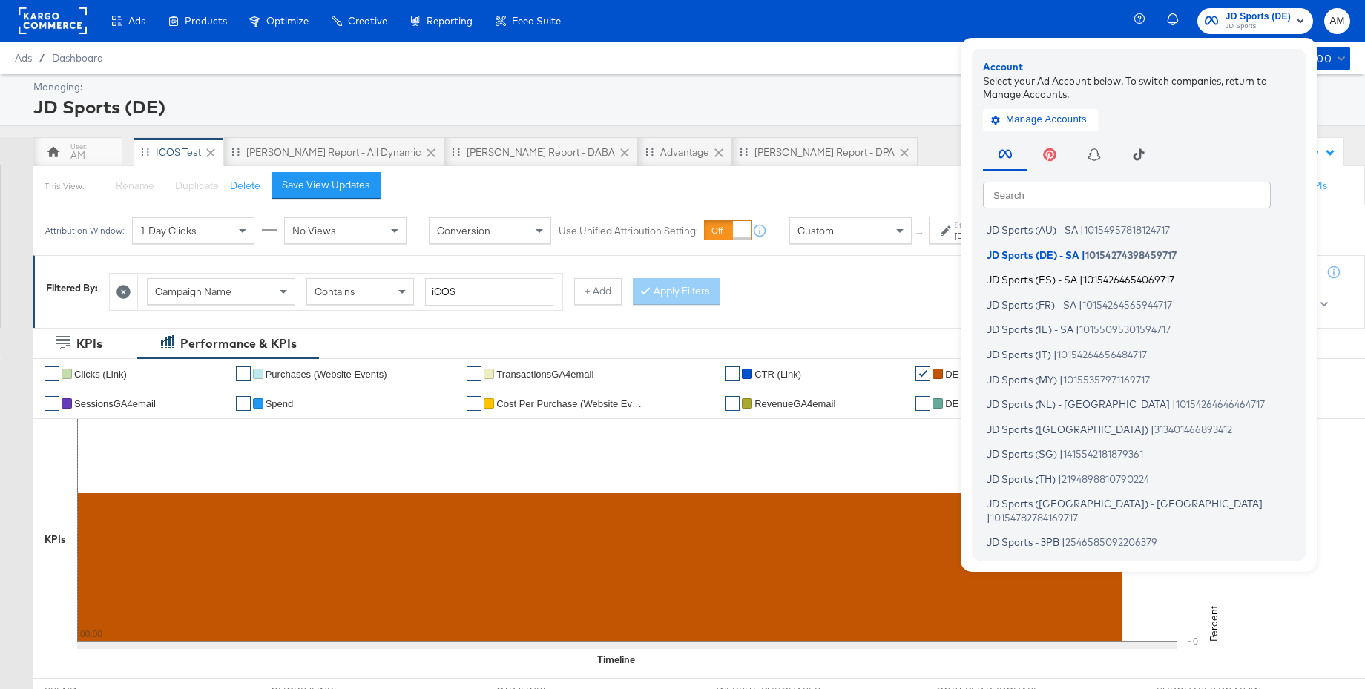
click at [1021, 282] on span "JD Sports (ES) - SA" at bounding box center [1032, 280] width 90 height 12
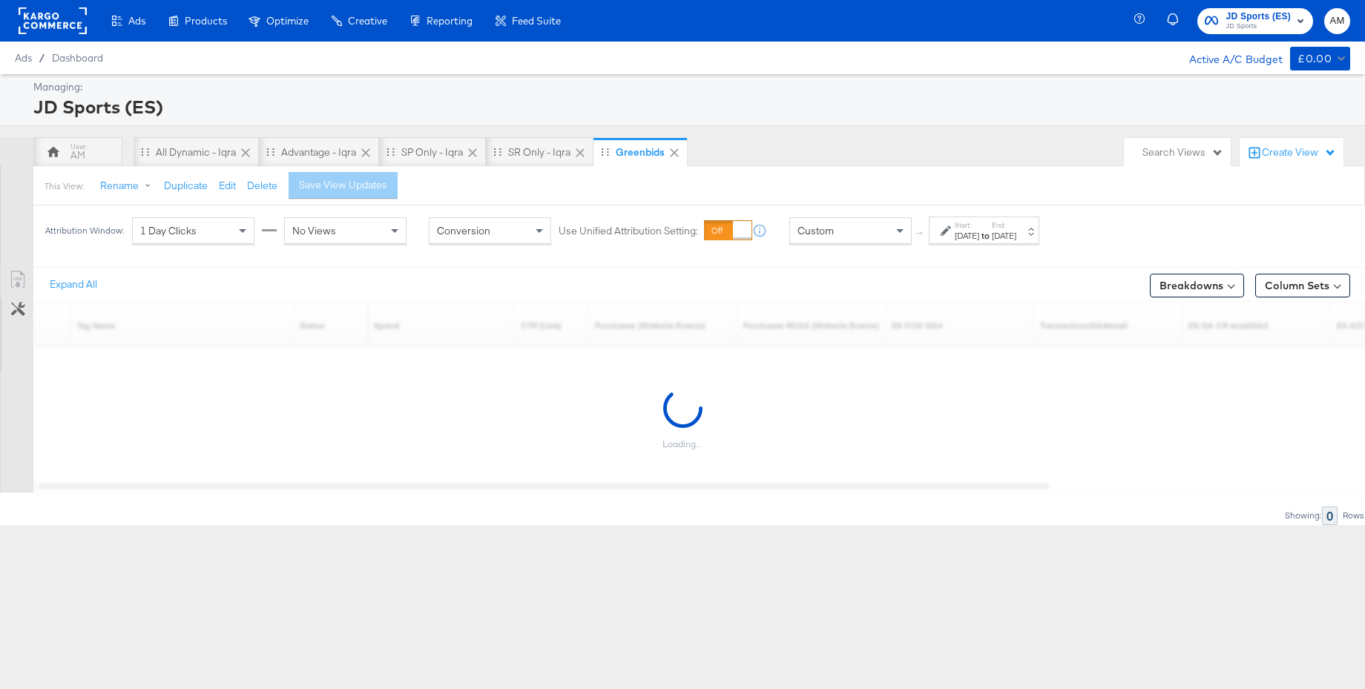
click at [979, 239] on div "[DATE]" at bounding box center [967, 236] width 24 height 12
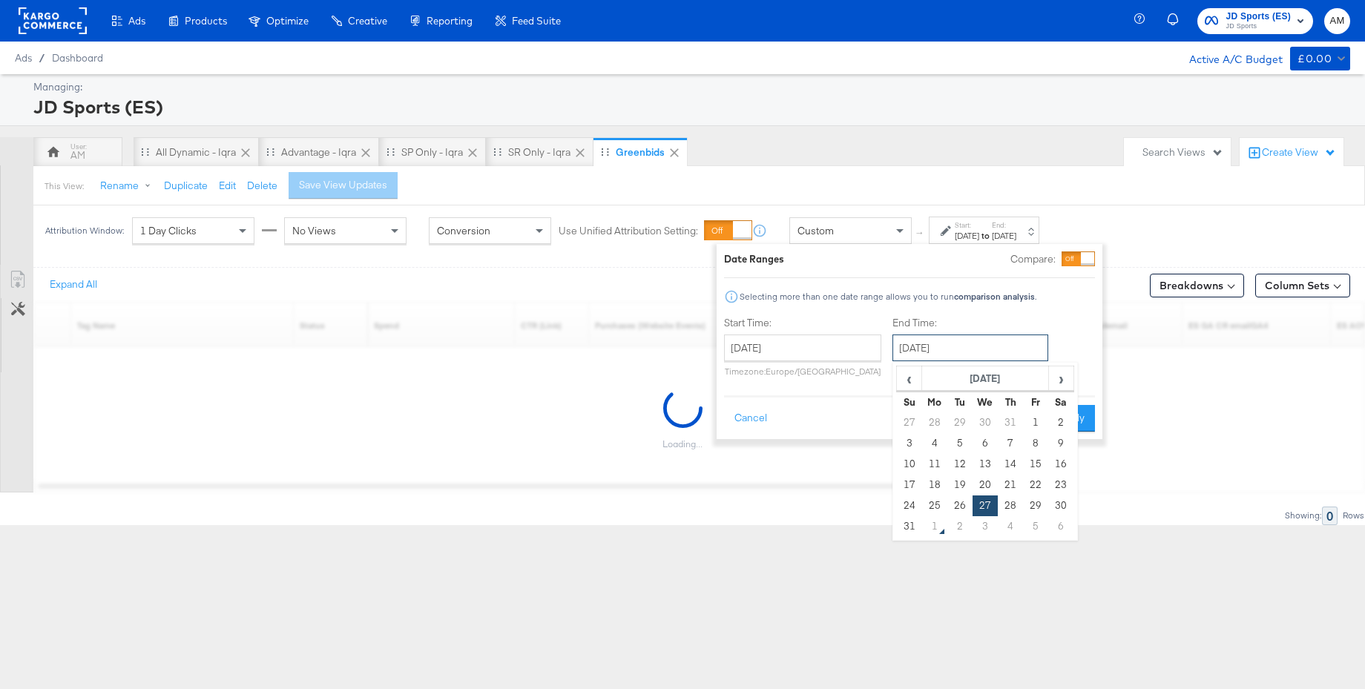
click at [926, 346] on input "August 27th 2025" at bounding box center [970, 348] width 156 height 27
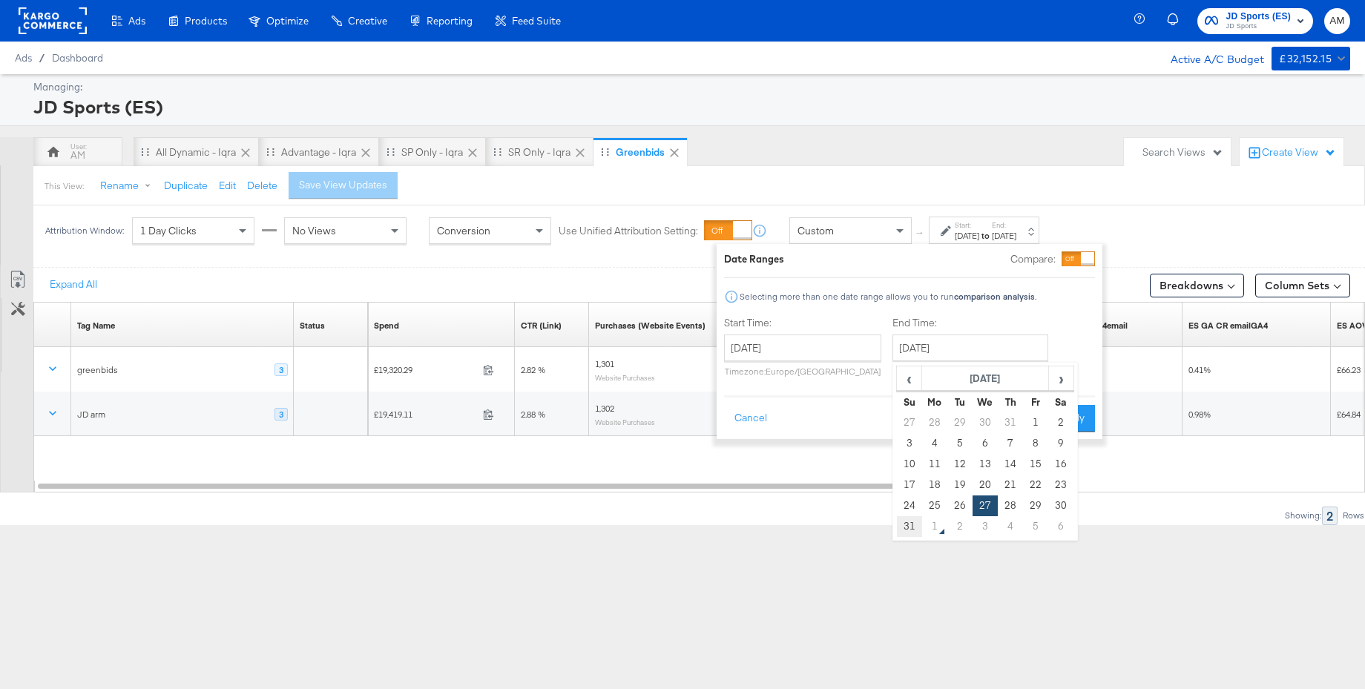
click at [909, 521] on td "31" at bounding box center [909, 526] width 25 height 21
type input "August 31st 2025"
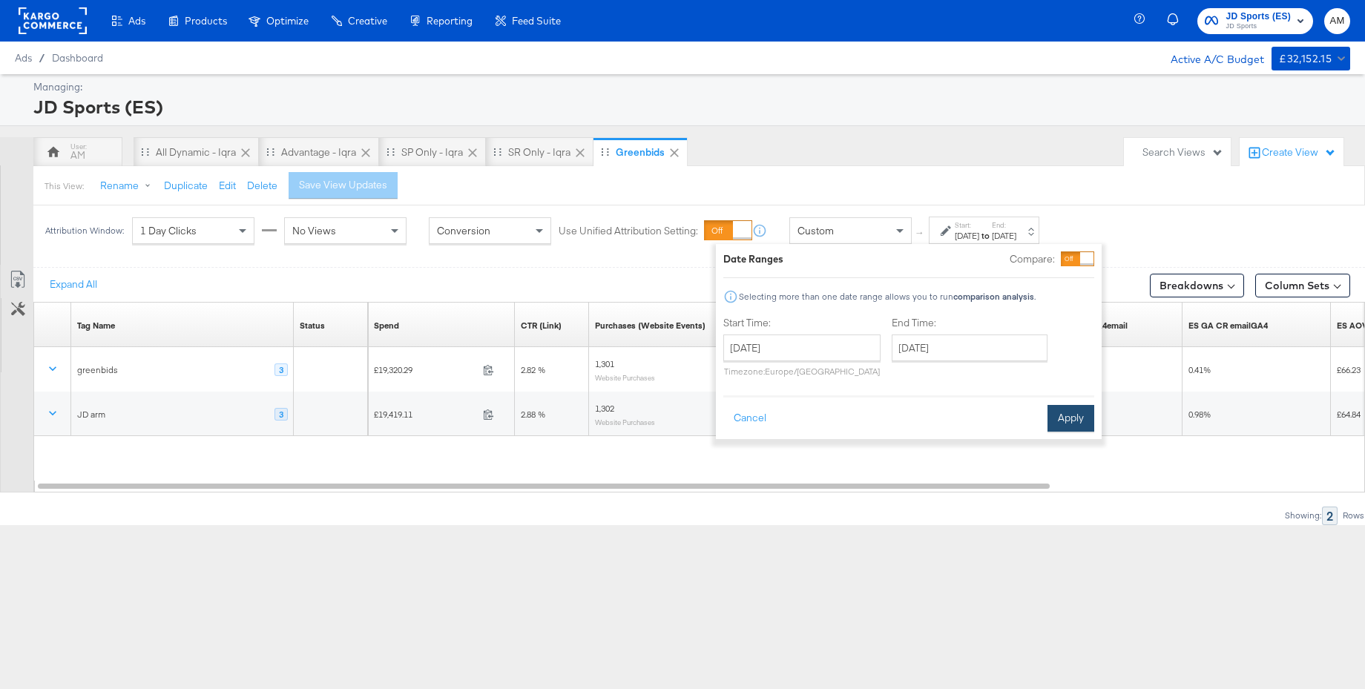
click at [1063, 413] on button "Apply" at bounding box center [1070, 418] width 47 height 27
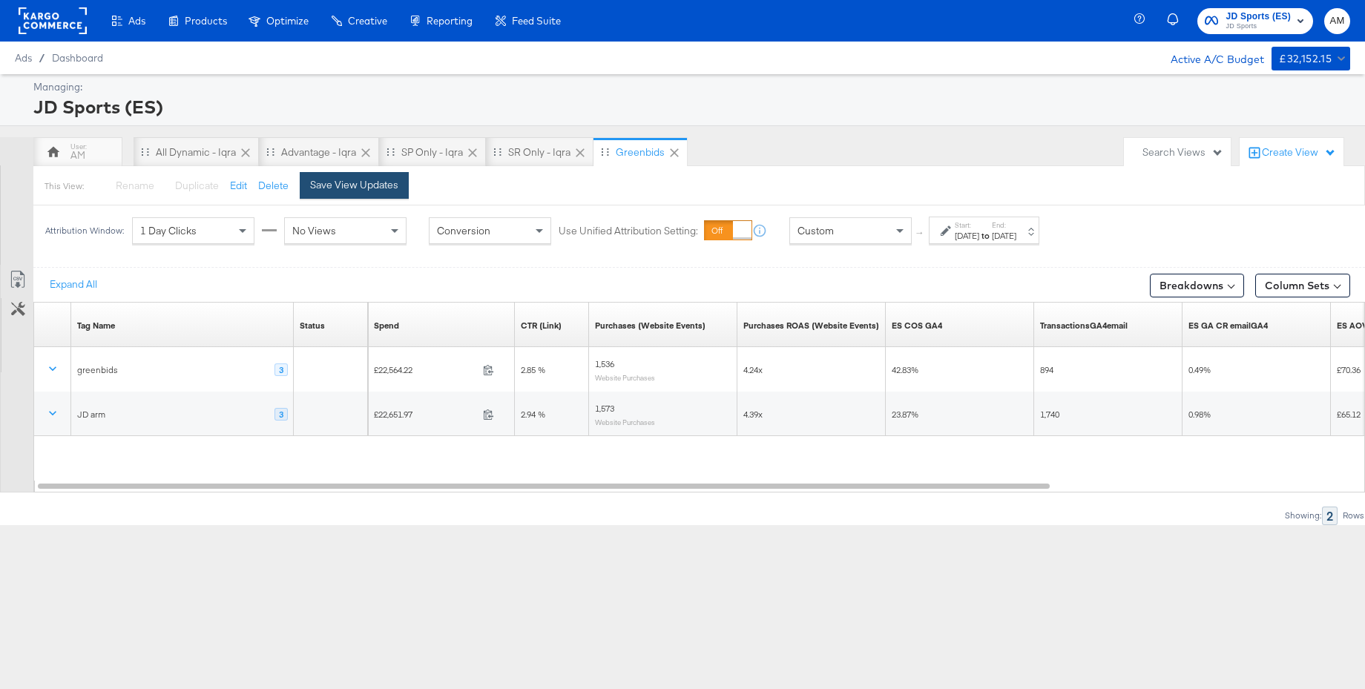
click at [367, 185] on div "Save View Updates" at bounding box center [354, 185] width 88 height 14
click at [1234, 24] on span "JD Sports" at bounding box center [1257, 27] width 65 height 12
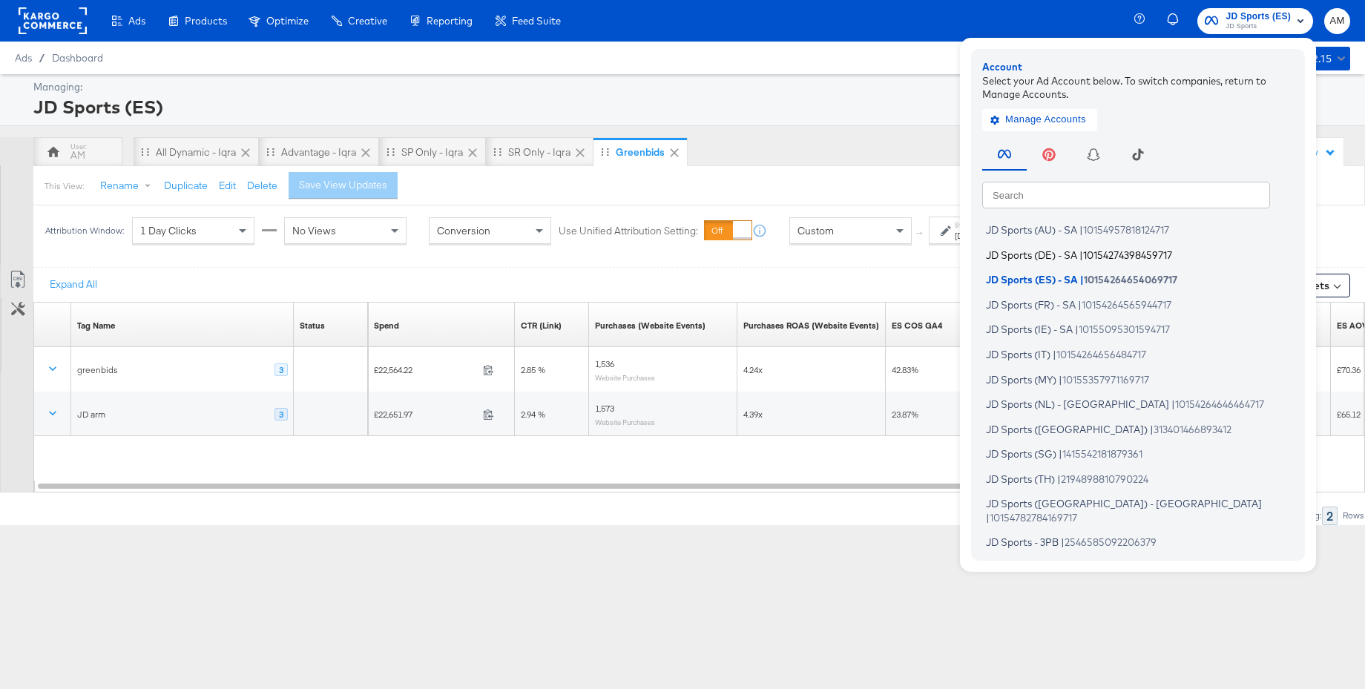
click at [1058, 258] on span "JD Sports (DE) - SA" at bounding box center [1031, 254] width 91 height 12
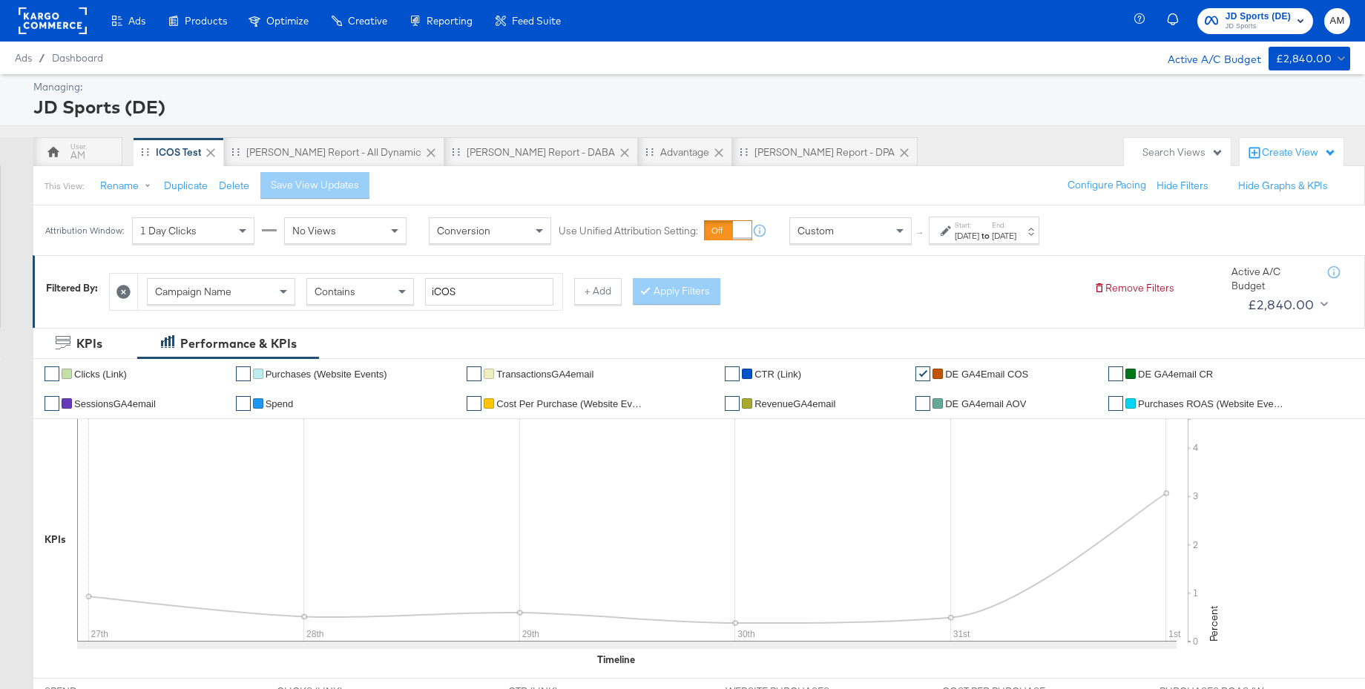
click at [1159, 371] on span "DE GA4email CR" at bounding box center [1175, 374] width 75 height 11
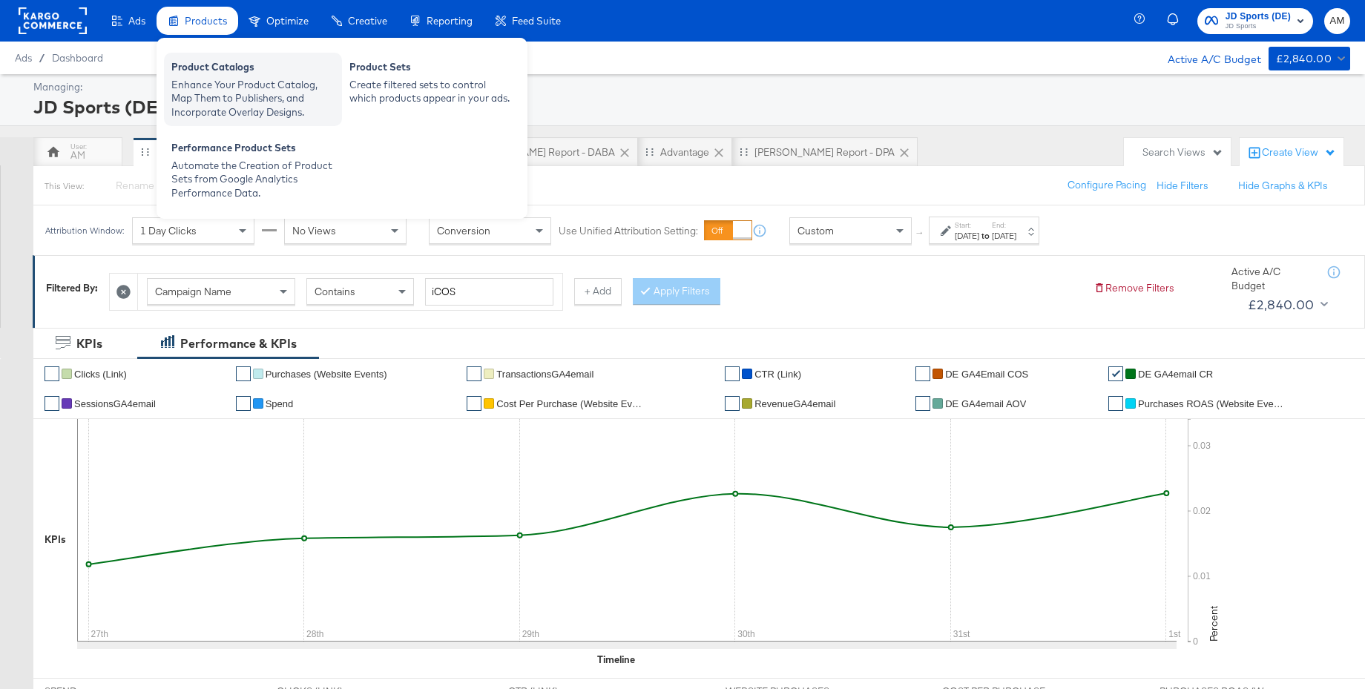
click at [214, 76] on div "Product Catalogs" at bounding box center [252, 69] width 163 height 18
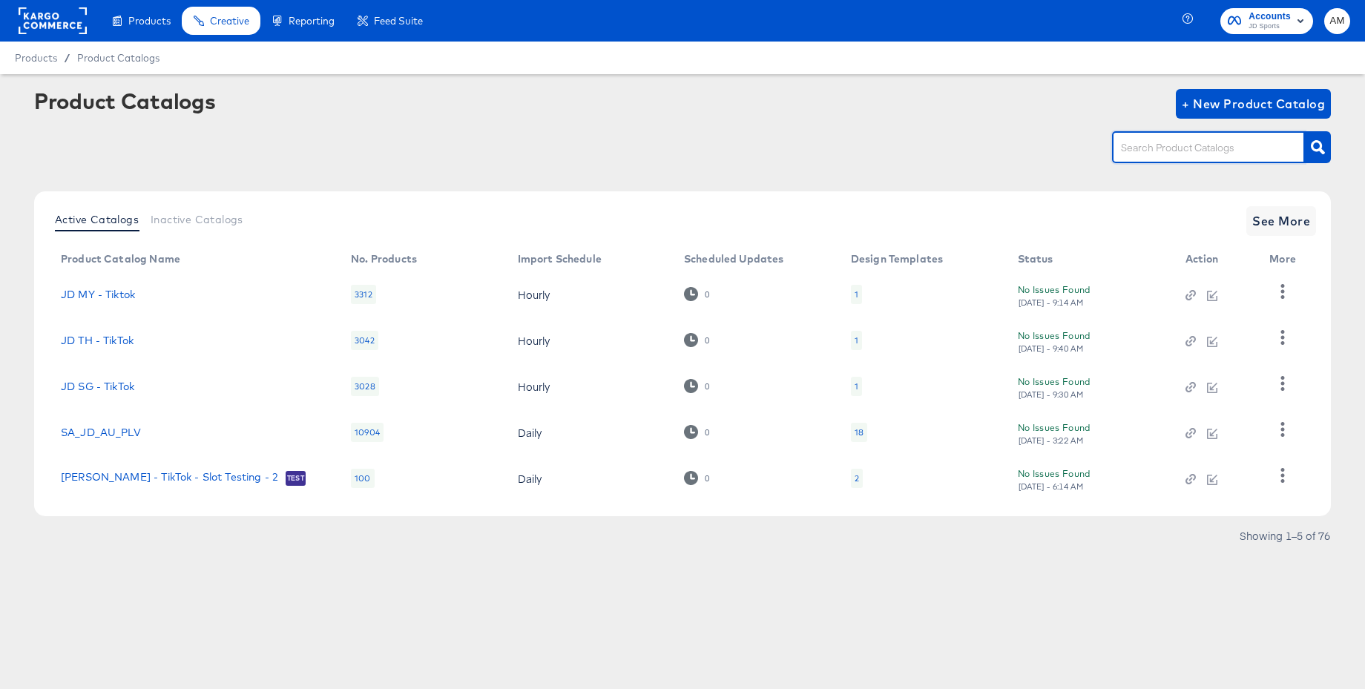
click at [1245, 149] on input "text" at bounding box center [1197, 147] width 158 height 17
type input "main"
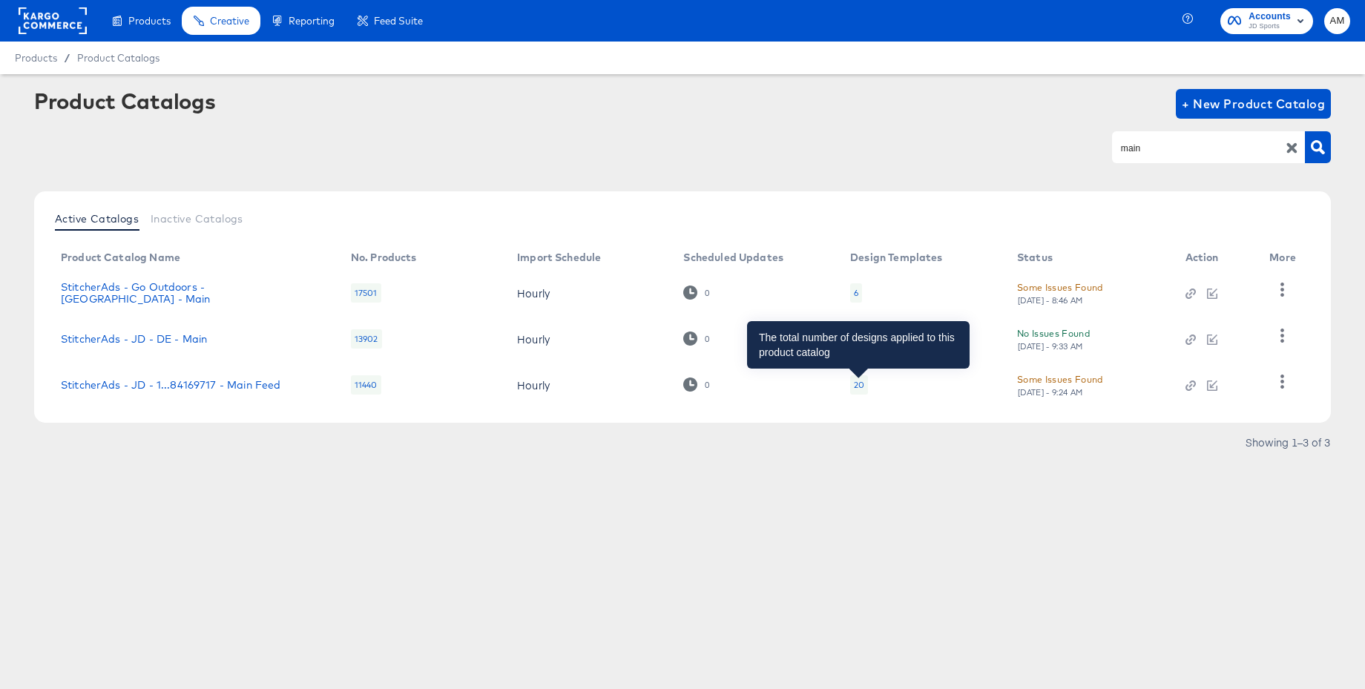
click at [858, 387] on div "20" at bounding box center [859, 385] width 10 height 12
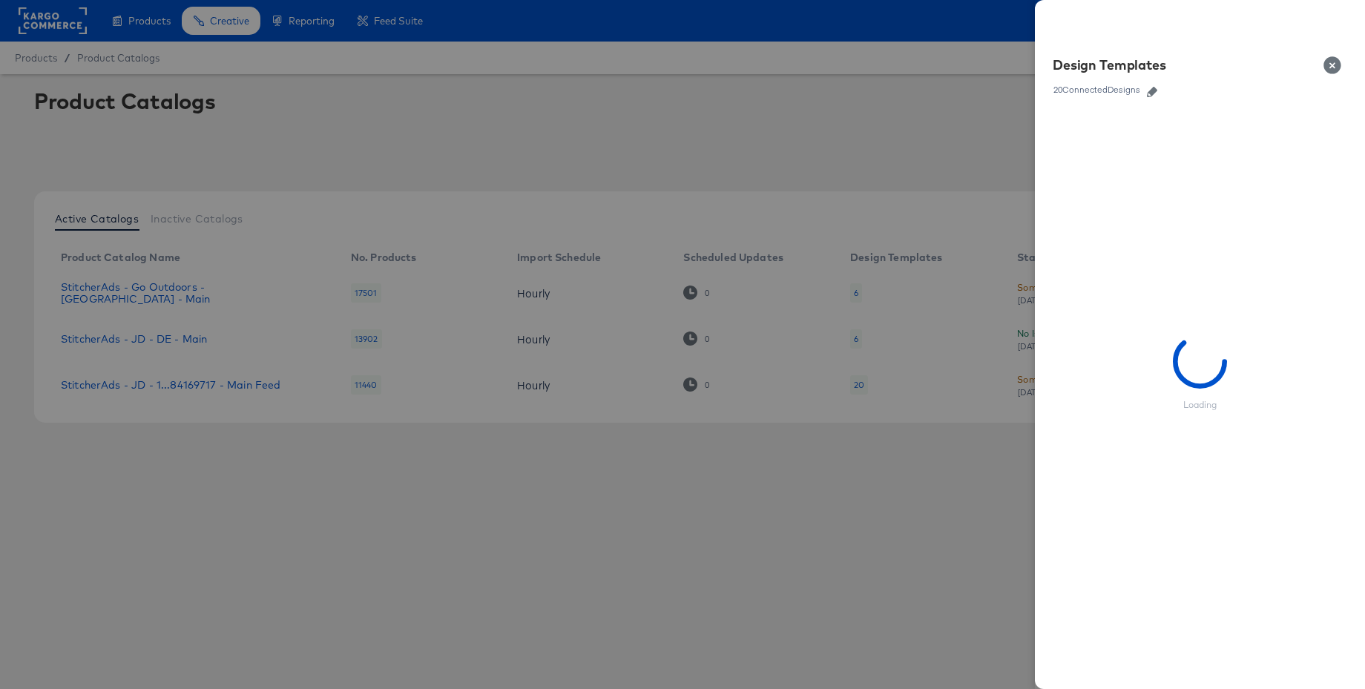
click at [1153, 93] on icon "button" at bounding box center [1152, 92] width 10 height 10
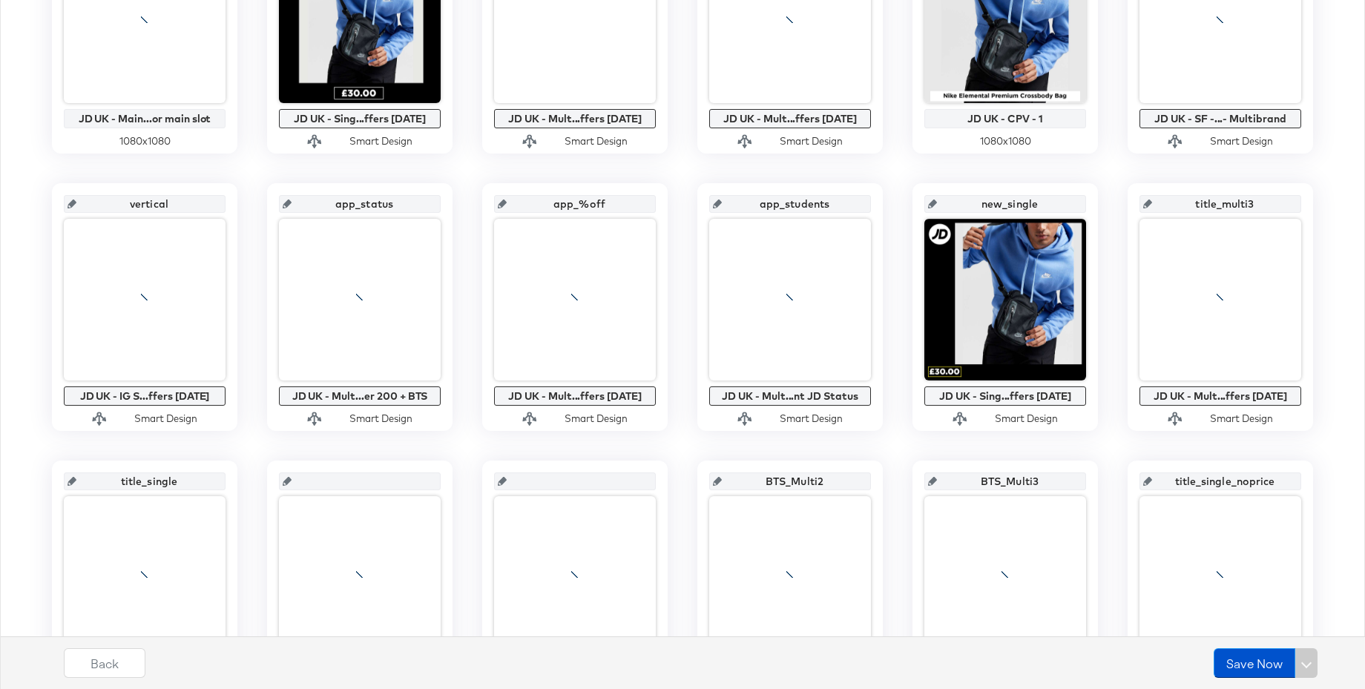
scroll to position [500, 0]
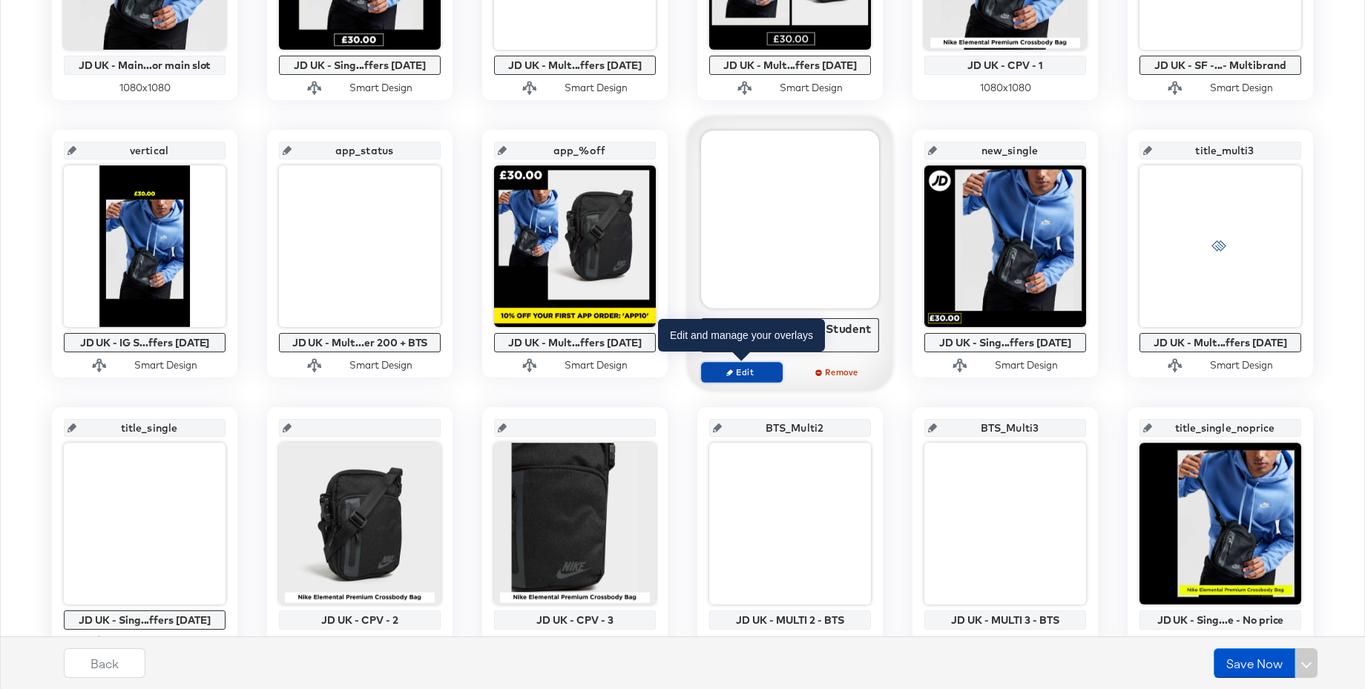
click at [728, 369] on icon "button" at bounding box center [729, 372] width 7 height 7
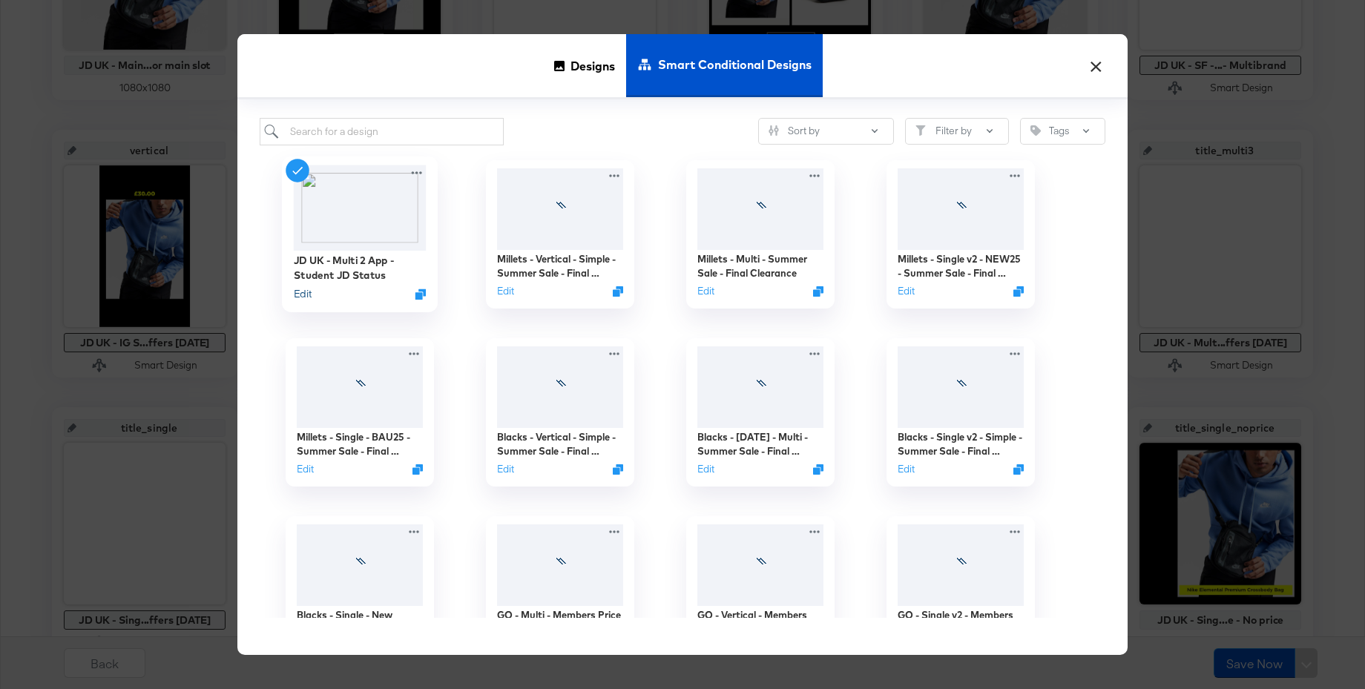
click at [307, 294] on button "Edit" at bounding box center [303, 294] width 18 height 14
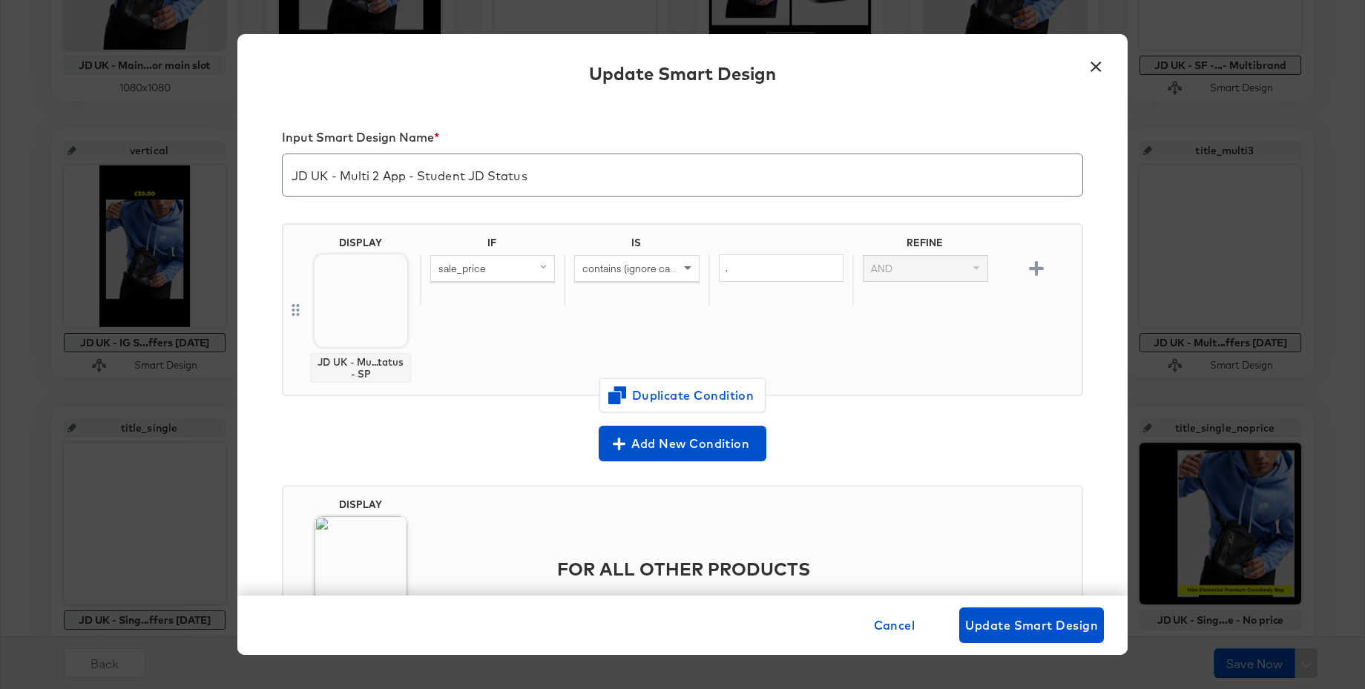
scroll to position [101, 0]
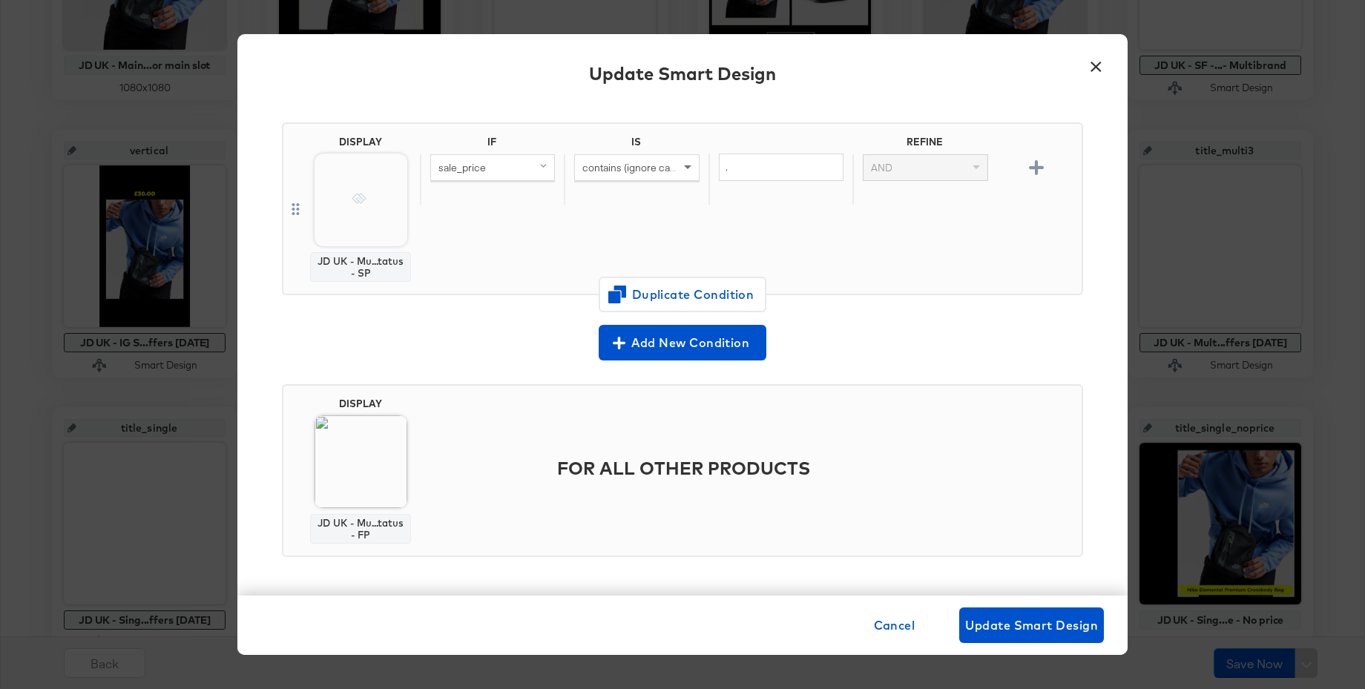
click at [1096, 64] on button "×" at bounding box center [1095, 62] width 27 height 27
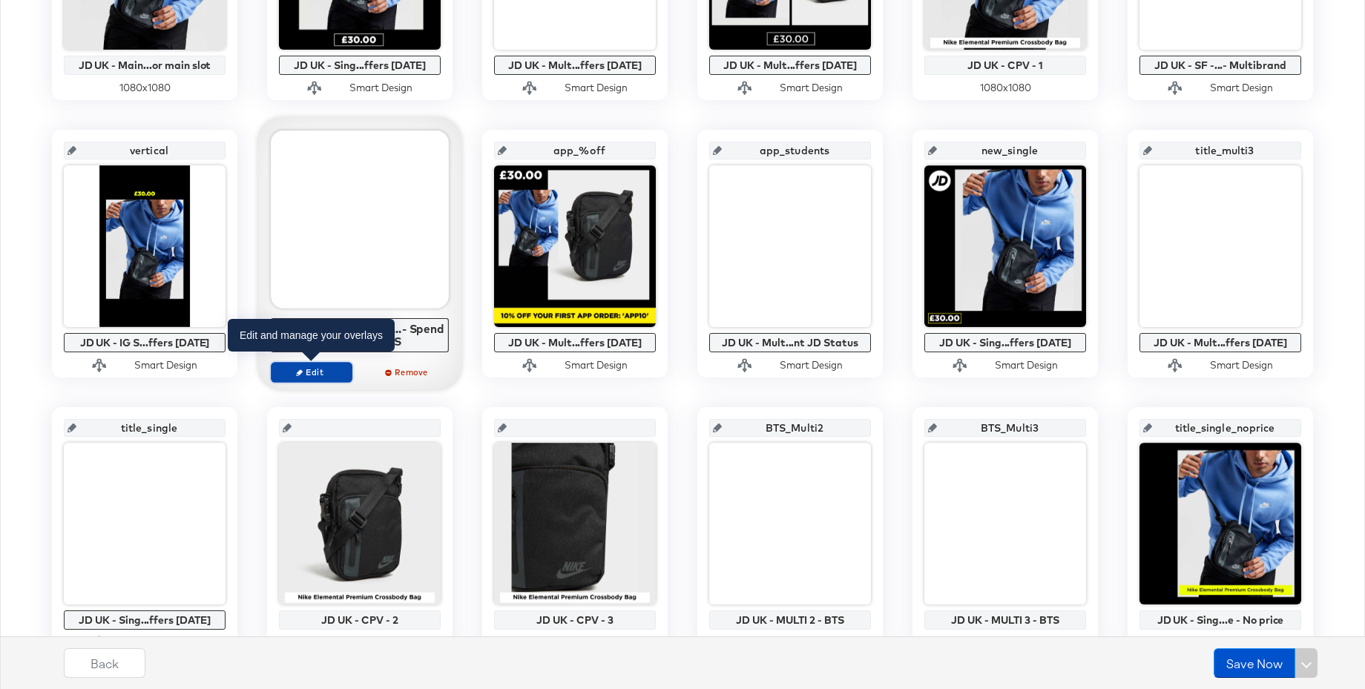
click at [306, 371] on span "Edit" at bounding box center [311, 371] width 68 height 11
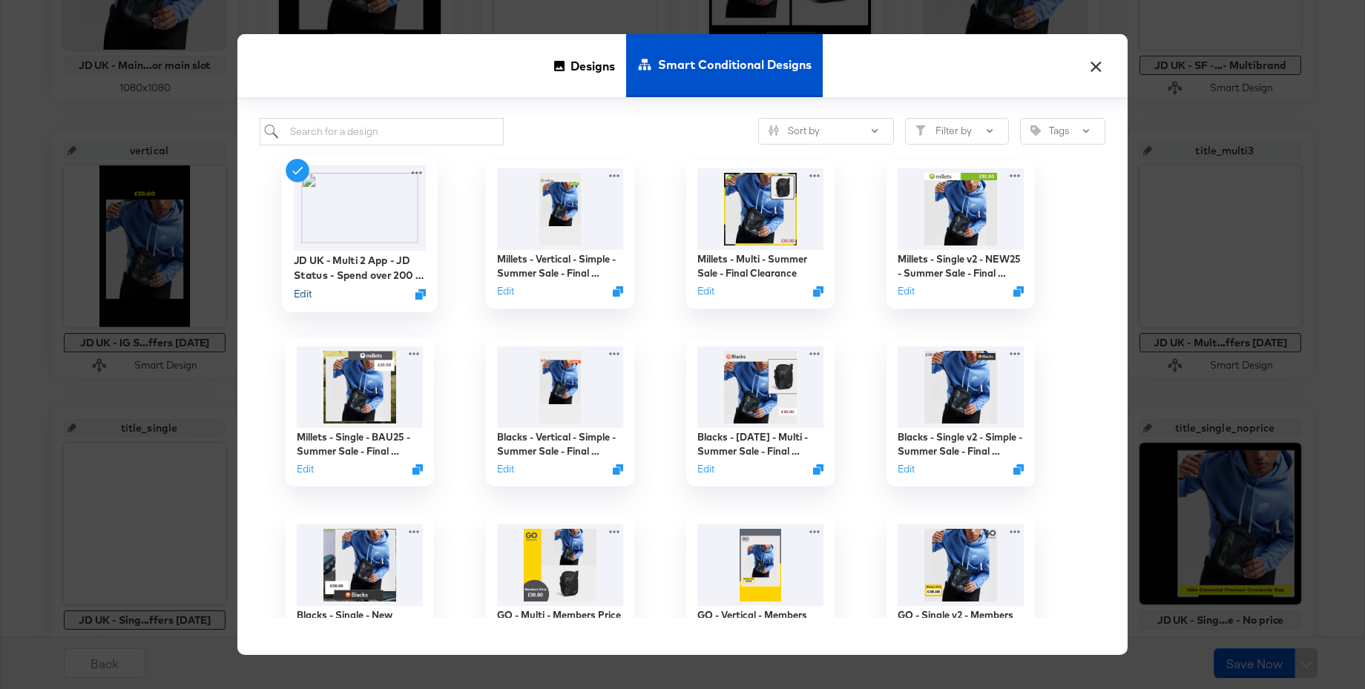
click at [302, 295] on button "Edit" at bounding box center [303, 294] width 18 height 14
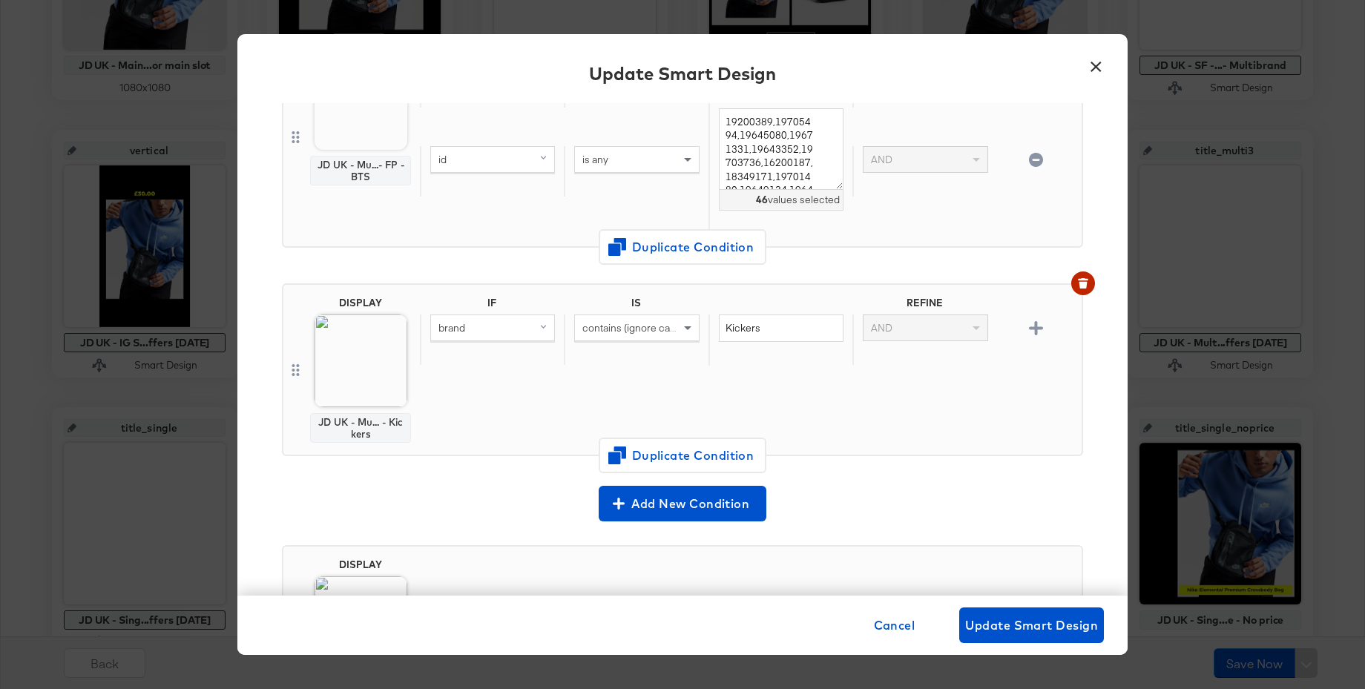
scroll to position [714, 0]
click at [1084, 280] on icon "button" at bounding box center [1083, 282] width 10 height 10
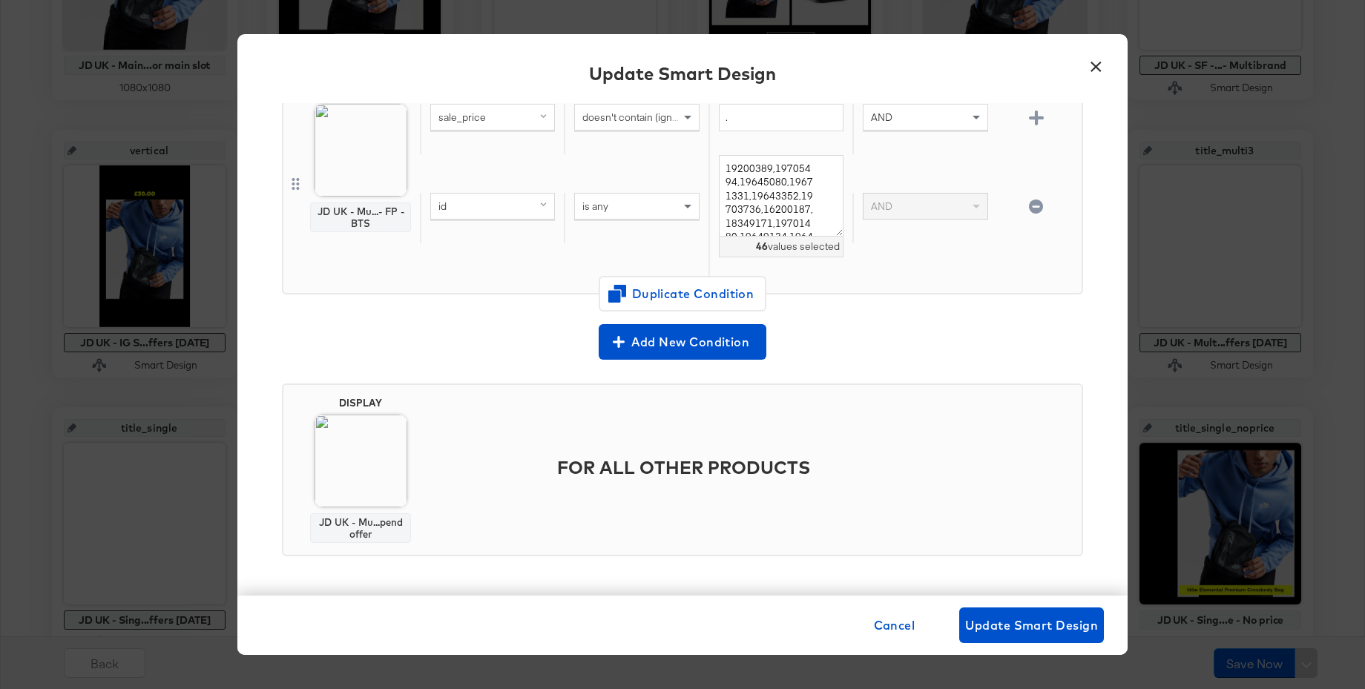
scroll to position [507, 0]
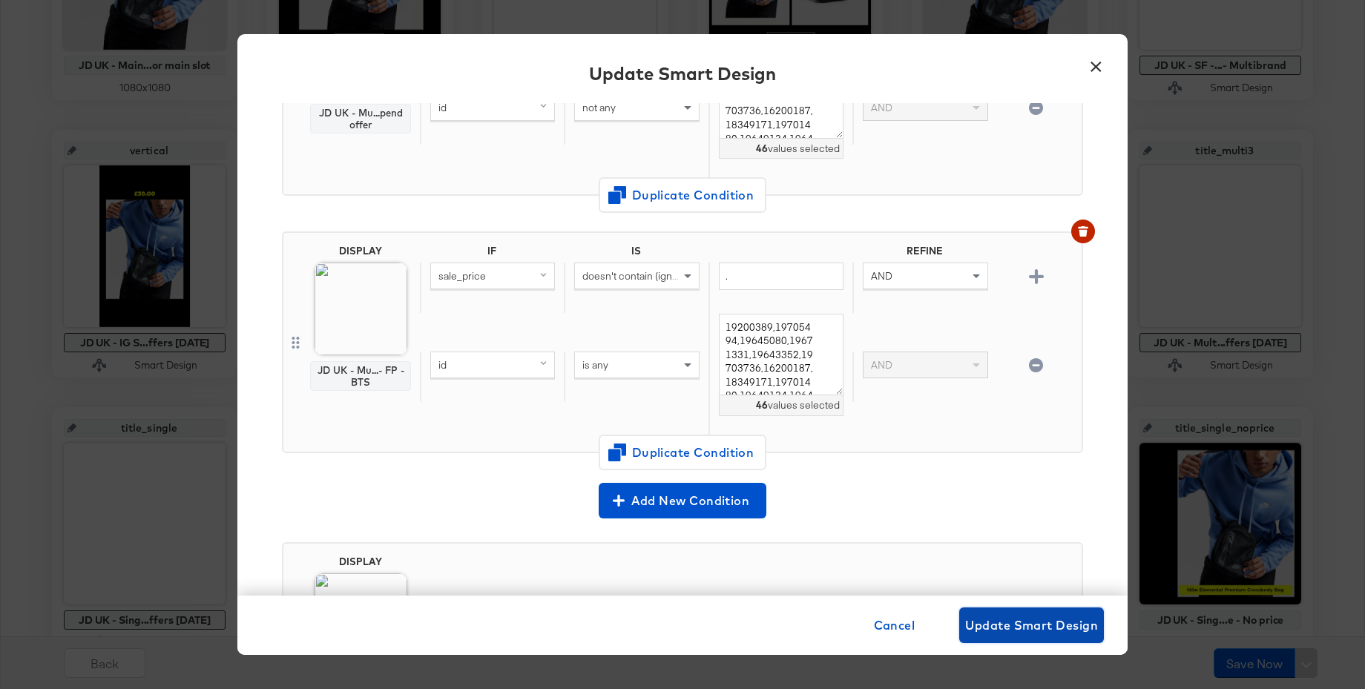
click at [1007, 626] on span "Update Smart Design" at bounding box center [1031, 625] width 133 height 21
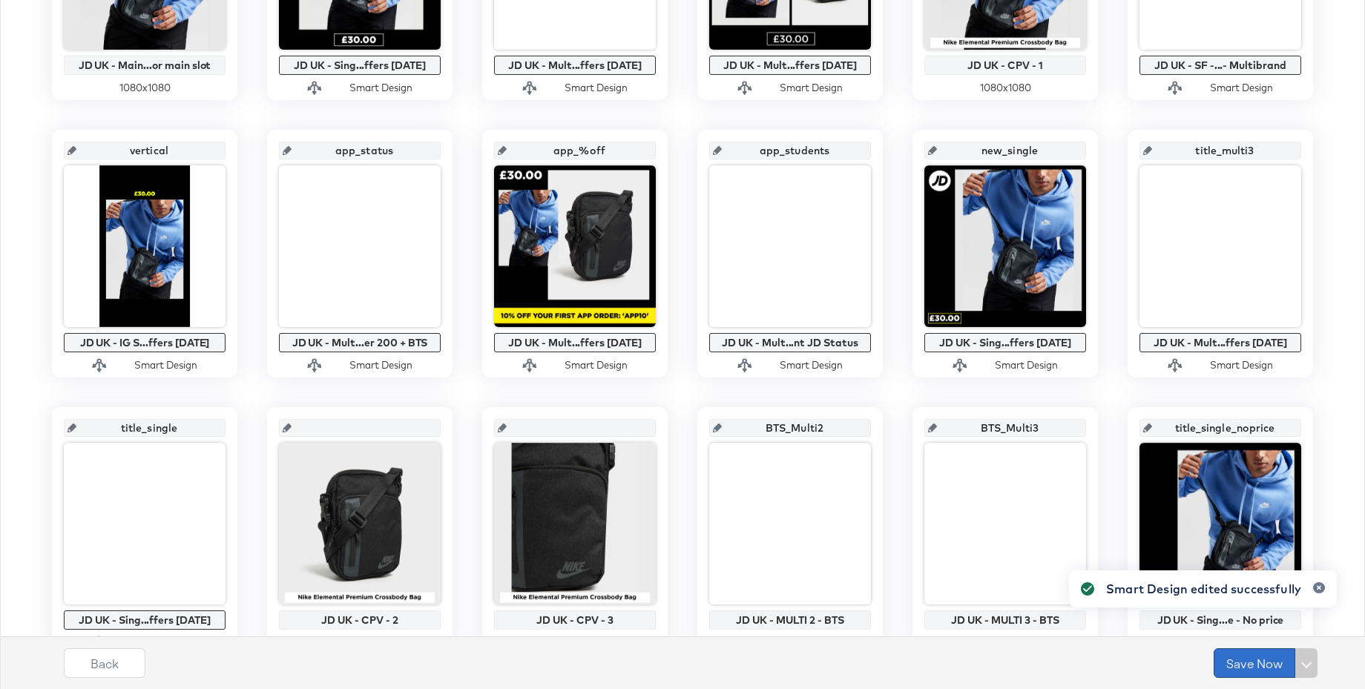
click at [1237, 662] on button "Save Now" at bounding box center [1255, 663] width 82 height 30
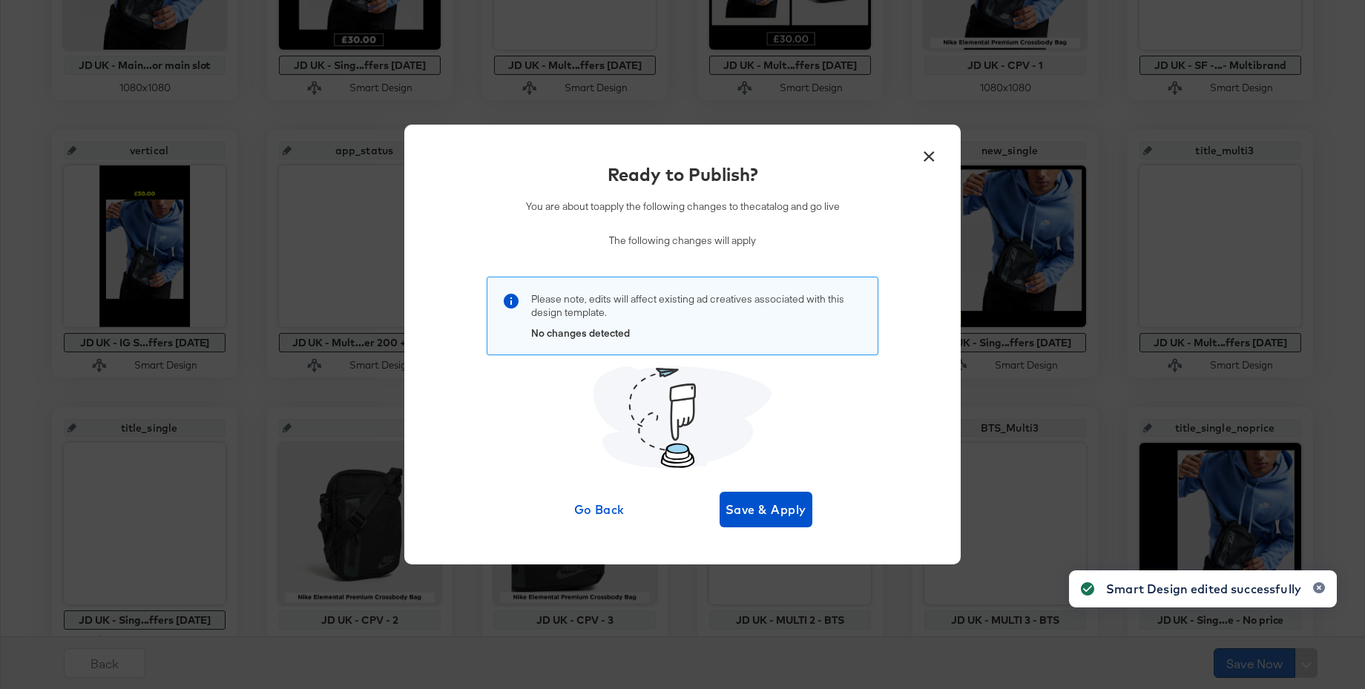
scroll to position [0, 0]
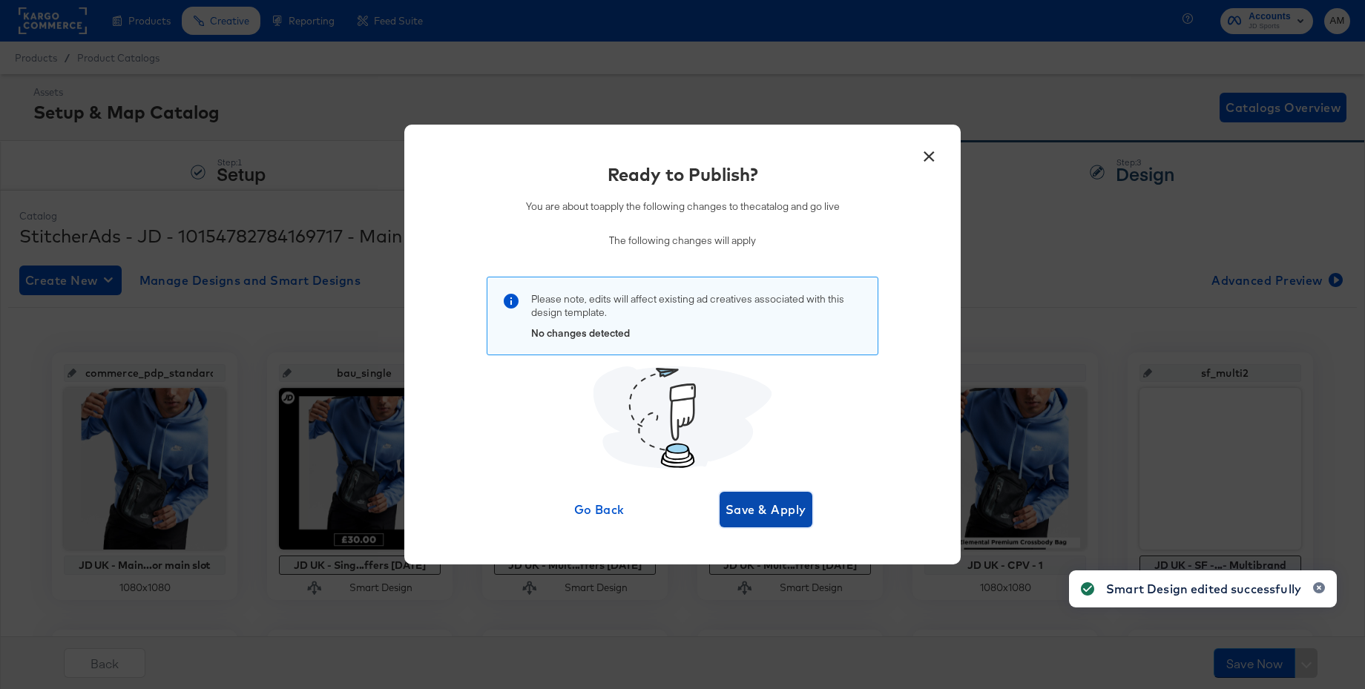
click at [782, 519] on span "Save & Apply" at bounding box center [765, 509] width 81 height 21
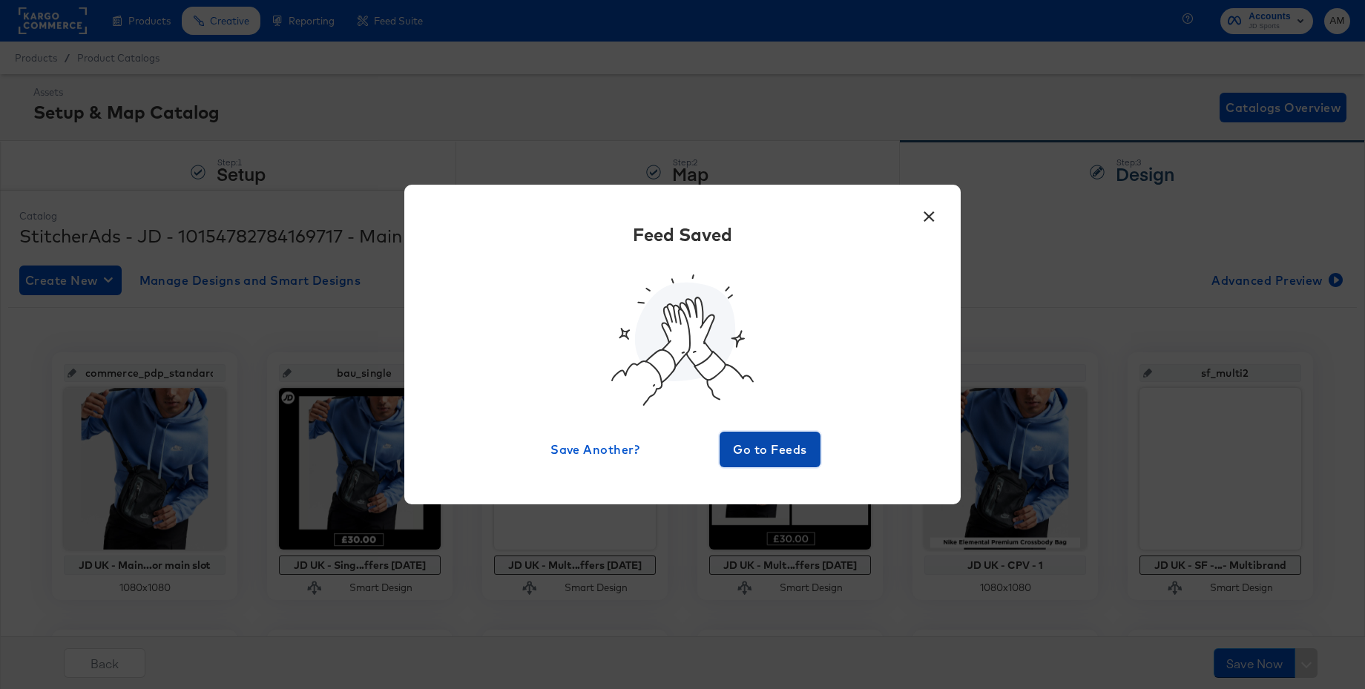
click at [756, 439] on span "Go to Feeds" at bounding box center [769, 449] width 89 height 21
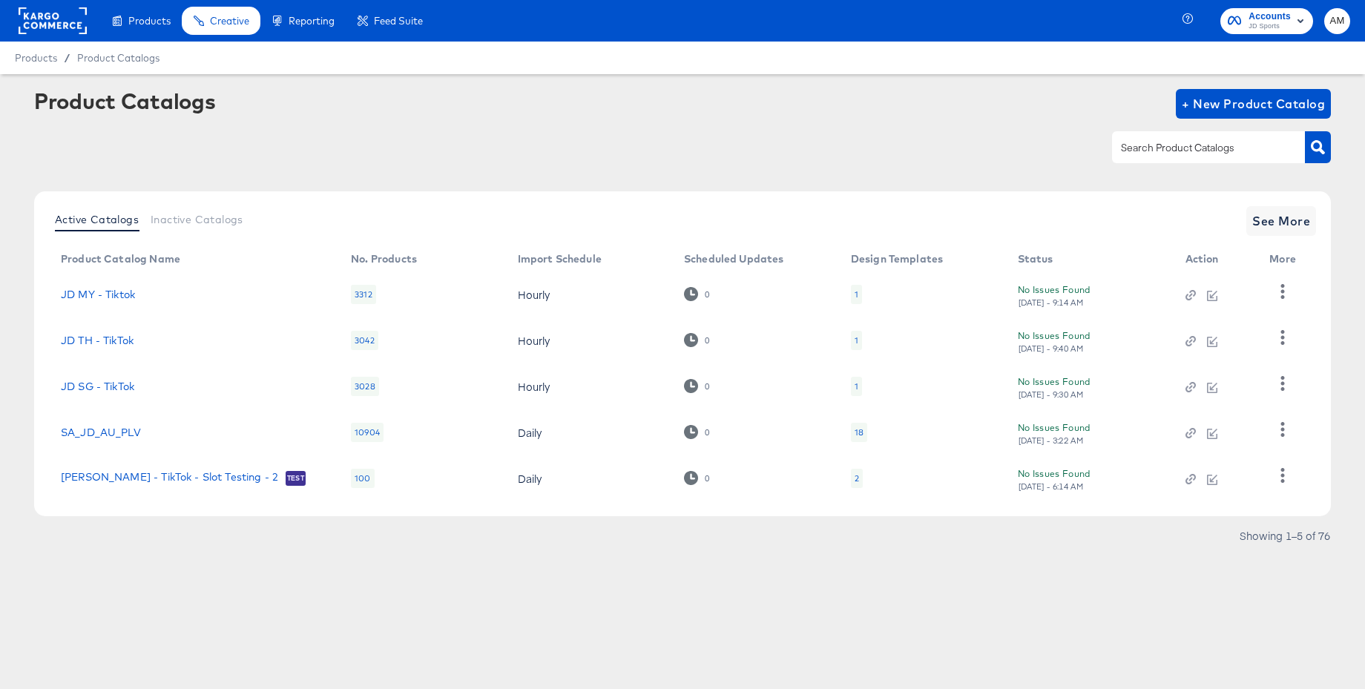
click at [33, 13] on rect at bounding box center [53, 20] width 68 height 27
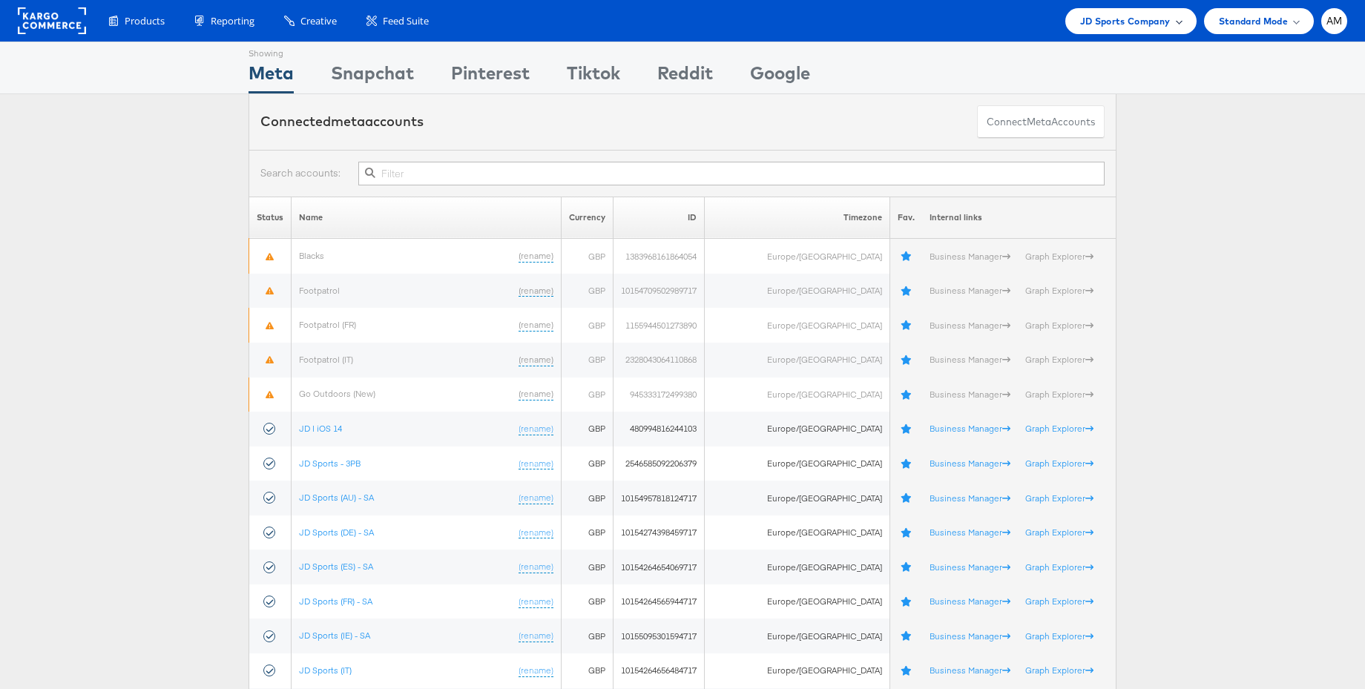
click at [1130, 18] on span "JD Sports Company" at bounding box center [1125, 21] width 90 height 16
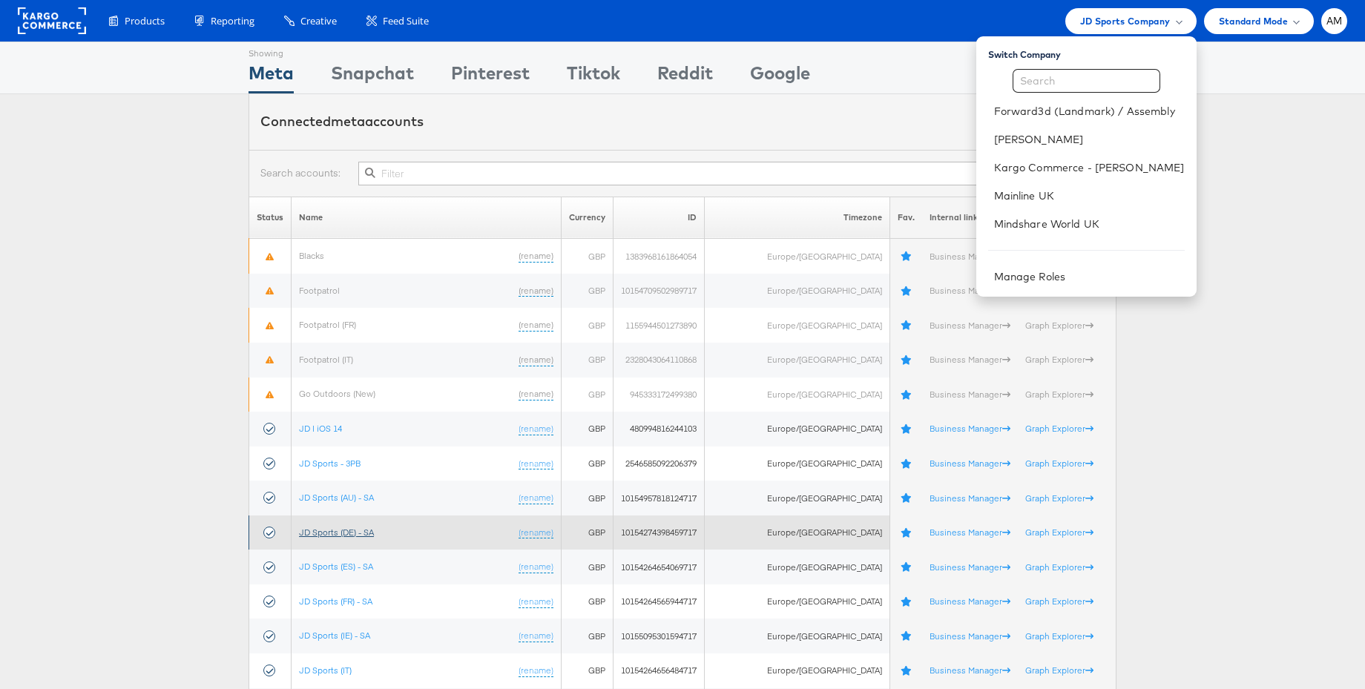
click at [348, 530] on link "JD Sports (DE) - SA" at bounding box center [336, 532] width 75 height 11
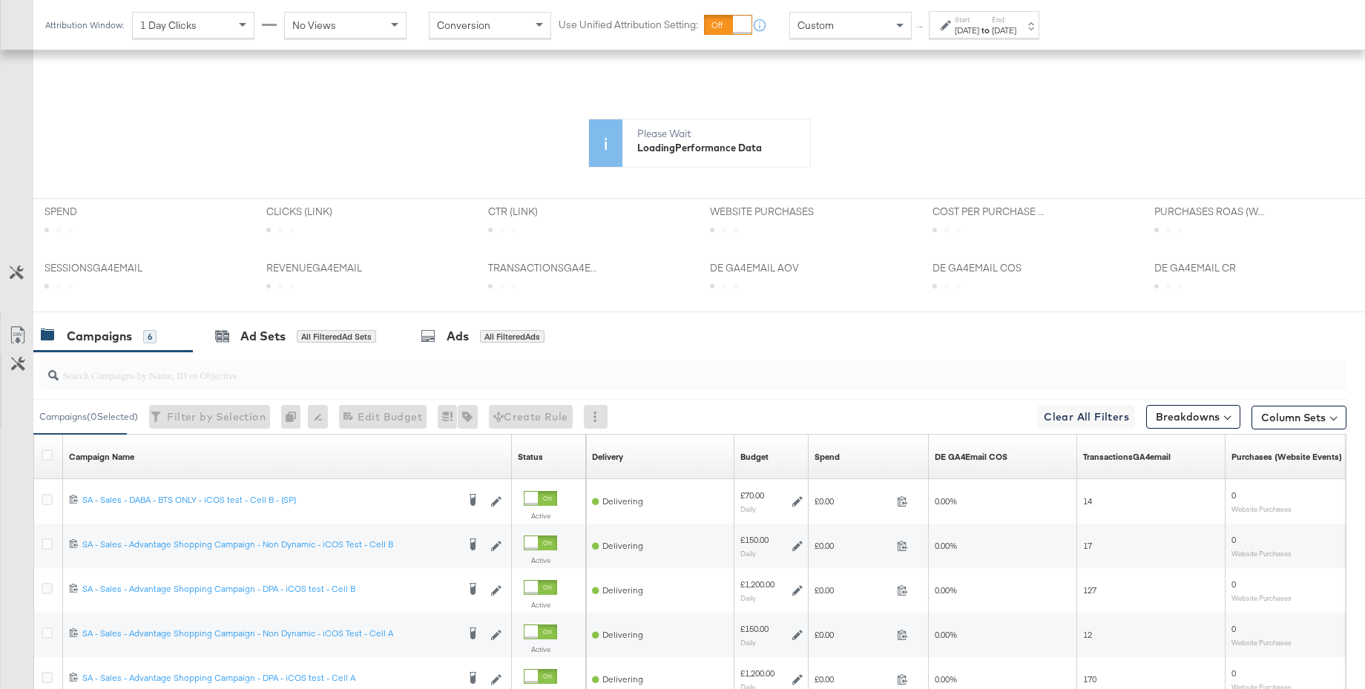
scroll to position [330, 0]
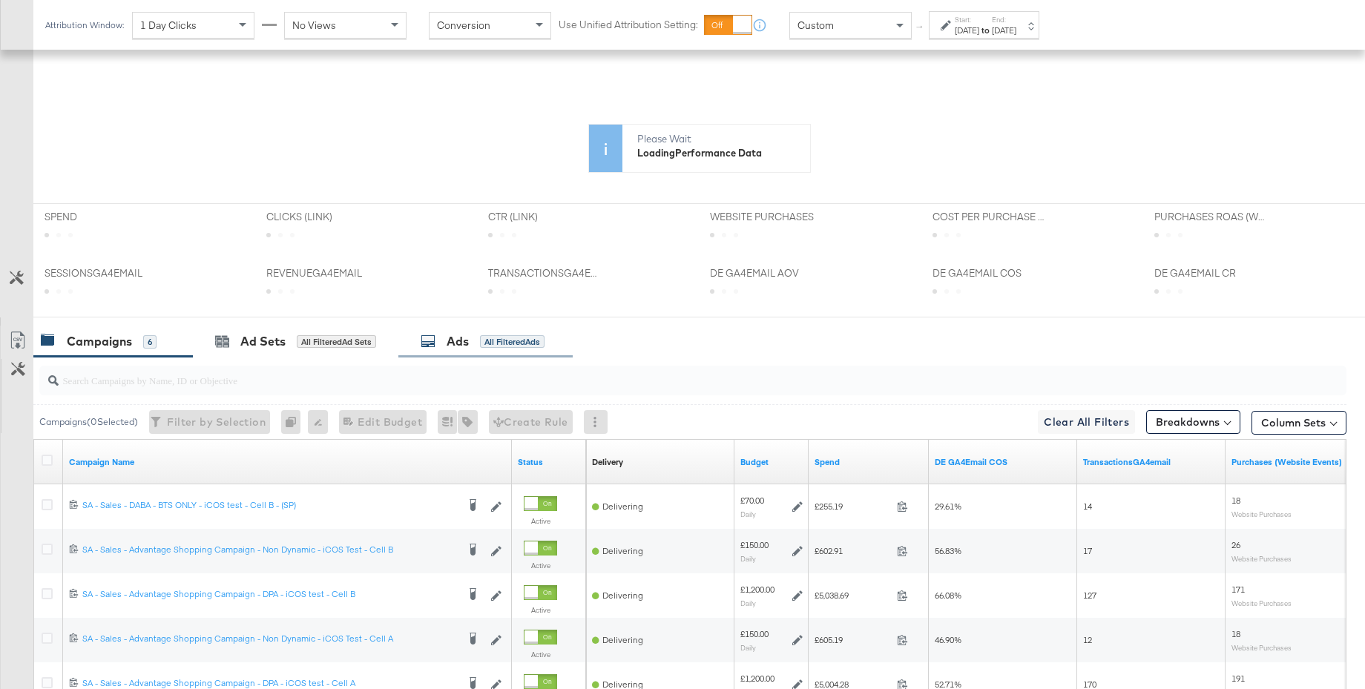
click at [453, 346] on div "Ads" at bounding box center [458, 341] width 22 height 17
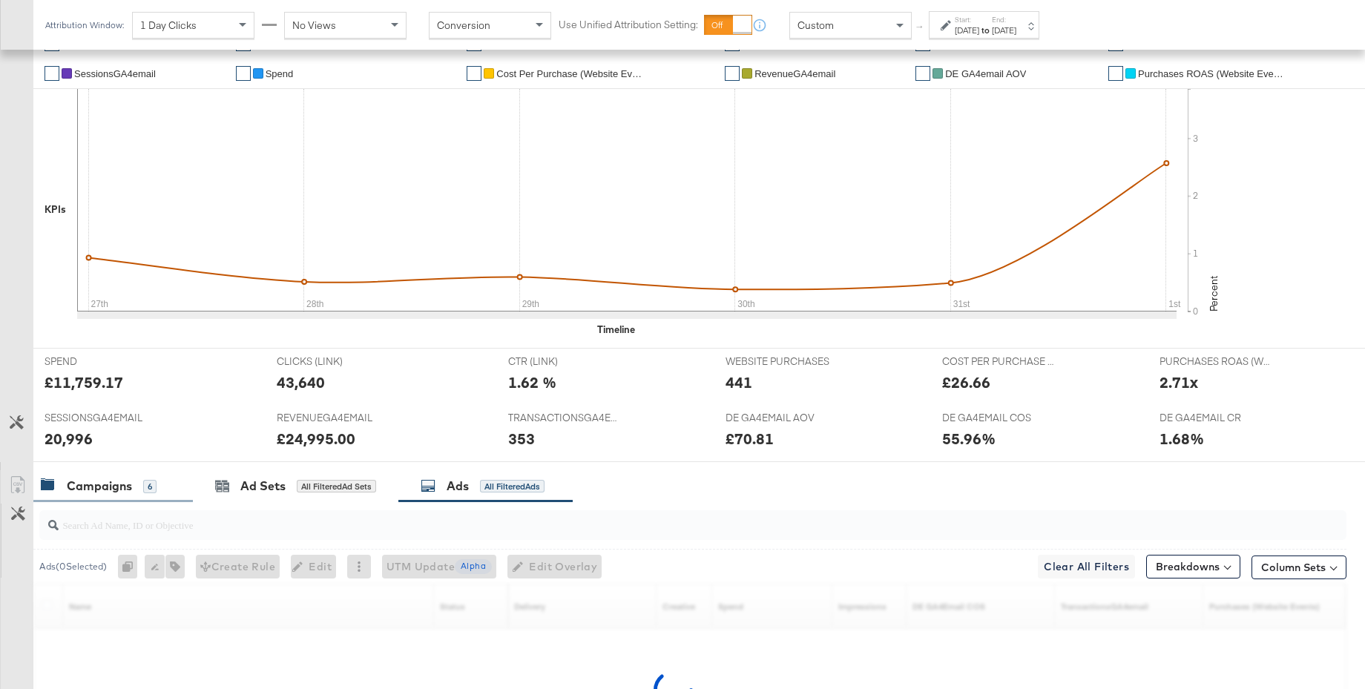
scroll to position [323, 0]
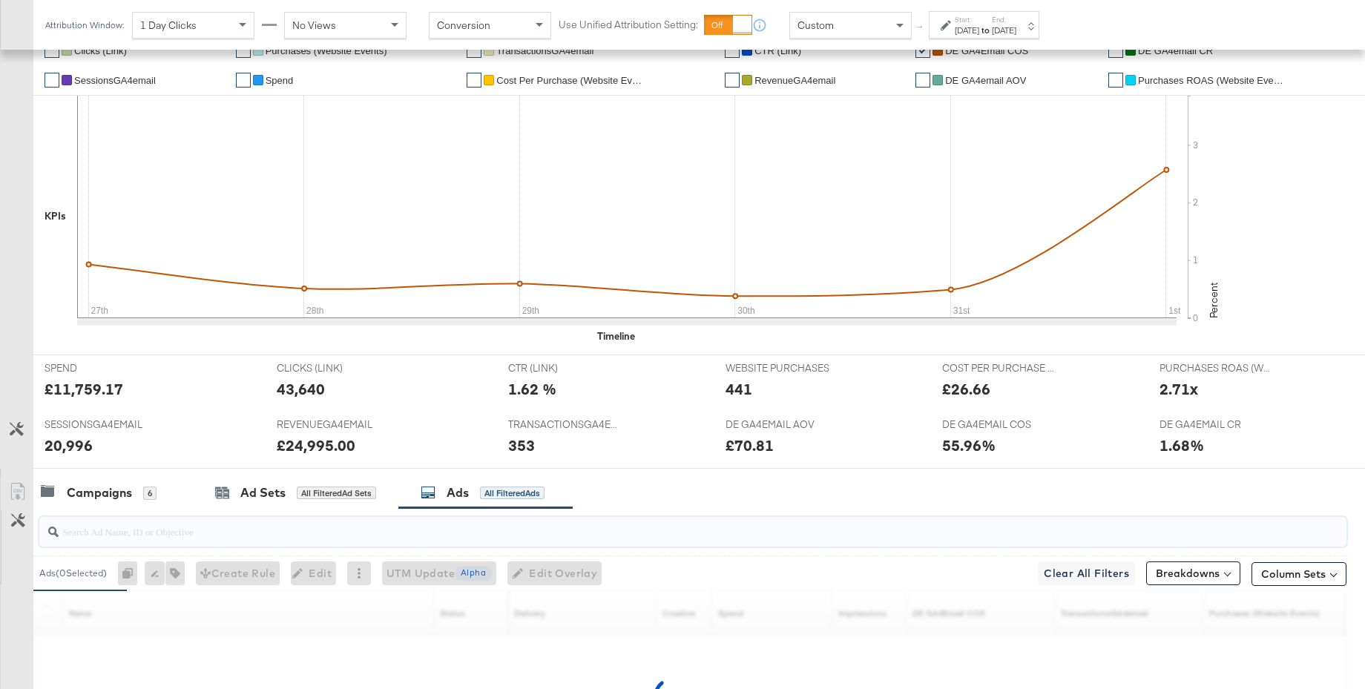
click at [115, 533] on input "search" at bounding box center [643, 525] width 1168 height 29
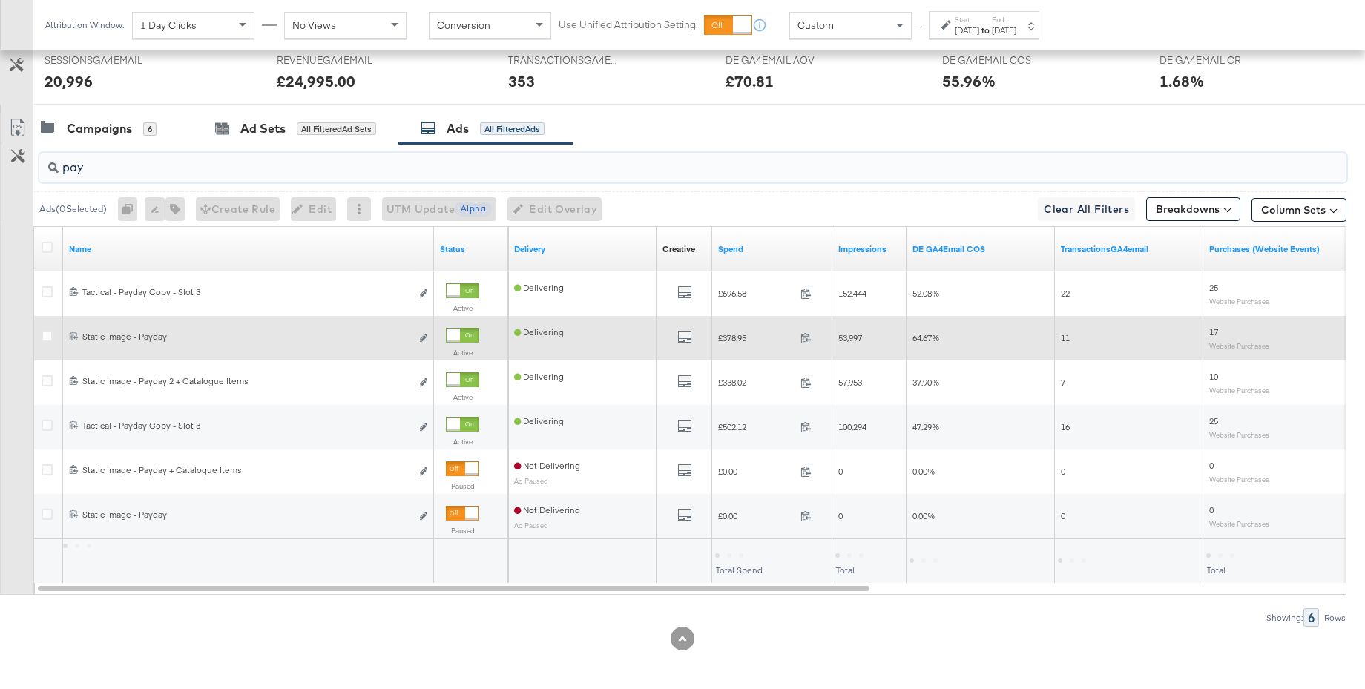
scroll to position [691, 0]
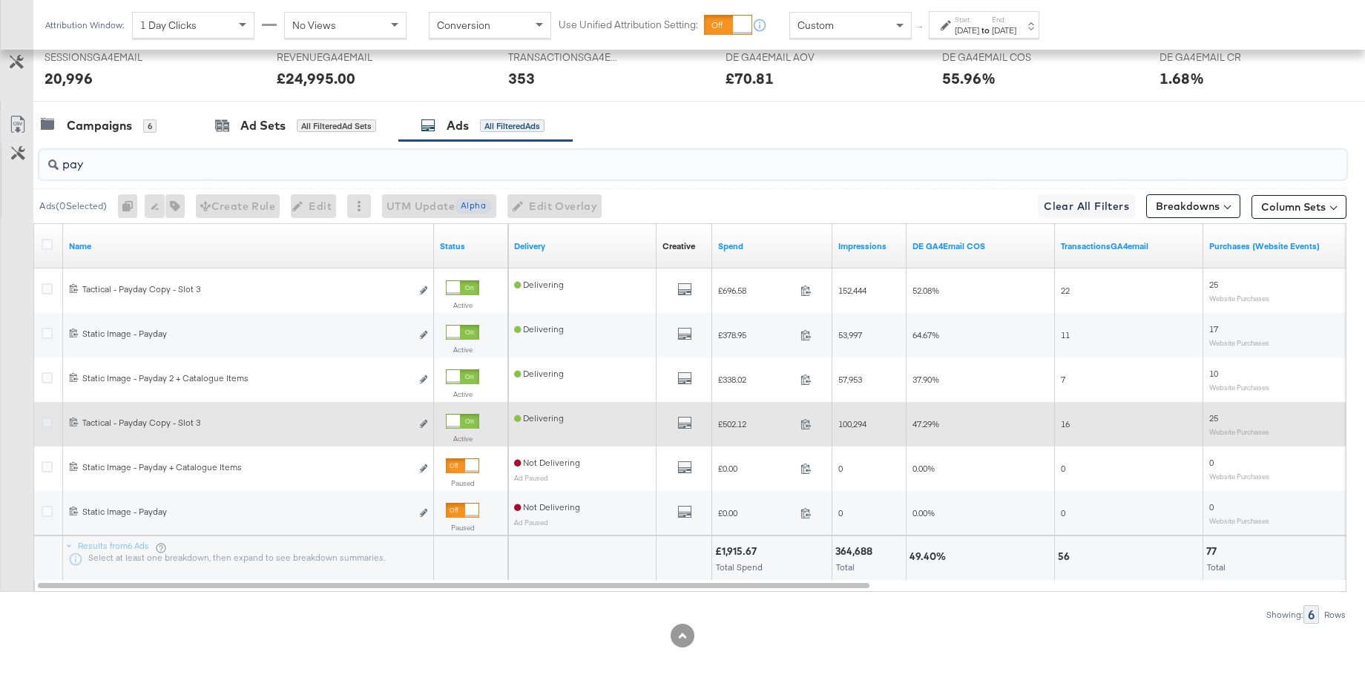
type input "pay"
click at [45, 427] on icon at bounding box center [47, 422] width 11 height 11
click at [0, 0] on input "checkbox" at bounding box center [0, 0] width 0 height 0
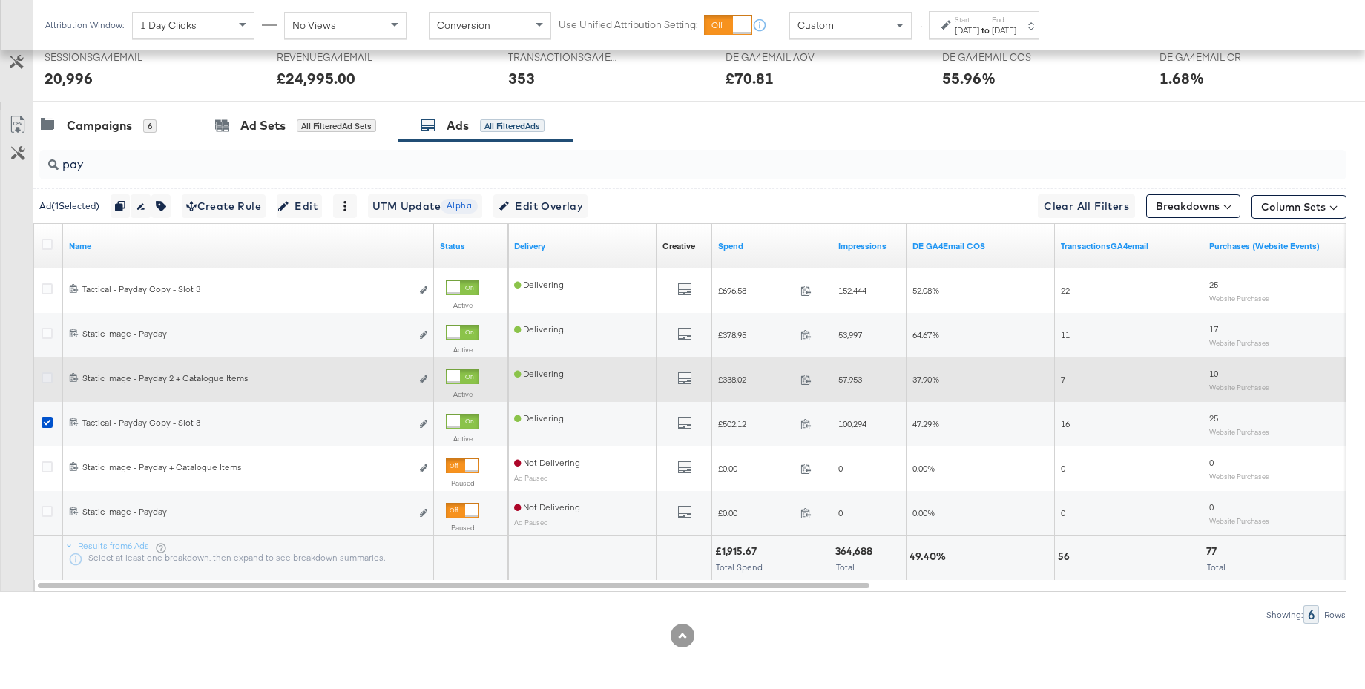
click at [47, 380] on icon at bounding box center [47, 377] width 11 height 11
click at [0, 0] on input "checkbox" at bounding box center [0, 0] width 0 height 0
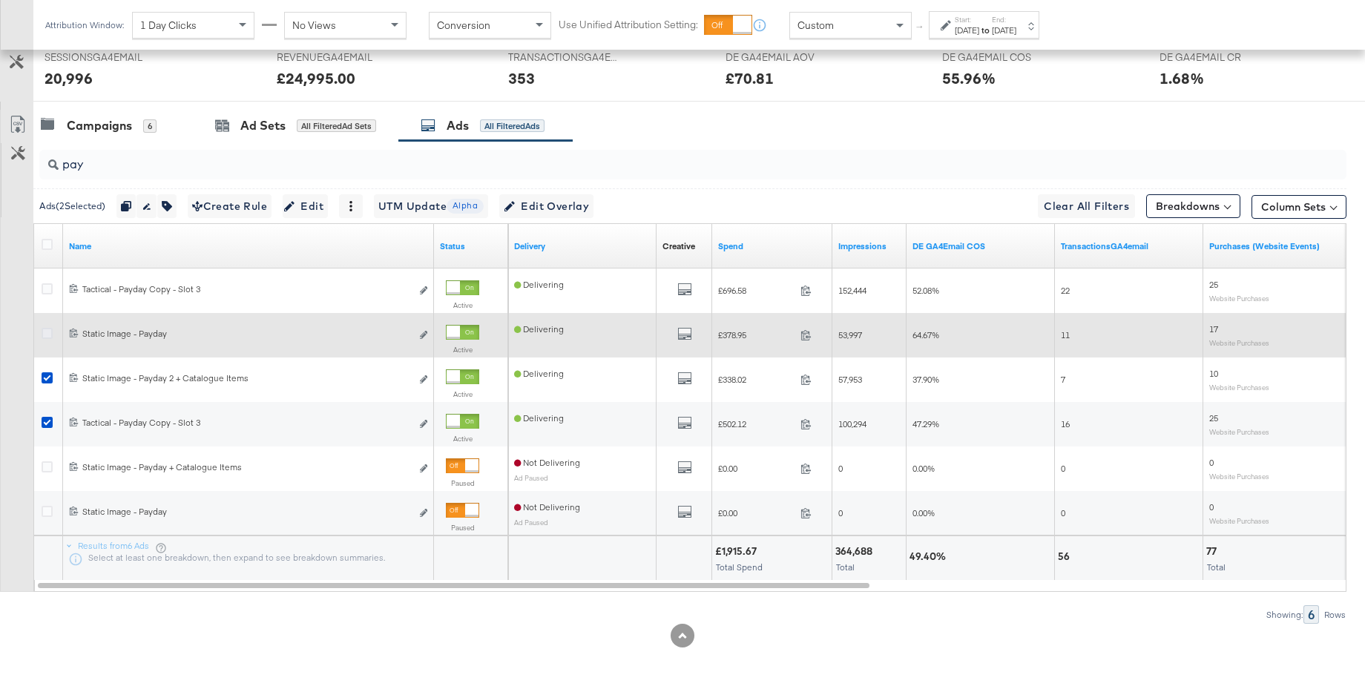
click at [48, 335] on icon at bounding box center [47, 333] width 11 height 11
click at [0, 0] on input "checkbox" at bounding box center [0, 0] width 0 height 0
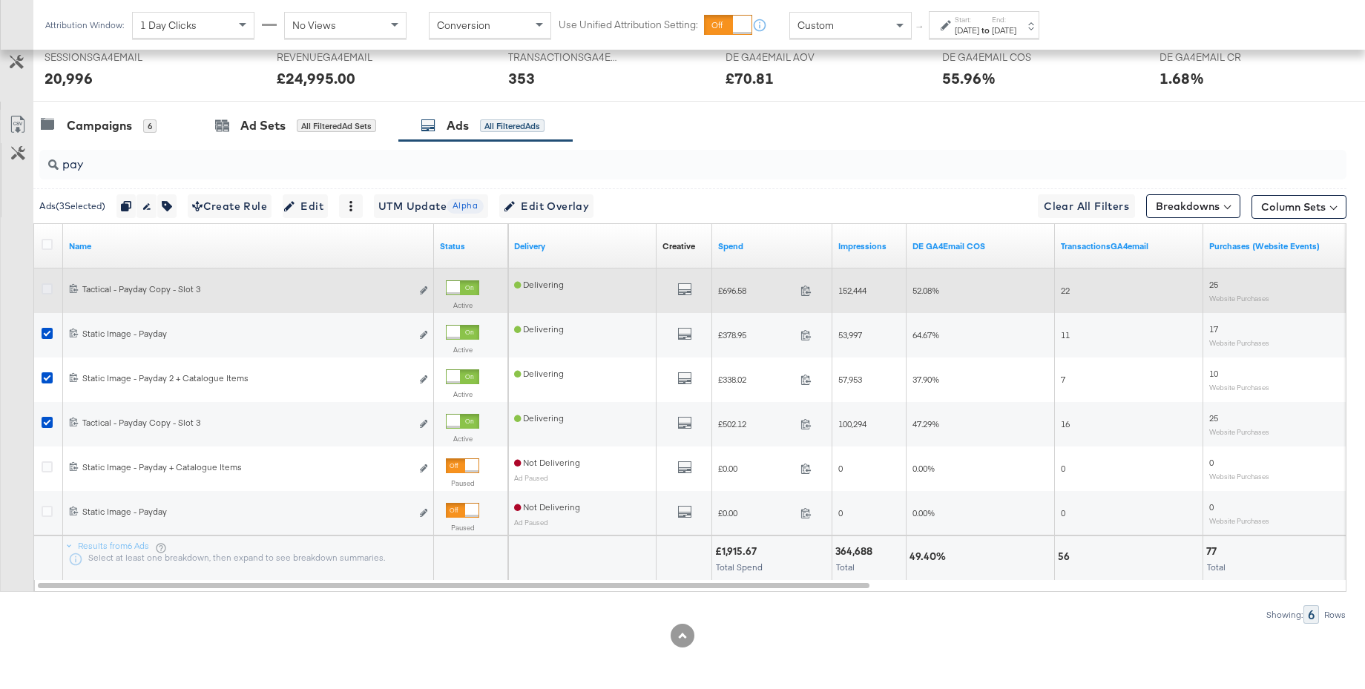
click at [46, 289] on icon at bounding box center [47, 288] width 11 height 11
click at [0, 0] on input "checkbox" at bounding box center [0, 0] width 0 height 0
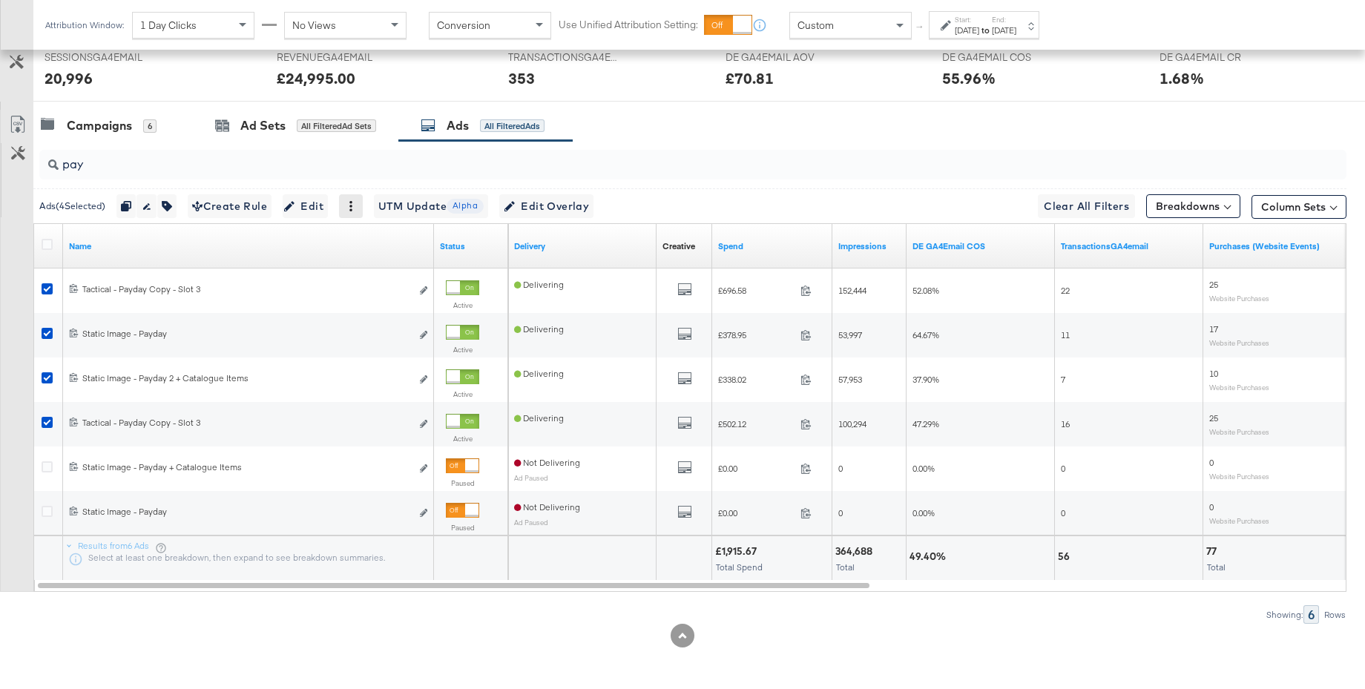
click at [356, 205] on icon at bounding box center [351, 206] width 10 height 10
click at [370, 255] on icon at bounding box center [367, 254] width 9 height 10
